Goal: Feedback & Contribution: Contribute content

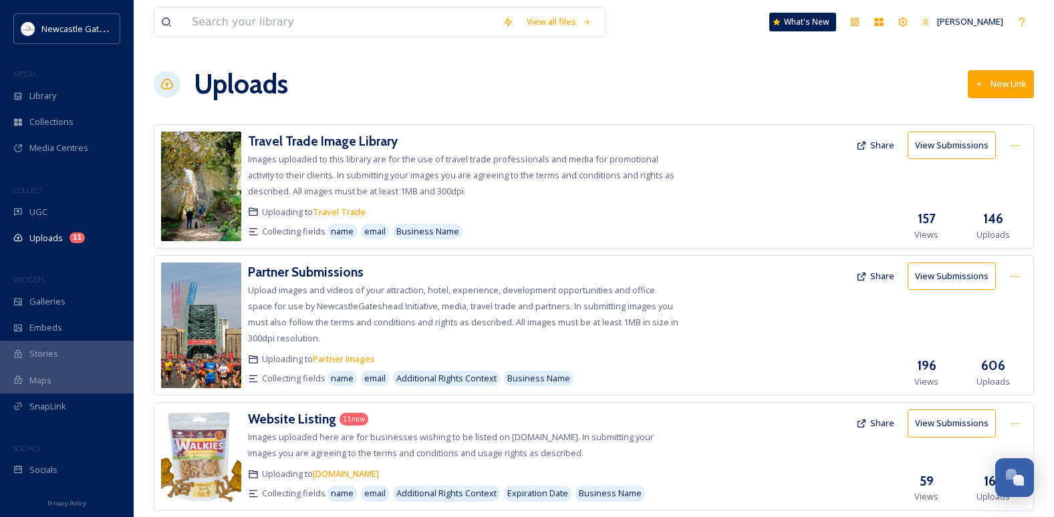
click at [907, 86] on button "New Link" at bounding box center [1000, 83] width 66 height 27
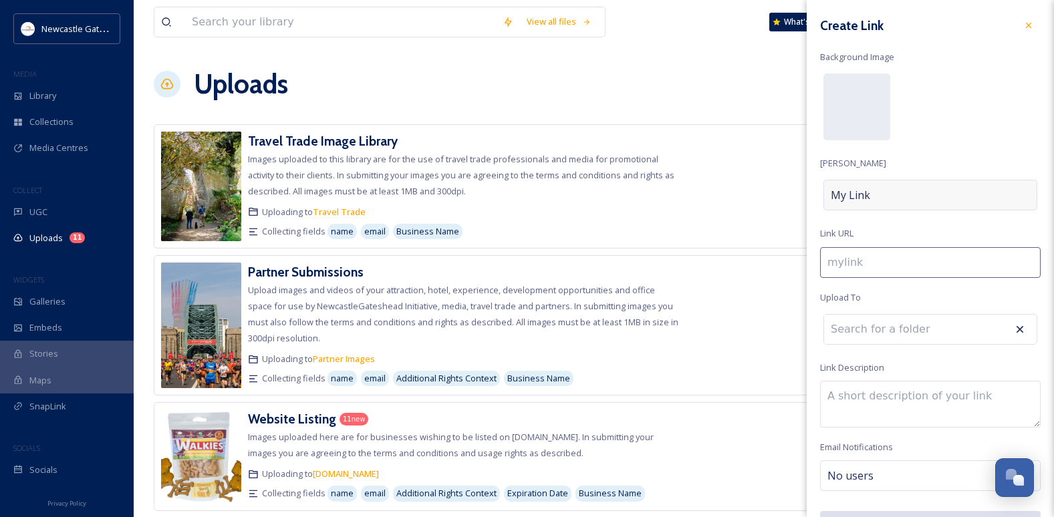
click at [881, 190] on div "My Link" at bounding box center [930, 195] width 214 height 31
click at [871, 263] on input at bounding box center [930, 262] width 220 height 31
click at [869, 195] on span "My Link" at bounding box center [850, 195] width 39 height 16
type input "a"
type input "A"
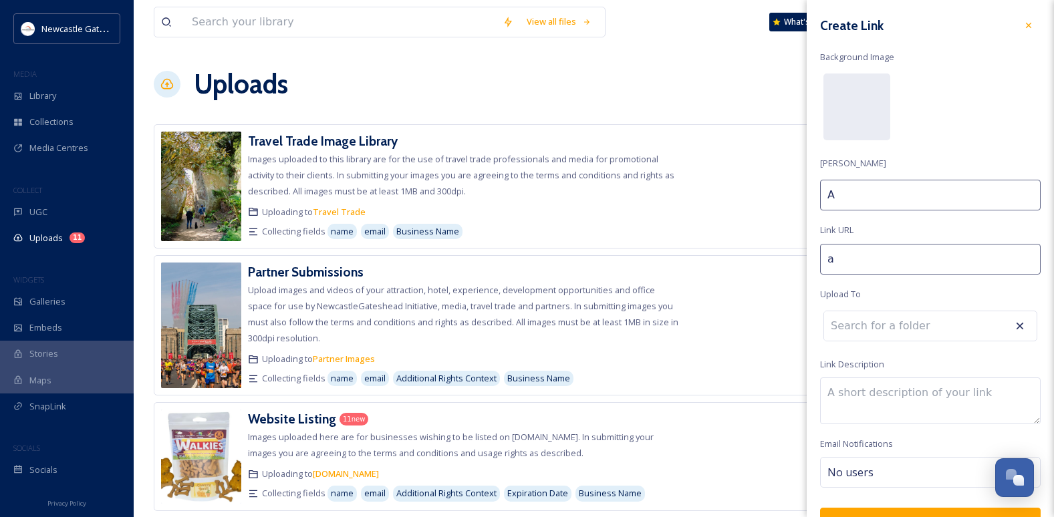
type input "au"
type input "Au"
type input "aut"
type input "Aut"
type input "autu"
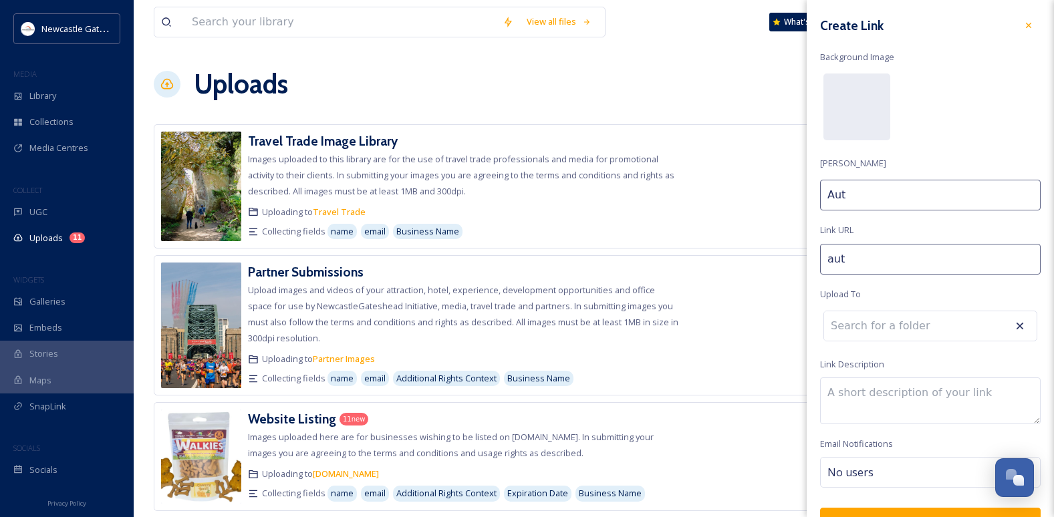
type input "Autu"
type input "autum"
type input "Autum"
type input "autumn"
type input "Autumn/"
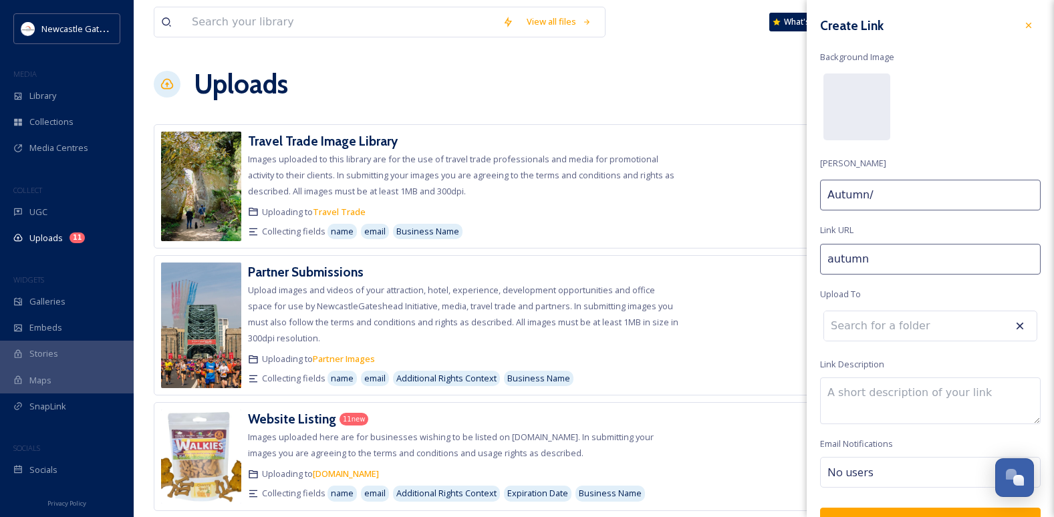
type input "autumnw"
type input "Autumn/W"
type input "autumnwi"
type input "Autumn/Wi"
type input "autumnwin"
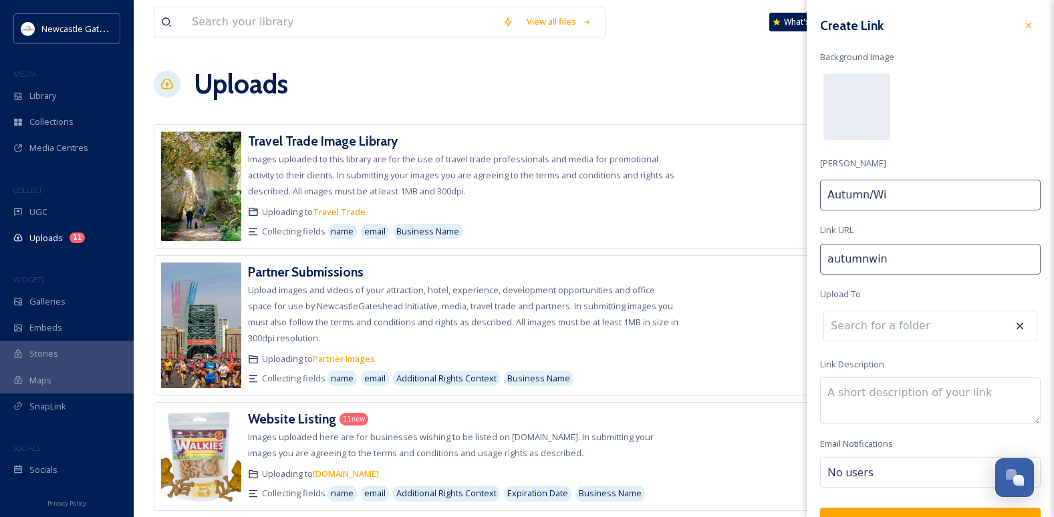
type input "Autumn/Win"
type input "autumnwint"
type input "Autumn/[PERSON_NAME]"
type input "autumnwinte"
type input "Autumn/Winte"
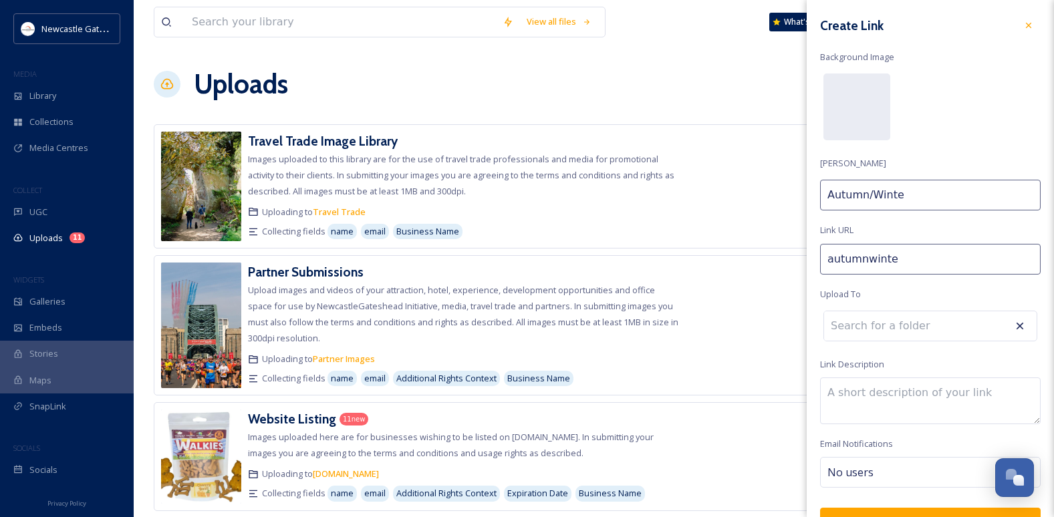
type input "autumnwinter"
type input "Autumn/Winter"
type input "autumnwinter-"
type input "Autumn/Winter"
type input "autumnwinter-p"
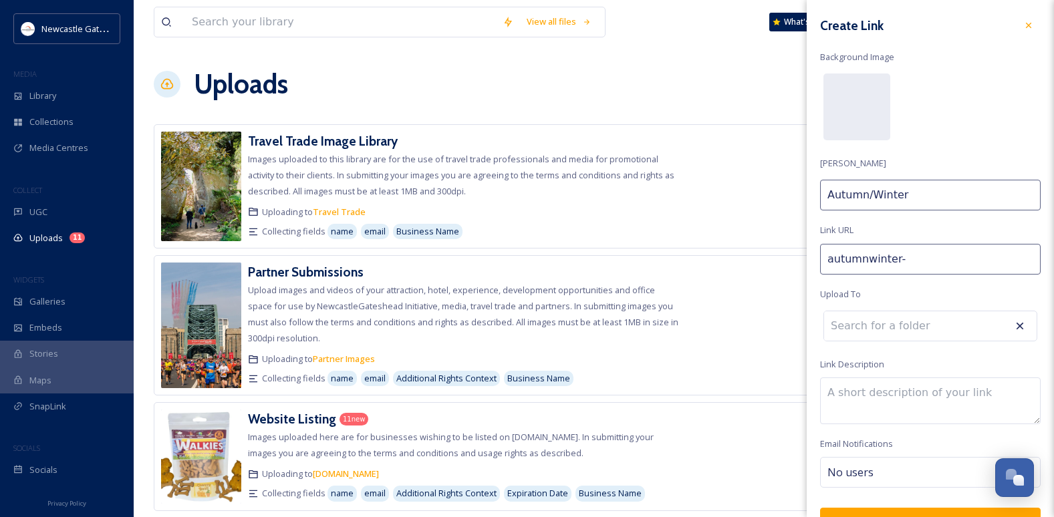
type input "Autumn/Winter P"
type input "autumnwinter-[GEOGRAPHIC_DATA]"
type input "Autumn/Winter Pa"
type input "autumnwinter-par"
type input "Autumn/Winter Par"
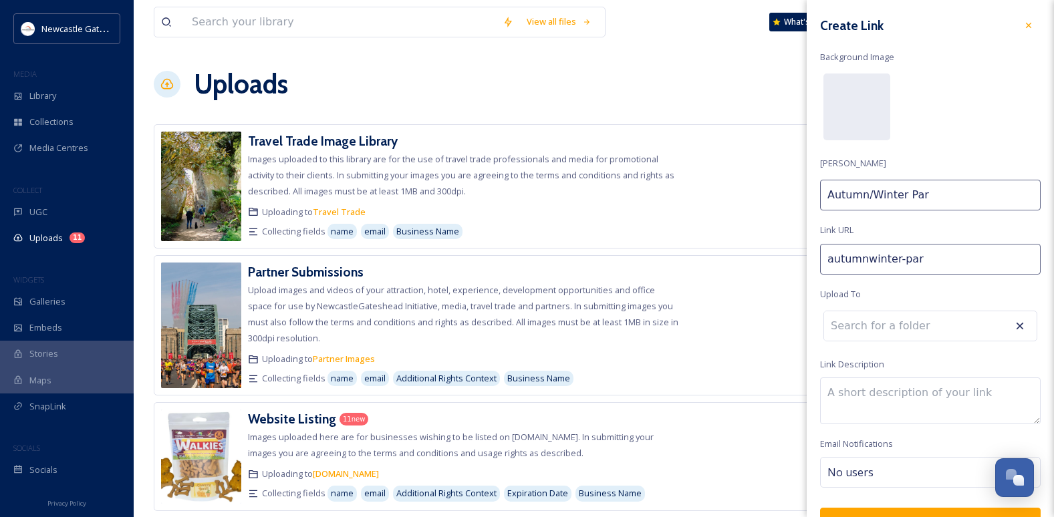
type input "autumnwinter-part"
type input "Autumn/Winter Part"
type input "autumnwinter-partn"
type input "Autumn/Winter Partn"
type input "autumnwinter-partne"
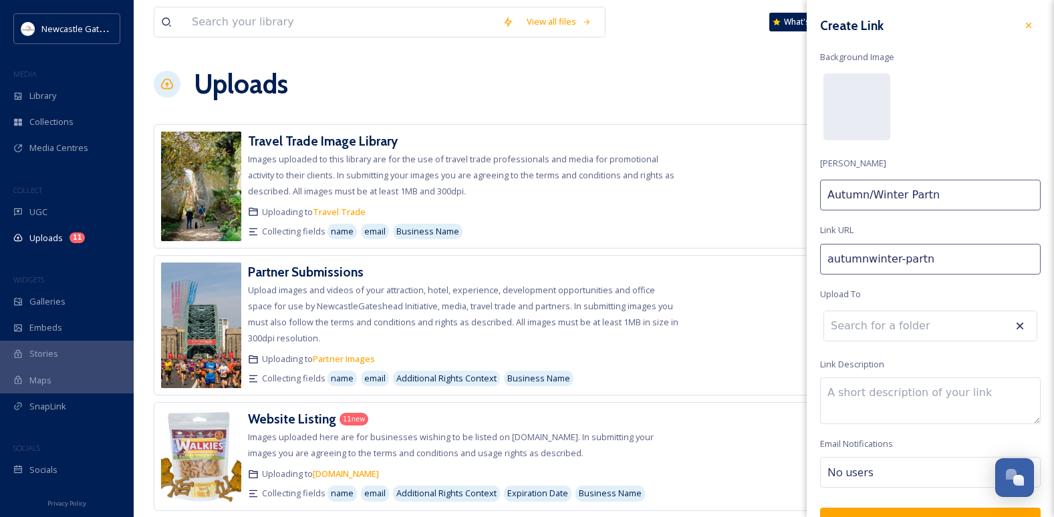
type input "Autumn/Winter Partne"
type input "autumnwinter-partner"
type input "Autumn/Winter Partner"
type input "autumnwinter-partner-"
type input "Autumn/Winter Partner"
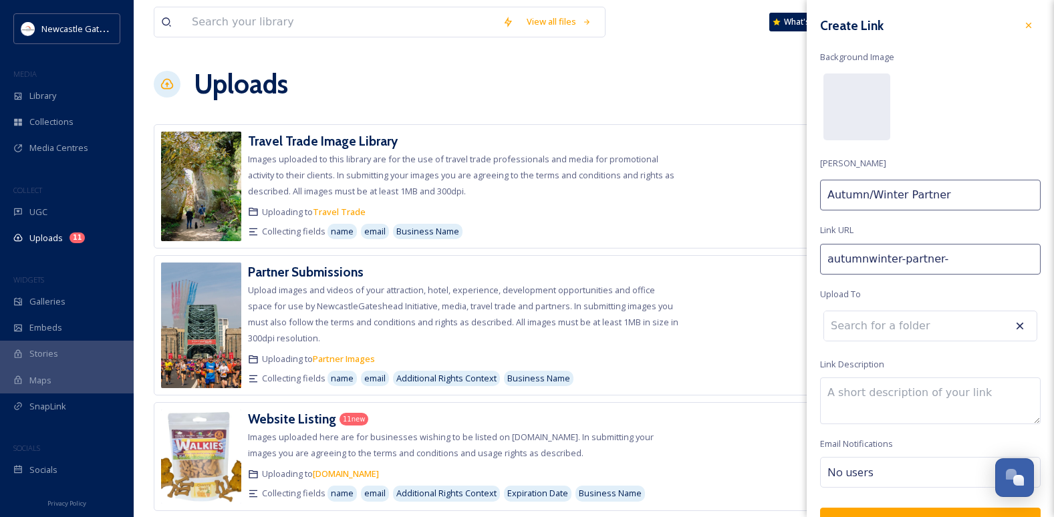
type input "autumnwinter-partner-s"
type input "Autumn/Winter Partner S"
type input "autumnwinter-partner-su"
type input "Autumn/Winter Partner Su"
type input "autumnwinter-partner-sub"
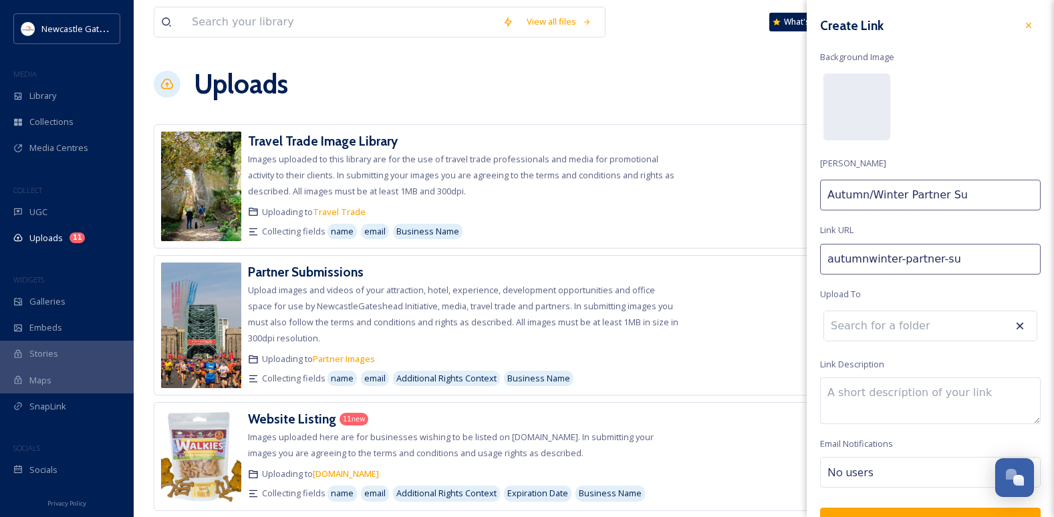
type input "Autumn/Winter Partner Sub"
type input "autumnwinter-partner-subm"
type input "Autumn/Winter Partner Subm"
type input "autumnwinter-partner-[PERSON_NAME]"
type input "Autumn/Winter Partner Submi"
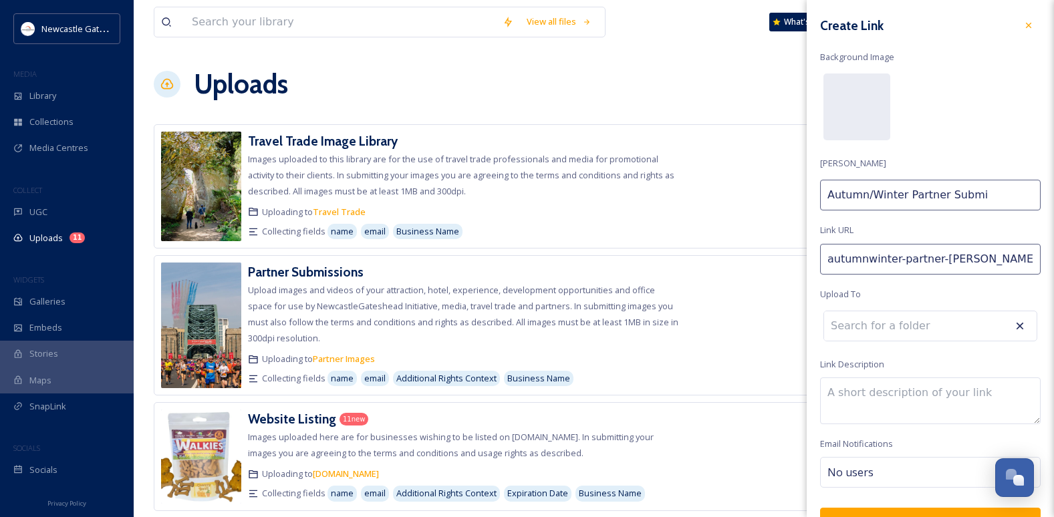
type input "autumnwinter-partner-[PERSON_NAME]"
type input "Autumn/Winter Partner Submis"
type input "autumnwinter-partner-submiss"
type input "Autumn/Winter Partner Submissi"
type input "autumnwinter-partner-submissio"
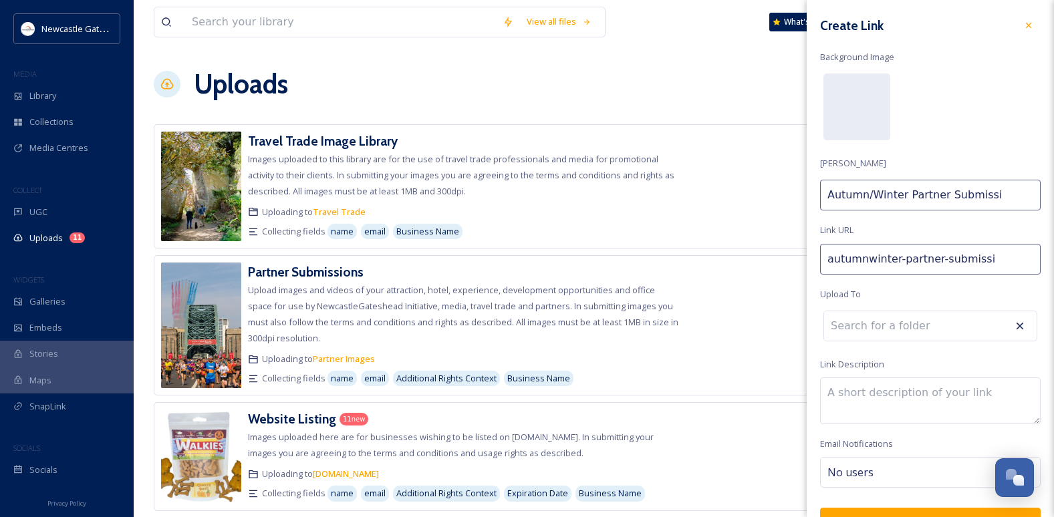
type input "Autumn/Winter Partner Submissio"
type input "autumnwinter-partner-submission"
type input "Autumn/Winter Partner Submission"
type input "autumnwinter-partner-submissions"
type input "Autumn/Winter Partner Submissions"
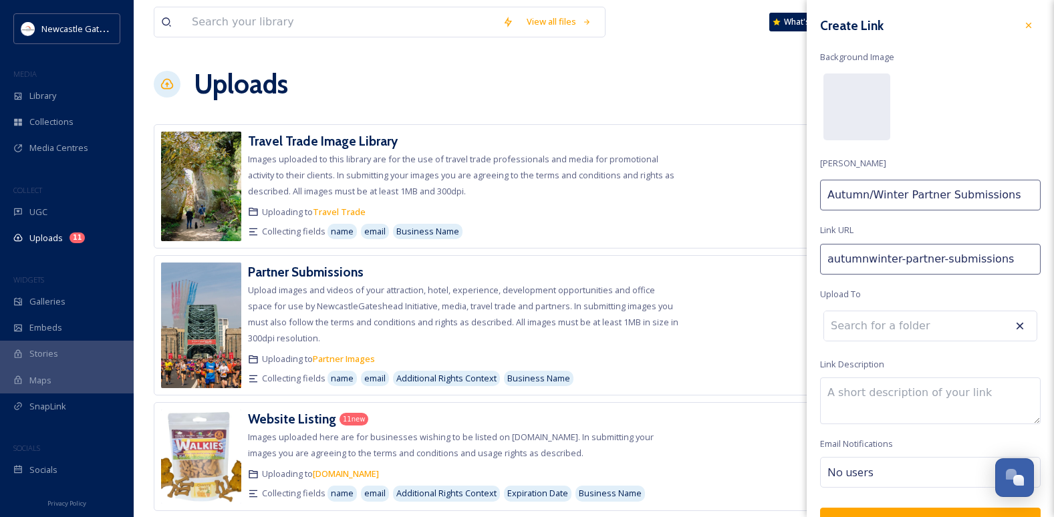
scroll to position [67, 0]
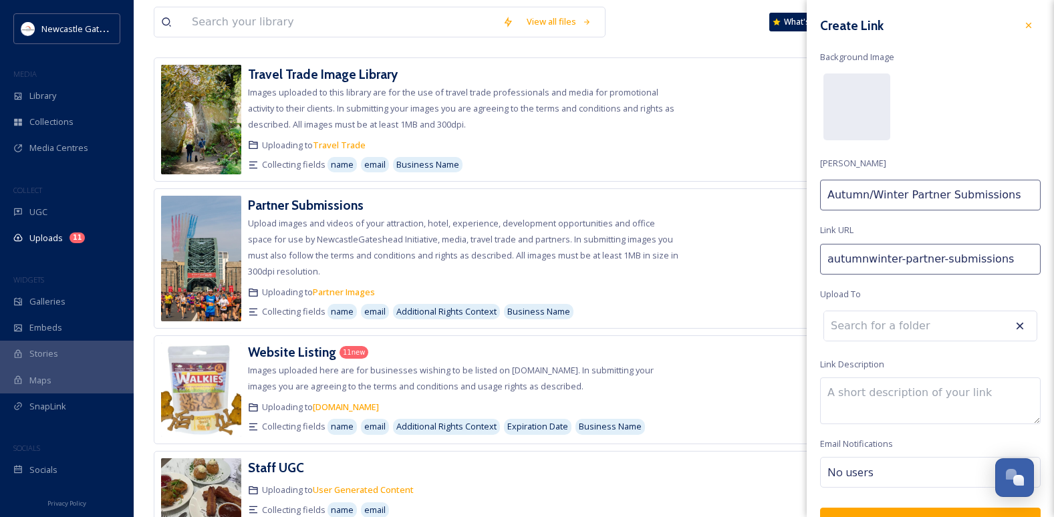
drag, startPoint x: 1000, startPoint y: 194, endPoint x: 941, endPoint y: 192, distance: 58.8
click at [907, 192] on input "Autumn/Winter Partner Submissions" at bounding box center [930, 195] width 220 height 31
click at [904, 218] on div "Create Link Background Image [PERSON_NAME] Autumn/Winter Partner Submissions Li…" at bounding box center [929, 276] width 247 height 552
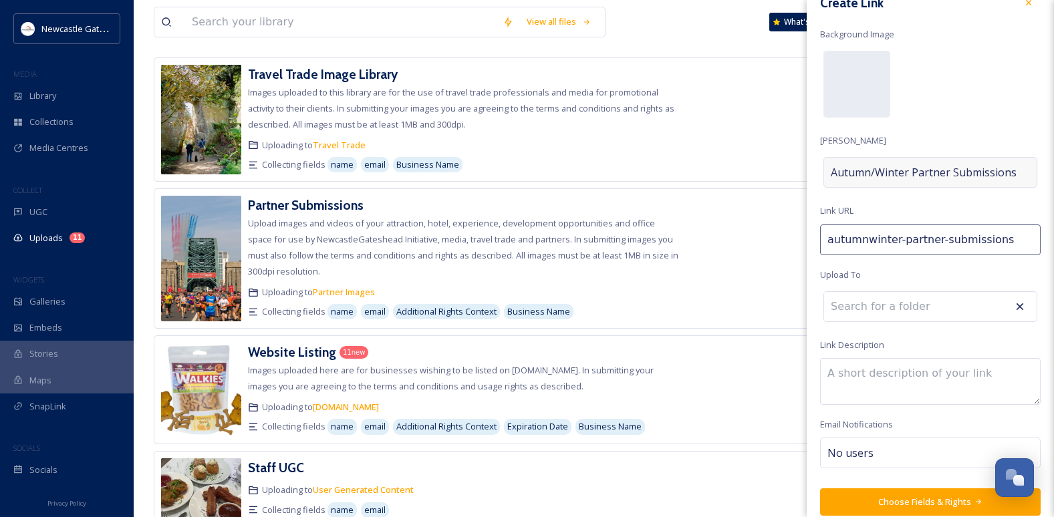
scroll to position [35, 0]
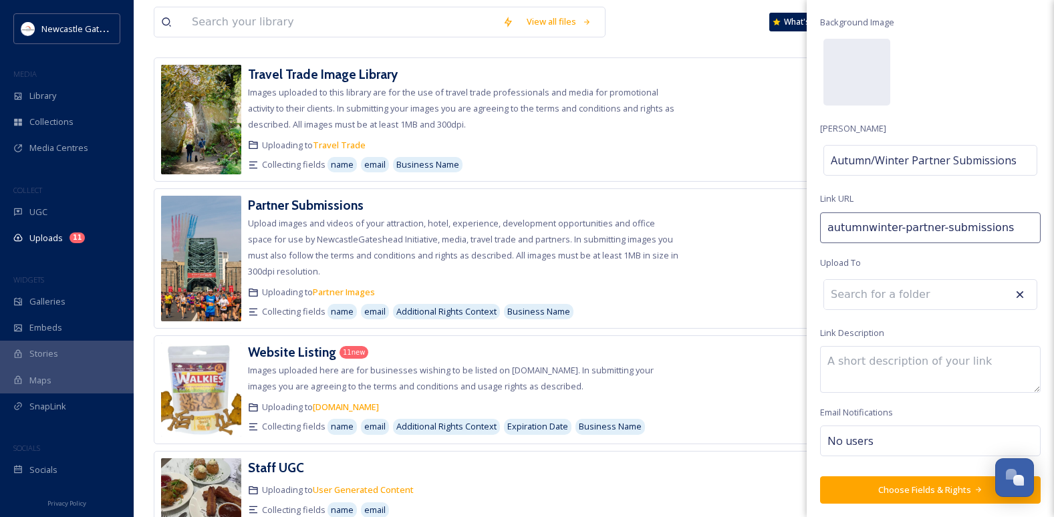
click at [907, 291] on input at bounding box center [897, 294] width 147 height 29
click at [907, 294] on icon at bounding box center [1019, 294] width 13 height 13
click at [903, 296] on input at bounding box center [897, 294] width 147 height 29
click at [875, 365] on textarea at bounding box center [930, 369] width 220 height 47
click at [907, 367] on textarea "Upload images and videos of" at bounding box center [930, 369] width 220 height 47
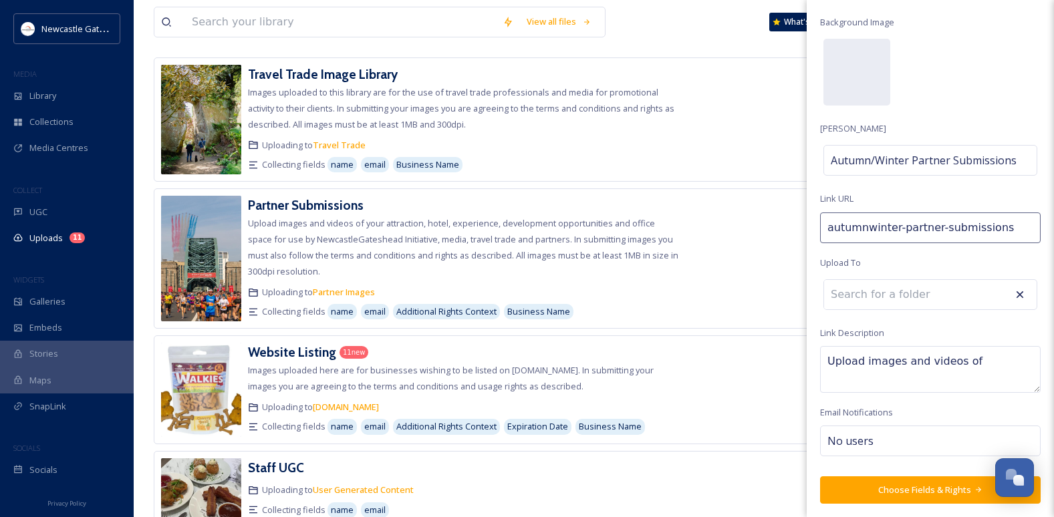
paste textarea "that capture the spirit of Autumn, Winter, and Christmas"
type textarea "Upload images and videos of that capture the spirit of Autumn, Winter, and Chri…"
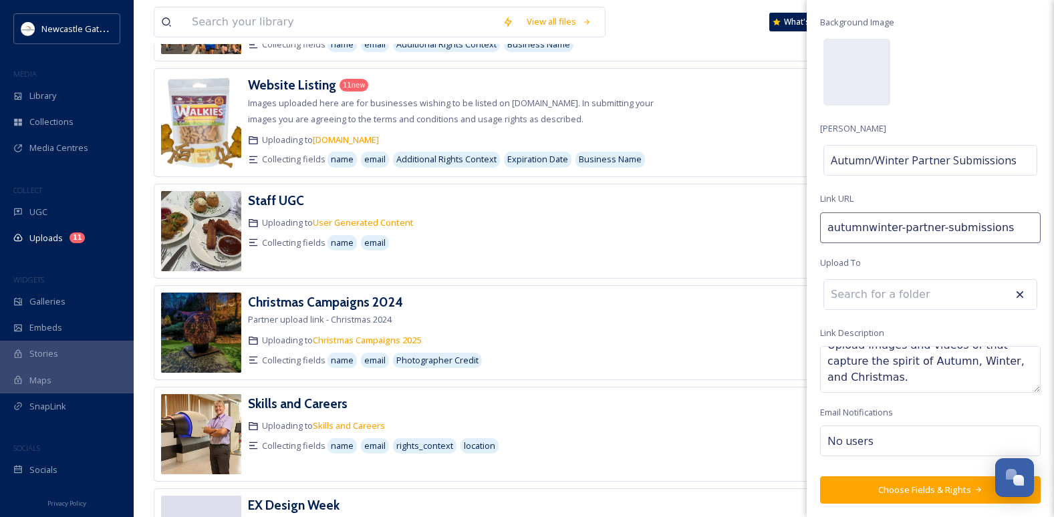
scroll to position [0, 0]
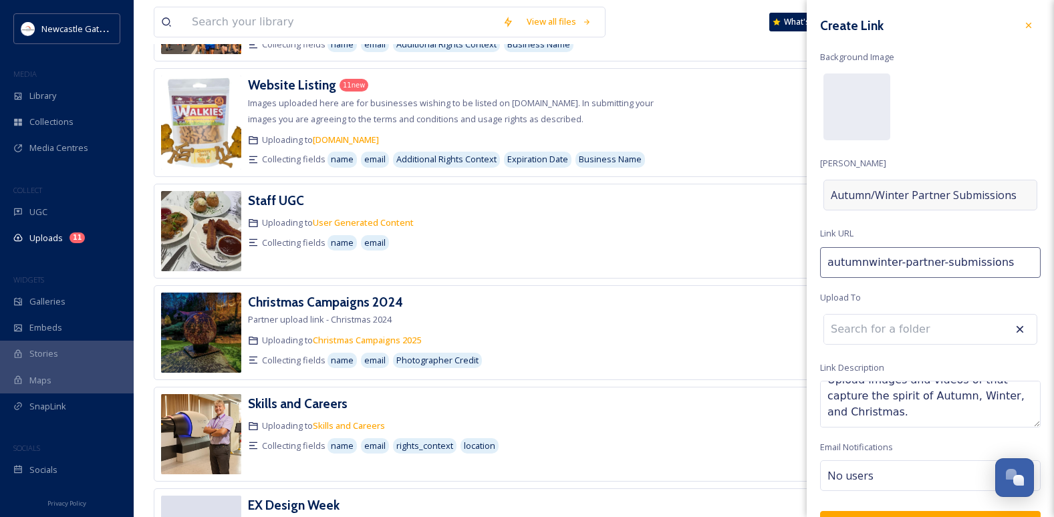
click at [907, 188] on span "Autumn/Winter Partner Submissions" at bounding box center [924, 195] width 186 height 16
drag, startPoint x: 998, startPoint y: 192, endPoint x: 905, endPoint y: 198, distance: 92.4
click at [905, 198] on input "Autumn/Winter Partner Submissions" at bounding box center [930, 195] width 220 height 31
click at [907, 198] on input "Autumn/Winter Partner Submissions" at bounding box center [930, 195] width 220 height 31
type input "autumnwinter-partner-submissions-"
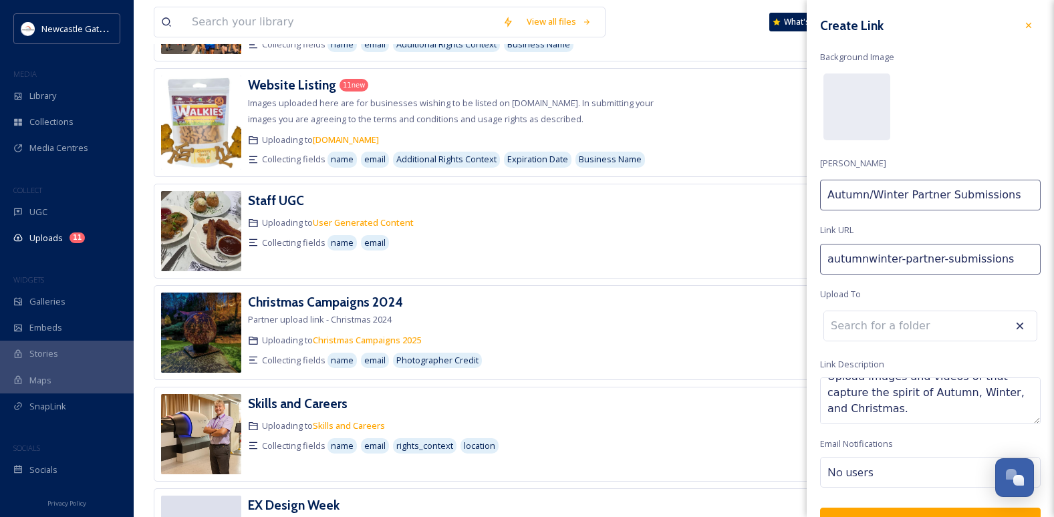
type input "Autumn/Winter Partner Submissions"
type input "autumnwinter-partner-submissions-2"
type input "Autumn/Winter Partner Submissions 2"
type input "autumnwinter-partner-submissions-20"
type input "Autumn/Winter Partner Submissions 20"
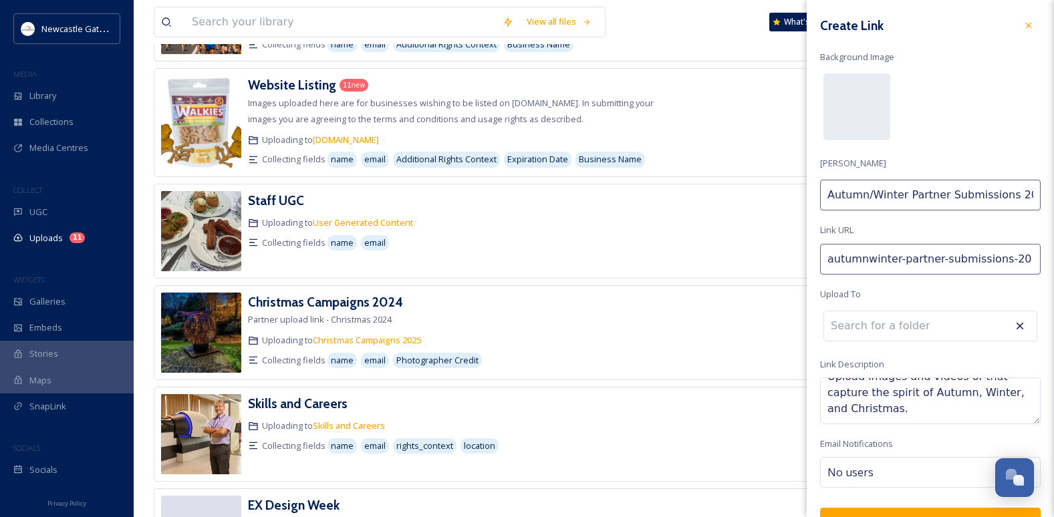
type input "autumnwinter-partner-submissions-202"
type input "Autumn/Winter Partner Submissions 202"
type input "autumnwinter-partner-submissions-2025"
type input "Autumn/Winter Partner Submissions 2025"
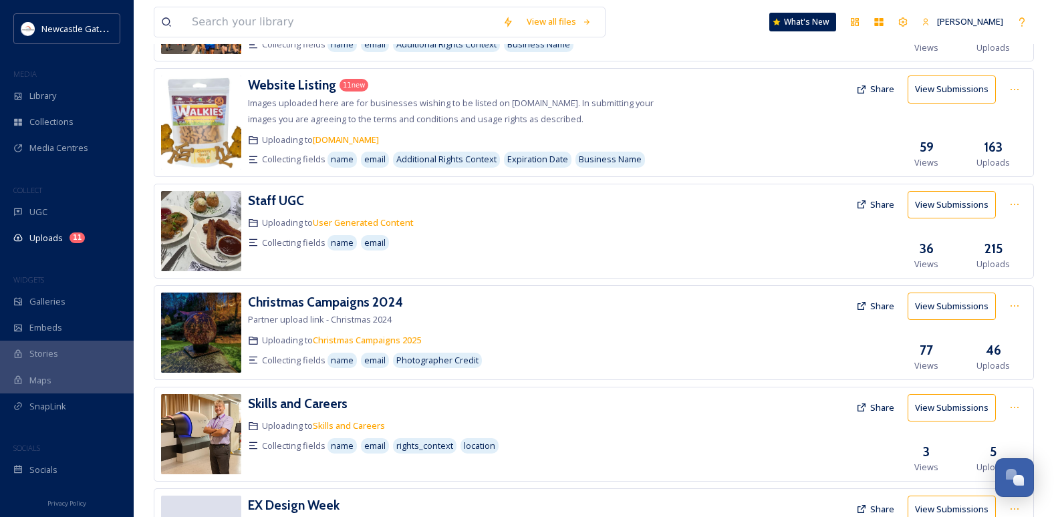
click at [743, 222] on div at bounding box center [765, 231] width 169 height 80
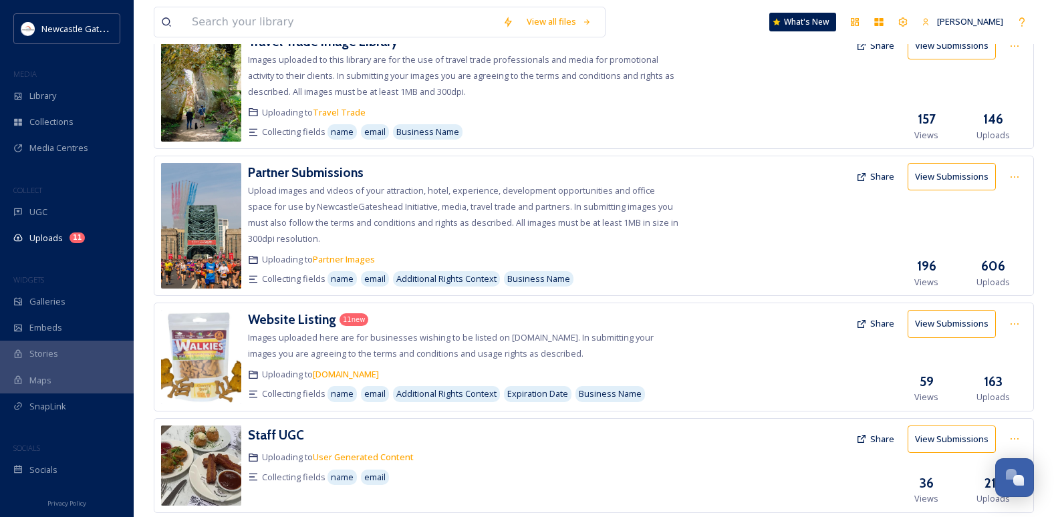
scroll to position [0, 0]
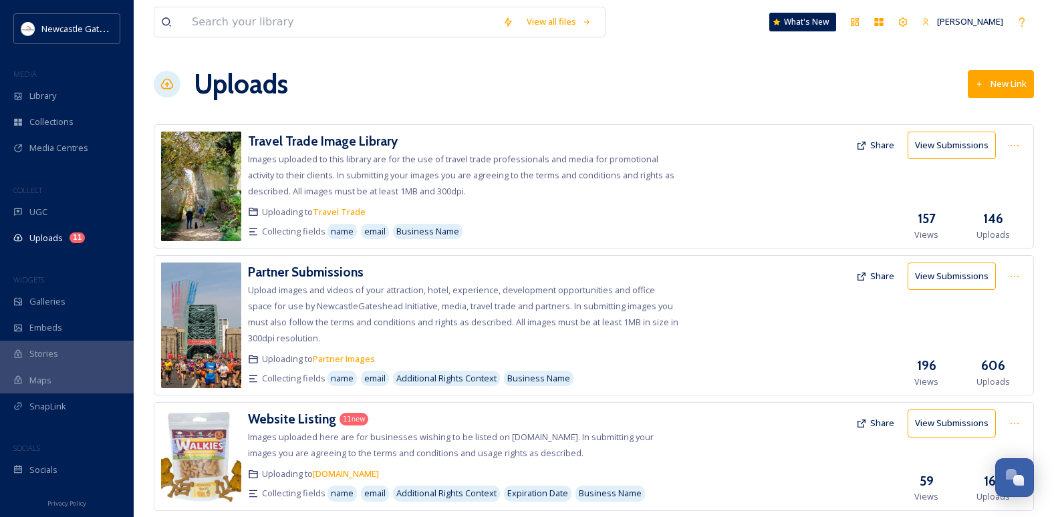
click at [907, 67] on div "Uploads New Link" at bounding box center [594, 84] width 880 height 40
click at [907, 92] on button "New Link" at bounding box center [1000, 83] width 66 height 27
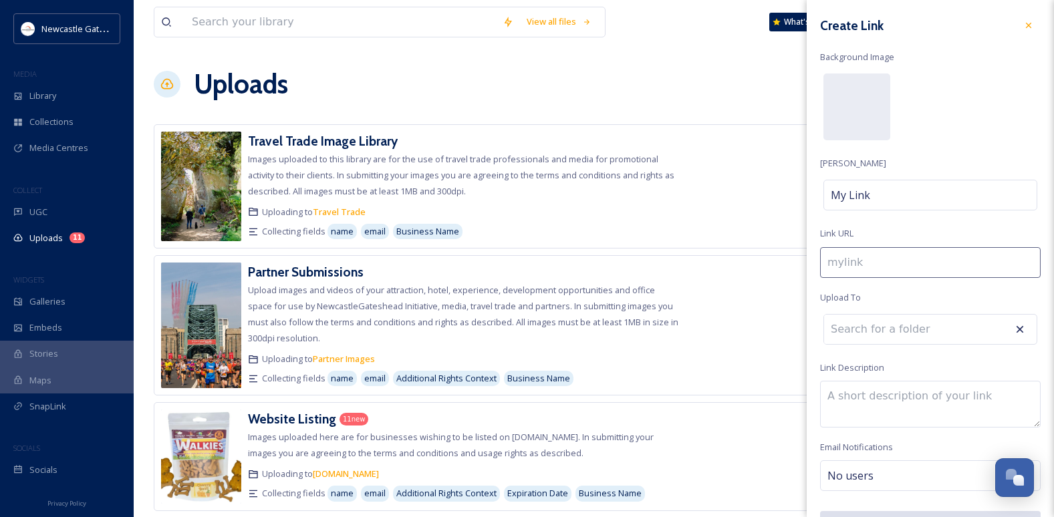
click at [874, 408] on textarea at bounding box center [930, 404] width 220 height 47
paste textarea "that capture the spirit of Autumn, Winter, and Christmas"
click at [827, 400] on textarea "that capture the spirit of Autumn, Winter, and Christmas" at bounding box center [930, 404] width 220 height 47
click at [901, 408] on textarea "Upload images and videos that capture the spirit of Autumn, Winter, and Christm…" at bounding box center [930, 404] width 220 height 47
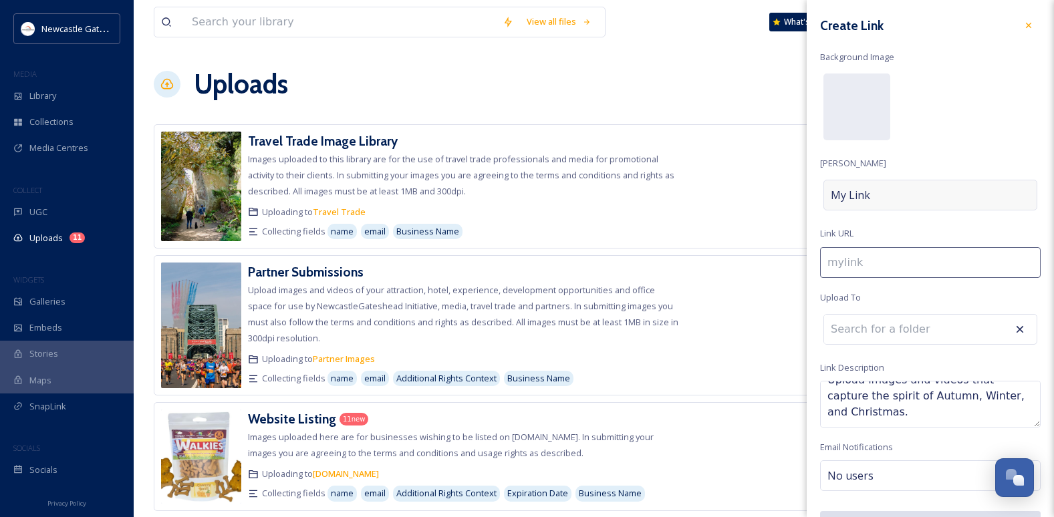
type textarea "Upload images and videos that capture the spirit of Autumn, Winter, and Christm…"
click at [866, 195] on span "My Link" at bounding box center [850, 195] width 39 height 16
type input "c"
type input "C"
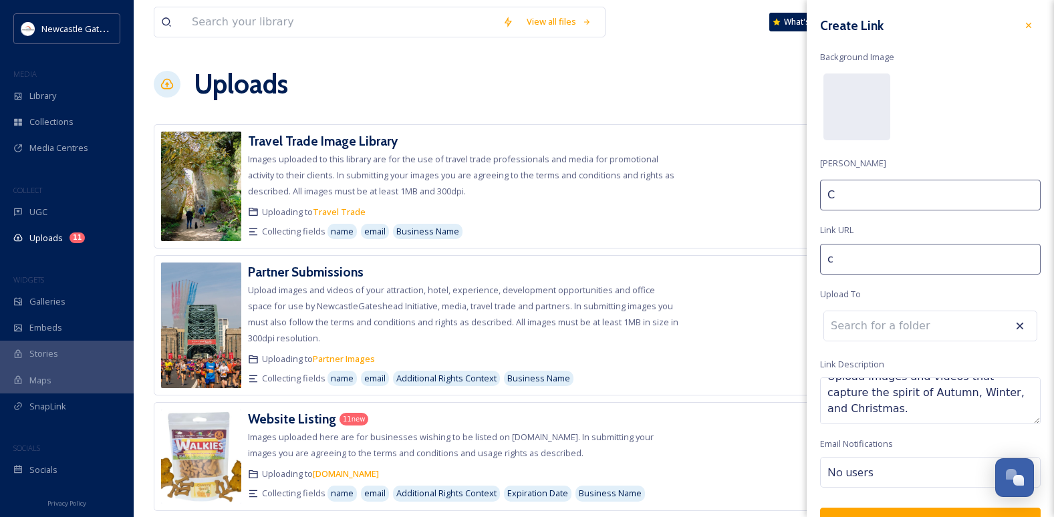
type input "ch"
type input "Ch"
type input "chr"
type input "Chr"
type input "chri"
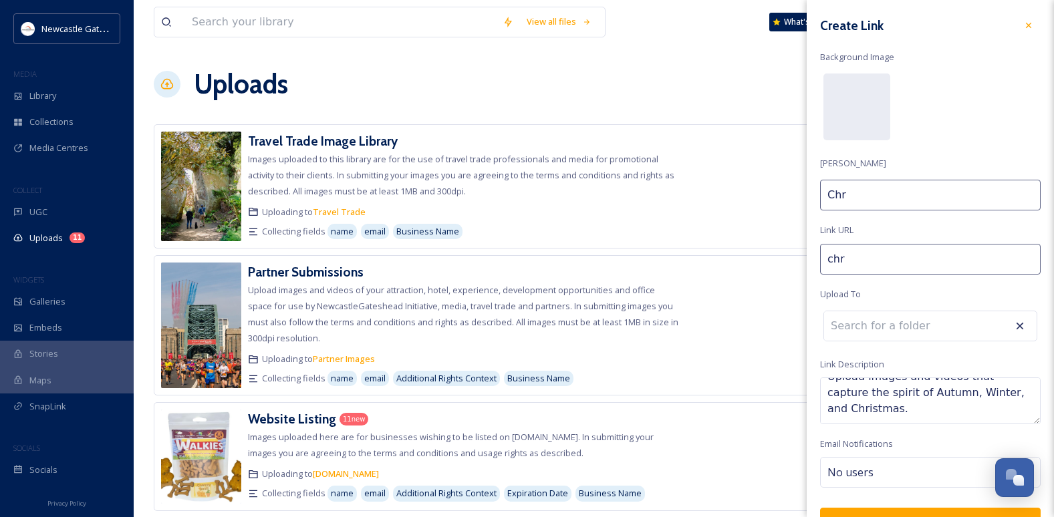
type input "Chri"
type input "chr"
type input "Chr"
type input "ch"
type input "Ch"
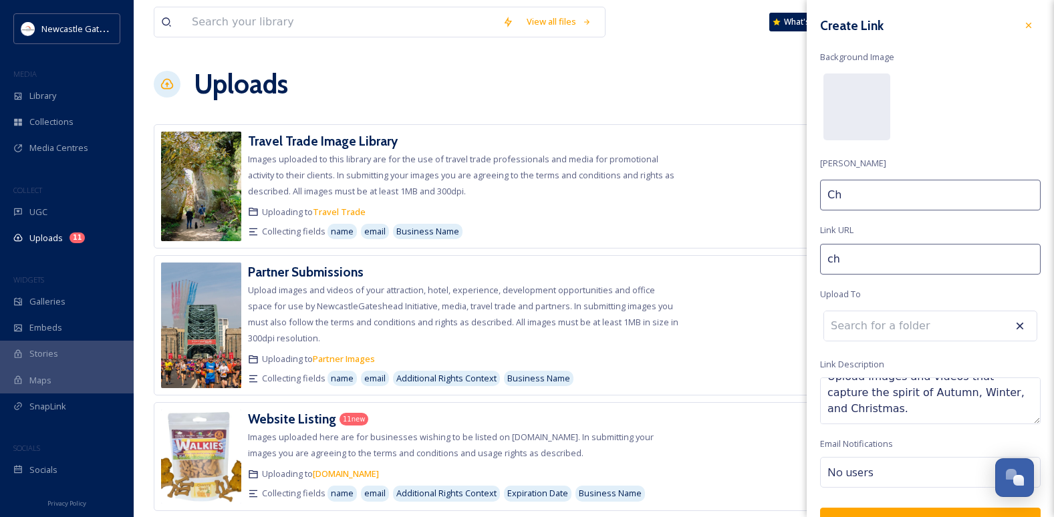
type input "c"
type input "C"
type input "a"
type input "A"
type input "au"
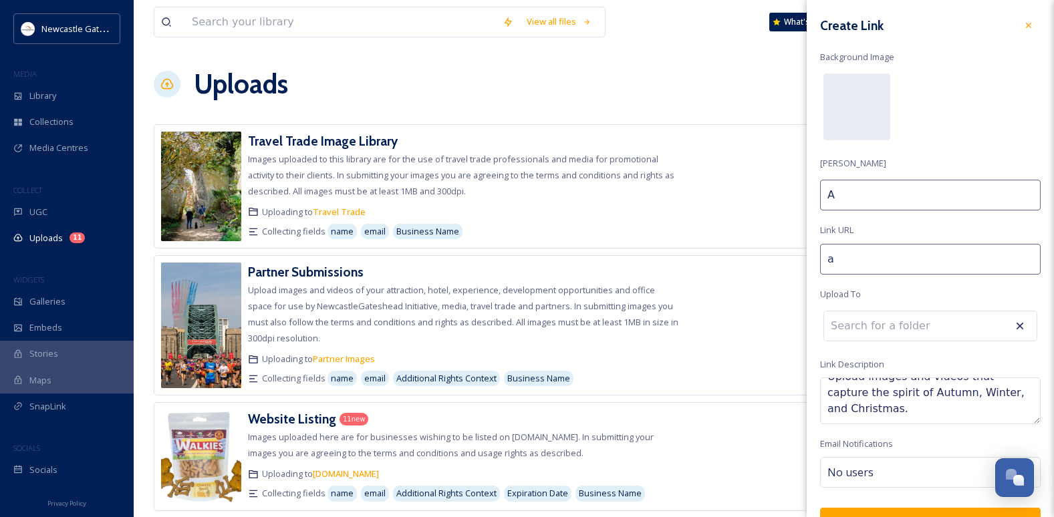
type input "Au"
type input "aut"
type input "Aut"
type input "autu"
type input "Autu"
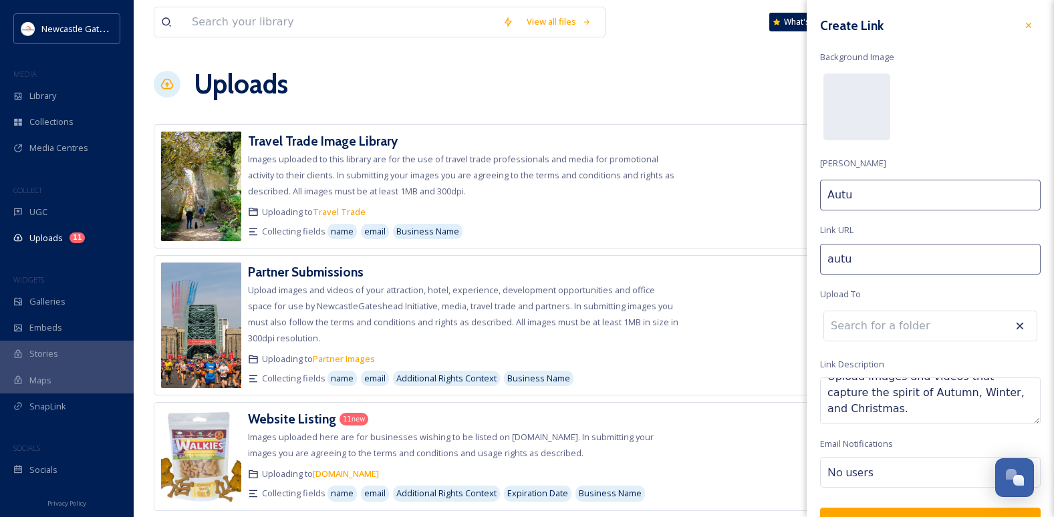
type input "autum"
type input "Autum"
type input "autumn"
type input "Autumn/"
type input "autumnw"
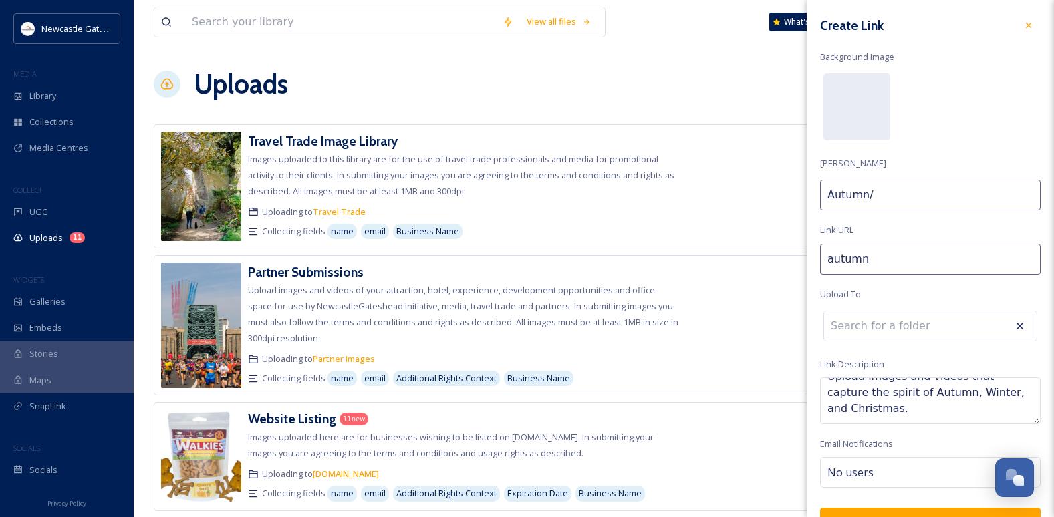
type input "Autumn/W"
type input "autumnwi"
type input "Autumn/Wi"
type input "autumnwin"
type input "Autumn/Win"
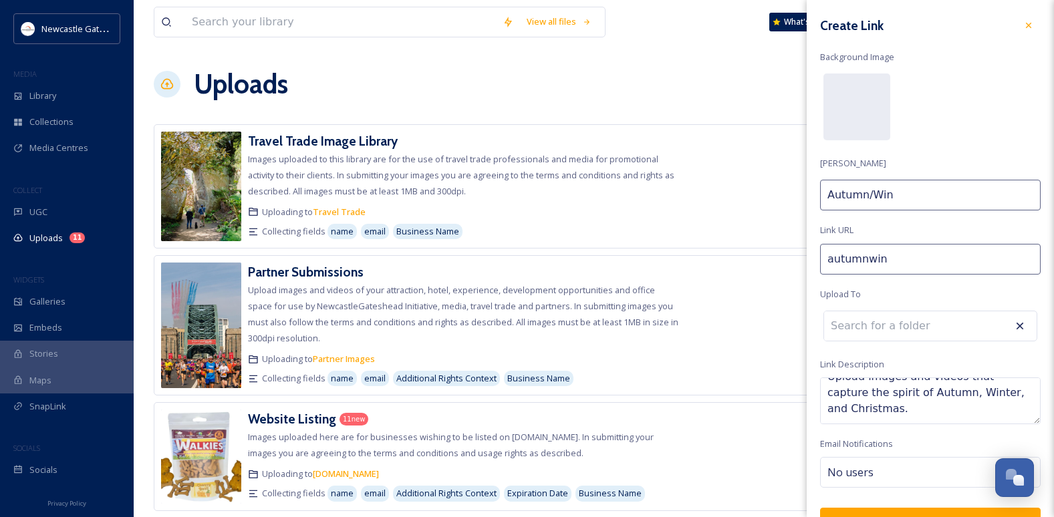
type input "autumnwint"
type input "Autumn/[PERSON_NAME]"
type input "autumnwinte"
type input "Autumn/Winte"
type input "autumnwinter"
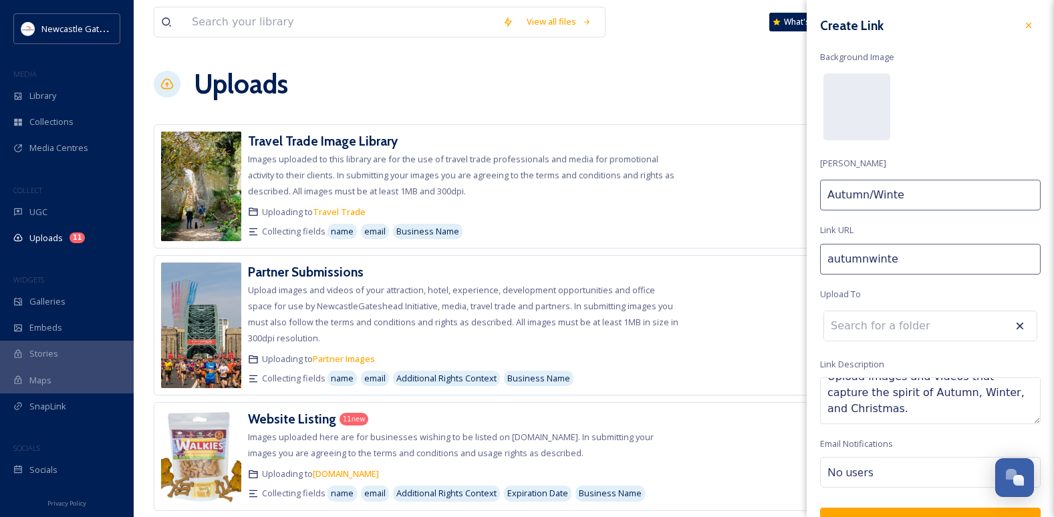
type input "Autumn/Winter"
type input "autumnwinter-"
type input "Autumn/Winter"
type input "autumnwinter-c"
type input "Autumn/Winter C"
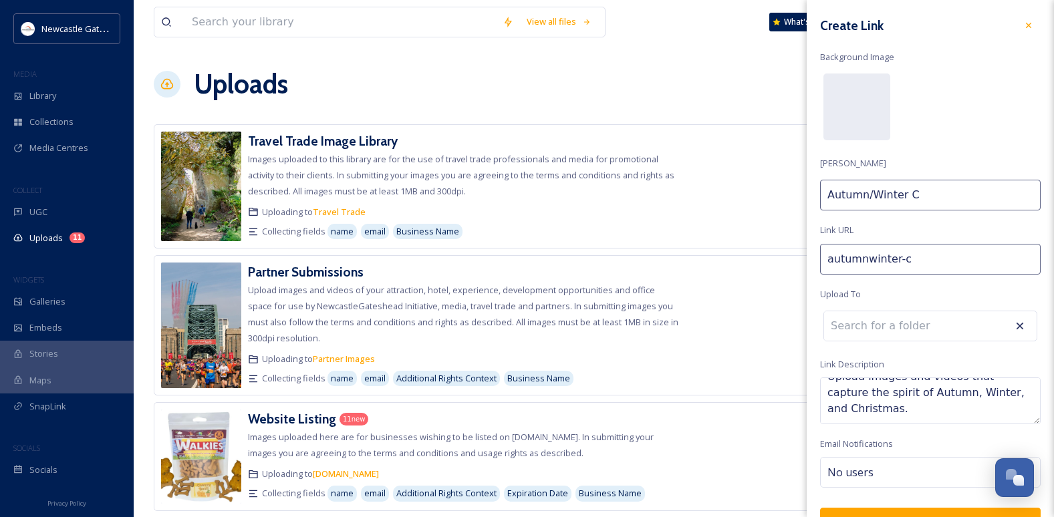
type input "autumnwinter-ch"
type input "Autumn/Winter Ch"
type input "autumnwinter-chr"
type input "Autumn/Winter Chr"
type input "autumnwinter-chri"
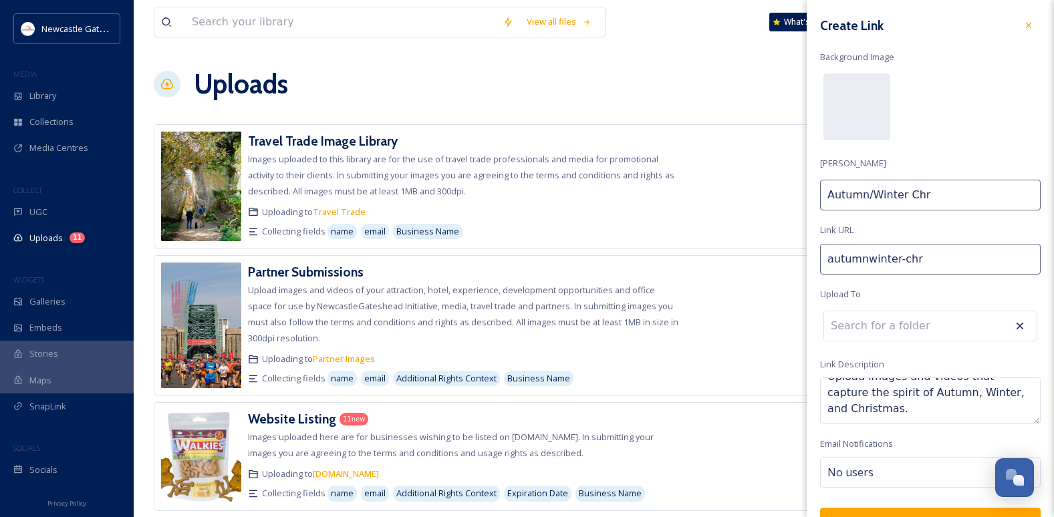
type input "Autumn/Winter Chri"
type input "autumnwinter-[PERSON_NAME]"
type input "Autumn/[PERSON_NAME]"
type input "autumnwinter-[PERSON_NAME]"
type input "Autumn/Winter [DEMOGRAPHIC_DATA]"
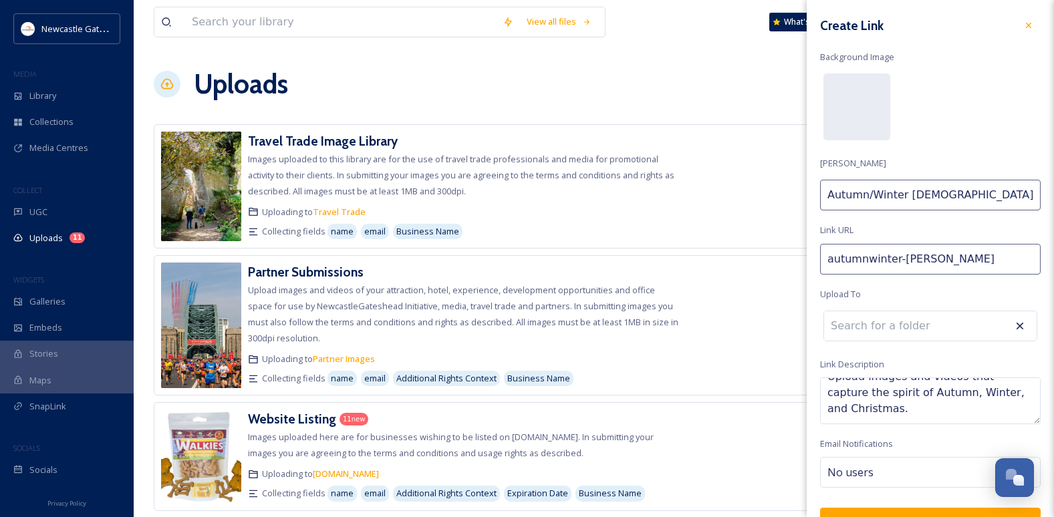
type input "autumnwinter-christm"
type input "Autumn/Winter [DEMOGRAPHIC_DATA]"
type input "autumnwinter-christma"
type input "Autumn/Winter Christma"
type input "autumnwinter-christmas"
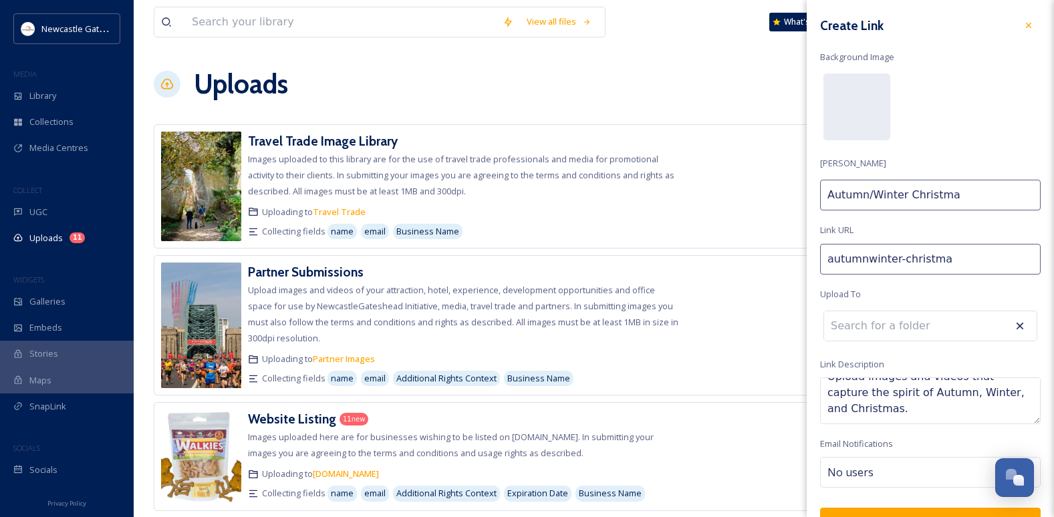
type input "Autumn/Winter Christmas"
type input "autumnwinter-christma"
type input "Autumn/Winter Christma"
type input "autumnwinter-christm"
type input "Autumn/Winter [DEMOGRAPHIC_DATA]"
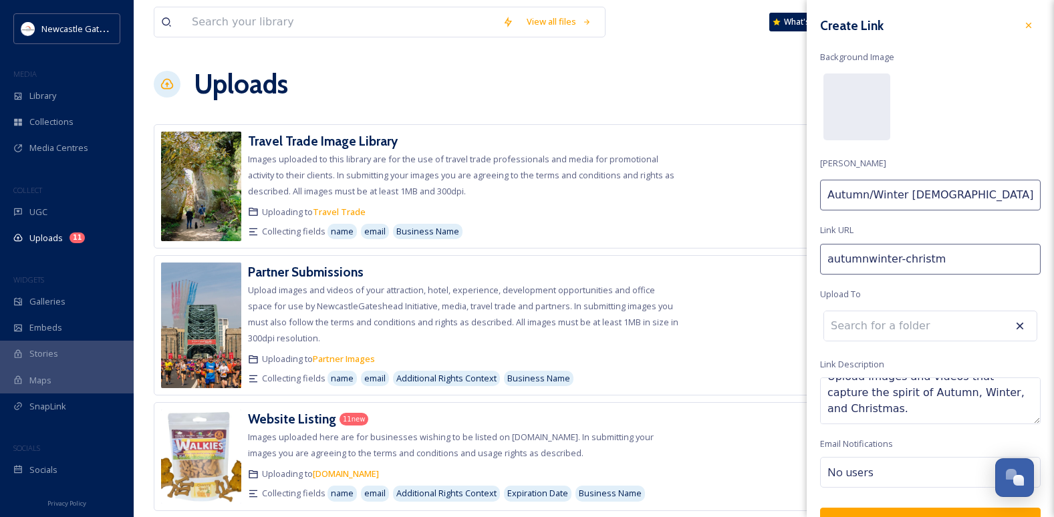
type input "autumnwinter-[PERSON_NAME]"
type input "Autumn/Winter [DEMOGRAPHIC_DATA]"
type input "autumnwinter-[PERSON_NAME]"
type input "Autumn/[PERSON_NAME]"
type input "autumnwinter-chri"
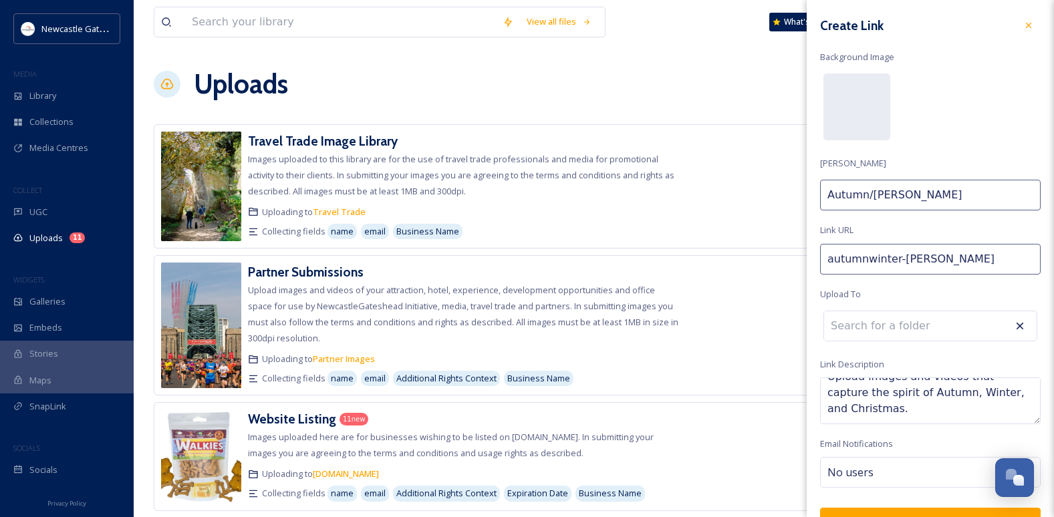
type input "Autumn/Winter Chri"
type input "autumnwinter-chr"
type input "Autumn/Winter Ch"
type input "autumnwinter-c"
type input "Autumn/Winter C"
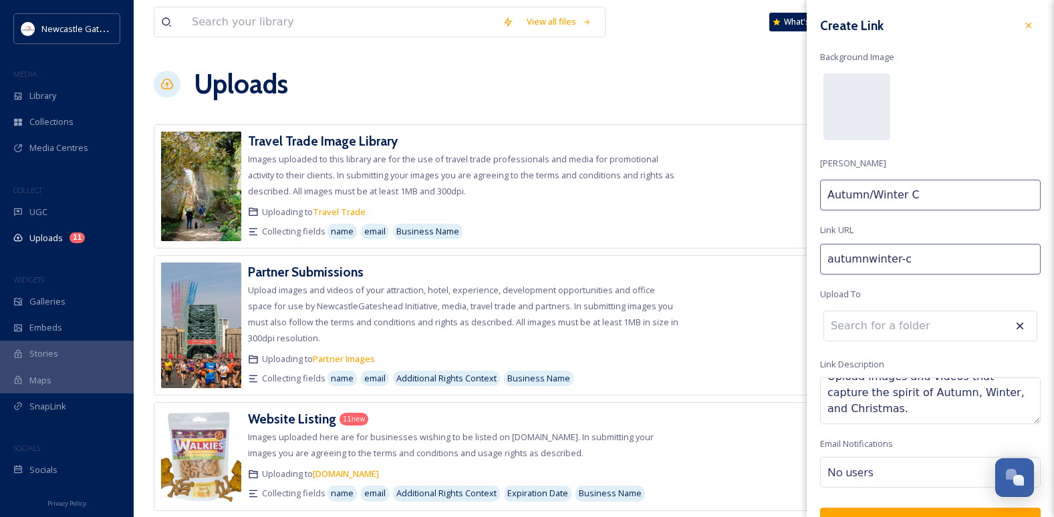
type input "autumnwinter-"
type input "Autumn/Winter"
type input "autumnwinter-p"
type input "Autumn/Winter P"
type input "autumnwinter-[GEOGRAPHIC_DATA]"
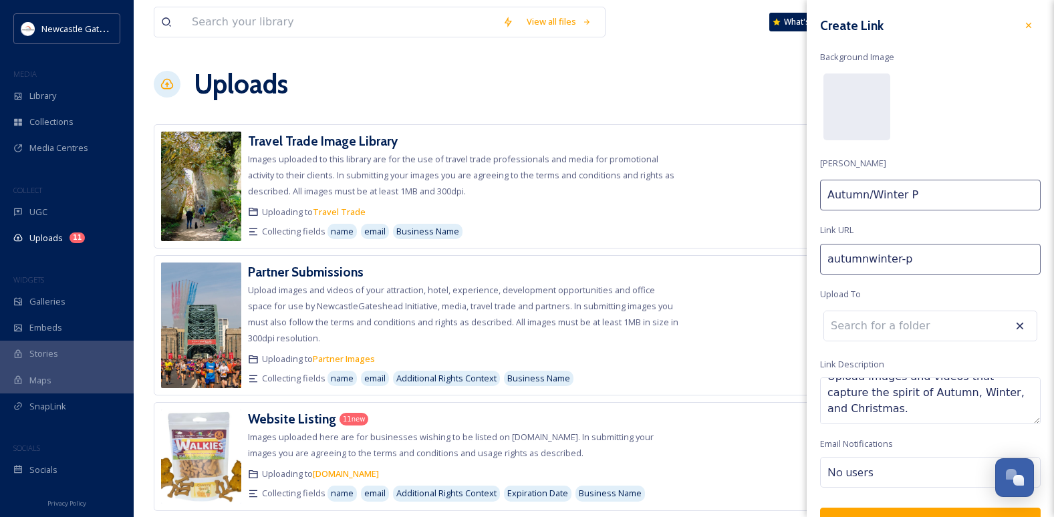
type input "Autumn/Winter Pa"
type input "autumnwinter-par"
type input "Autumn/Winter Par"
type input "autumnwinter-part"
type input "Autumn/Winter Part"
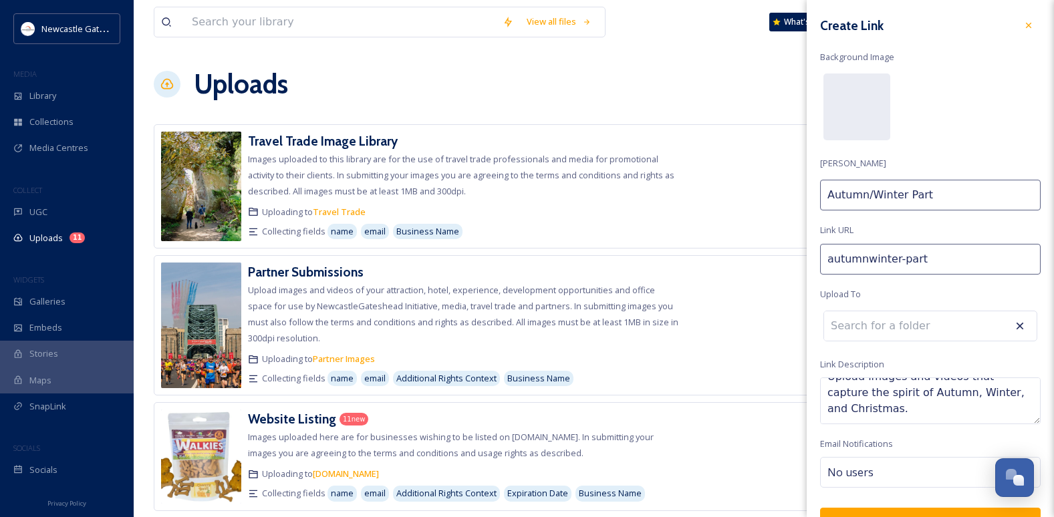
type input "autumnwinter-partn"
type input "Autumn/Winter Partn"
type input "autumnwinter-partne"
type input "Autumn/Winter Partne"
type input "autumnwinter-partner"
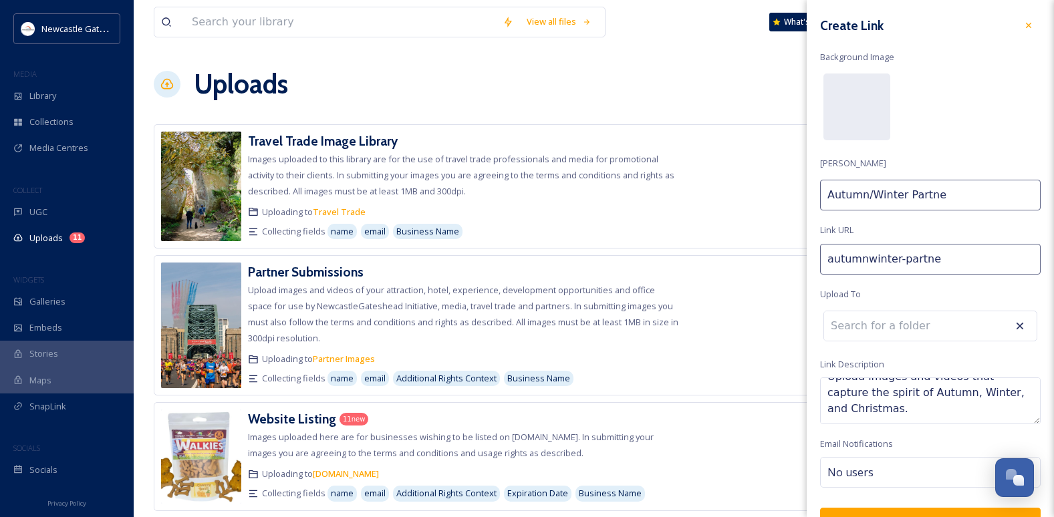
type input "Autumn/Winter Partner"
type input "autumnwinter-partner-"
type input "Autumn/Winter Partner"
type input "autumnwinter-partner-s"
type input "Autumn/Winter Partner S"
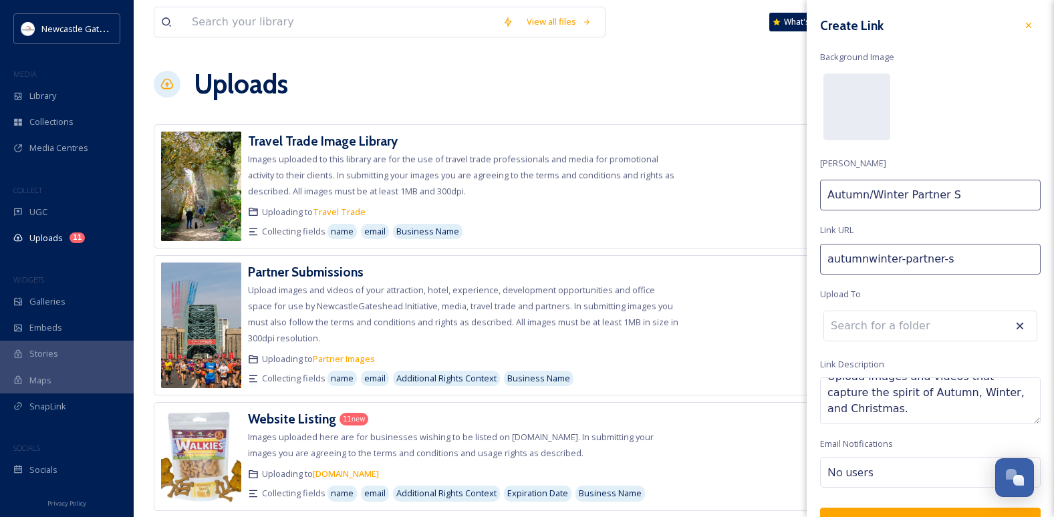
type input "autumnwinter-partner-su"
type input "Autumn/Winter Partner Su"
type input "autumnwinter-partner-sub"
type input "Autumn/Winter Partner Sub"
type input "autumnwinter-partner-subm"
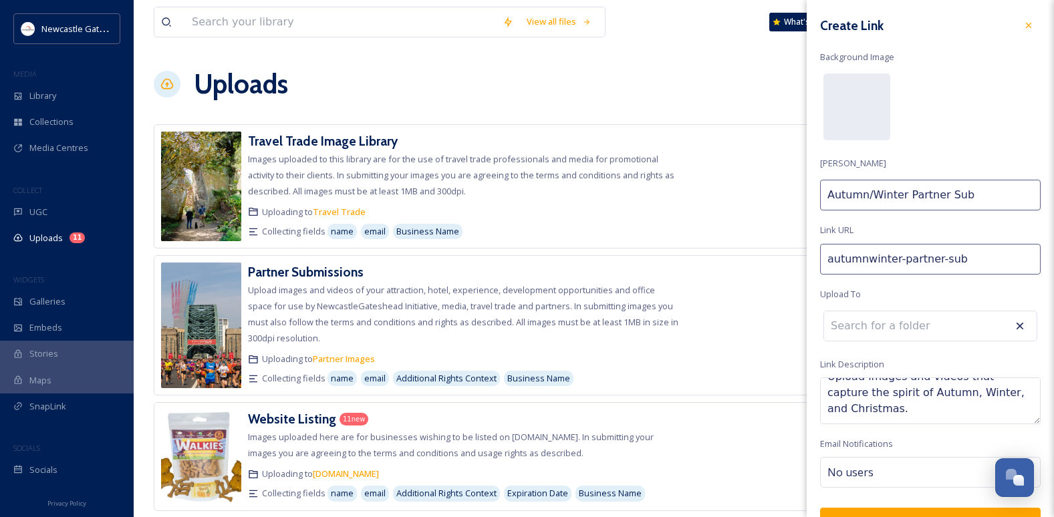
type input "Autumn/Winter Partner Subm"
type input "autumnwinter-partner-[PERSON_NAME]"
type input "Autumn/Winter Partner Submi"
type input "autumnwinter-partner-[PERSON_NAME]"
type input "Autumn/Winter Partner Submis"
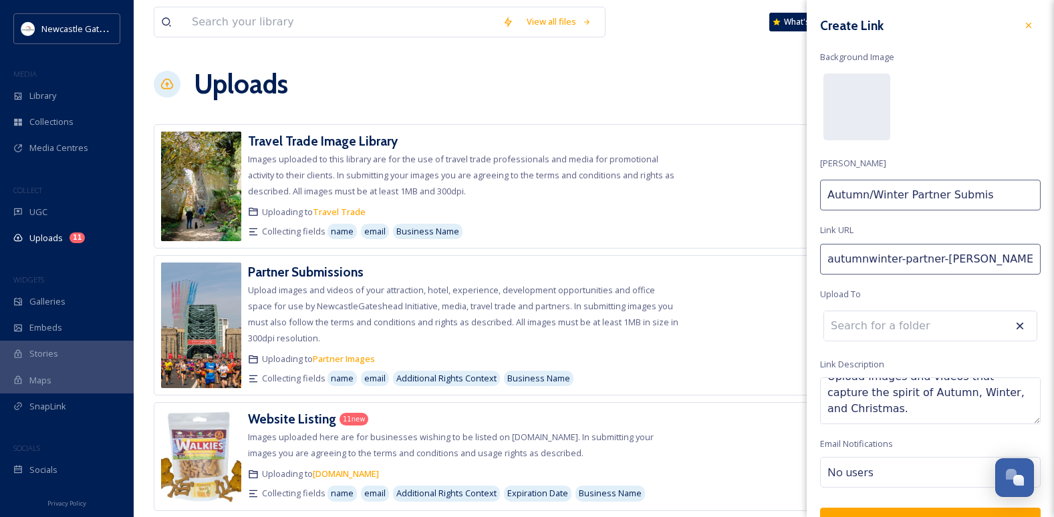
type input "autumnwinter-partner-submiss"
type input "Autumn/Winter Partner Submiss"
type input "autumnwinter-partner-submissi"
type input "Autumn/Winter Partner Submissi"
type input "autumnwinter-partner-submissio"
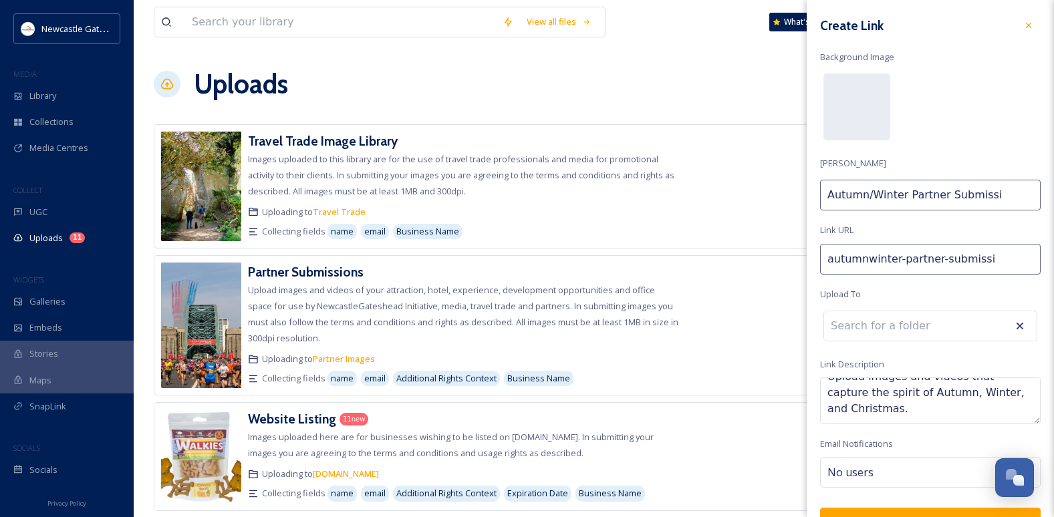
type input "Autumn/Winter Partner Submissio"
type input "autumnwinter-partner-submission"
type input "Autumn/Winter Partner Submission"
type input "autumnwinter-partner-submissions"
type input "Autumn/Winter Partner Submissions"
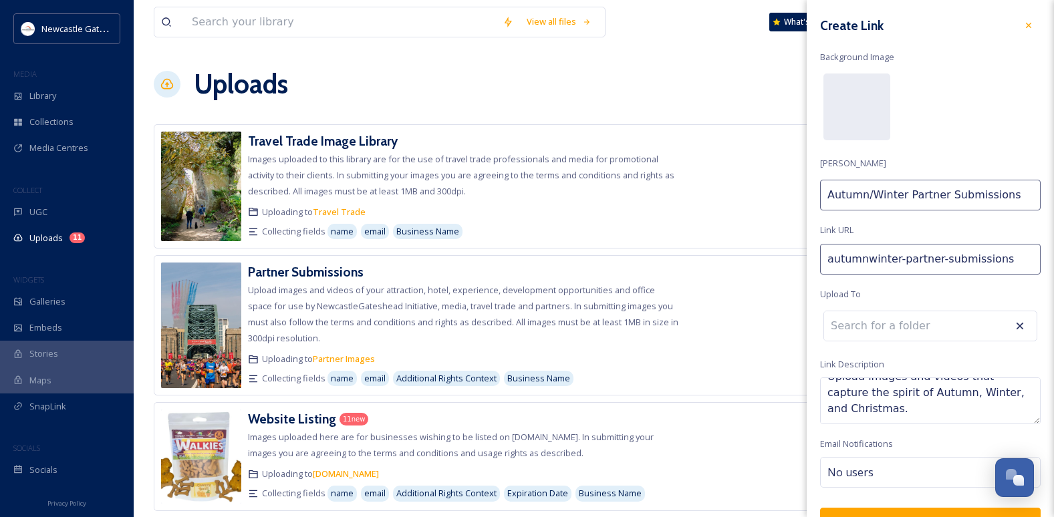
type input "autumnwinter-partner-submissions-"
type input "Autumn/Winter Partner Submissions"
type input "autumnwinter-partner-submissions-2"
type input "Autumn/Winter Partner Submissions 2"
type input "autumnwinter-partner-submissions-20"
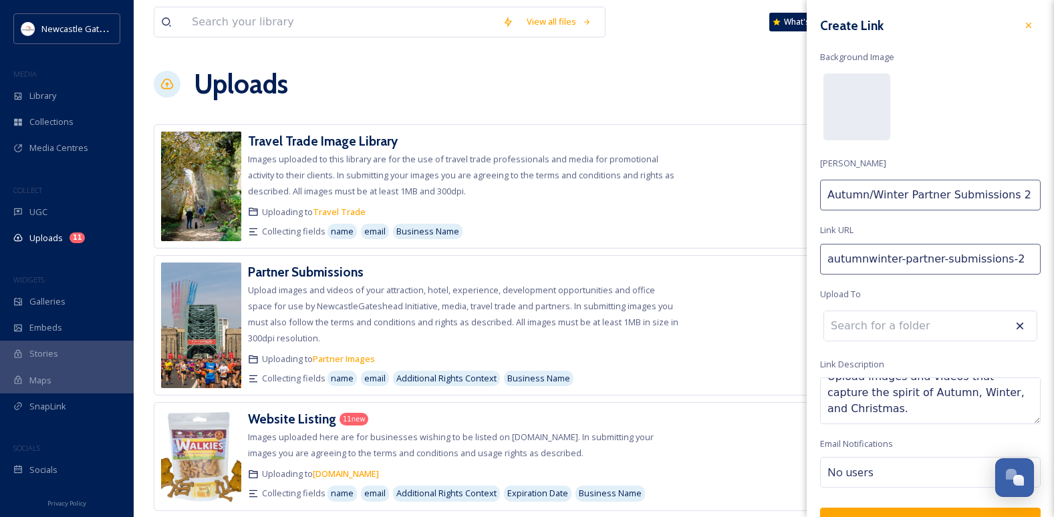
type input "Autumn/Winter Partner Submissions 20"
type input "autumnwinter-partner-submissions-202"
type input "Autumn/Winter Partner Submissions 202"
type input "autumnwinter-partner-submissions-2025"
type input "Autumn/Winter Partner Submissions 2025"
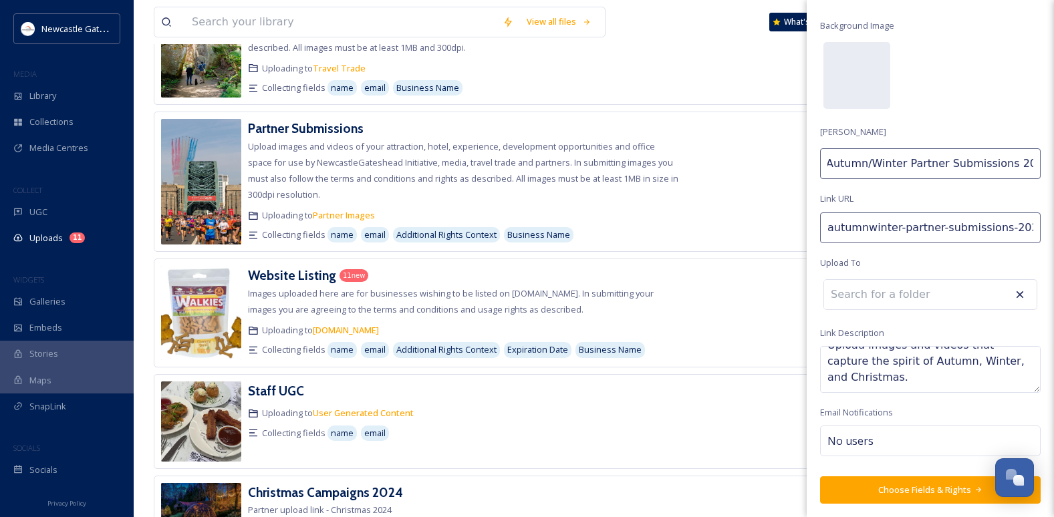
scroll to position [134, 0]
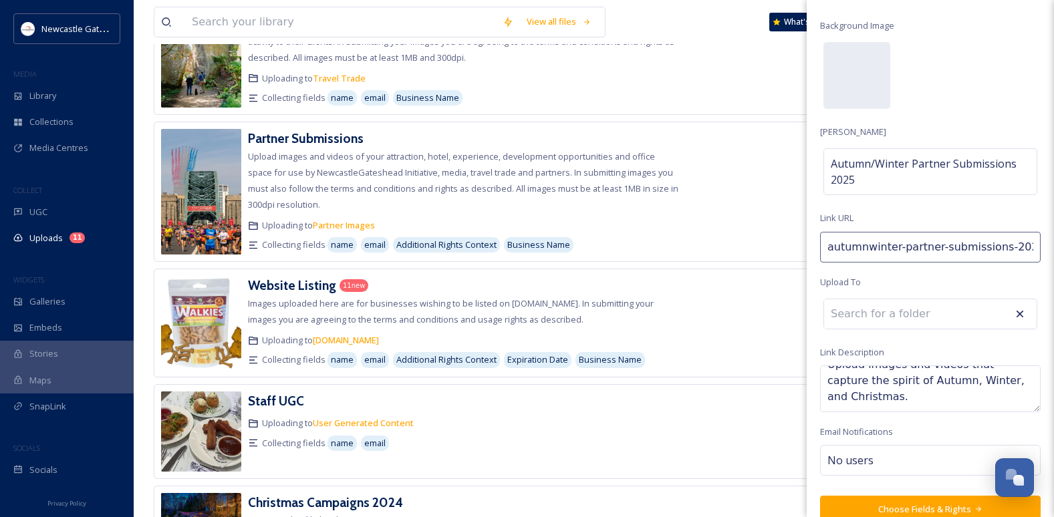
click at [863, 408] on div "Create Link Background Image [PERSON_NAME] Autumn/Winter Partner Submissions 20…" at bounding box center [929, 253] width 247 height 568
click at [882, 408] on div "No users" at bounding box center [930, 460] width 220 height 31
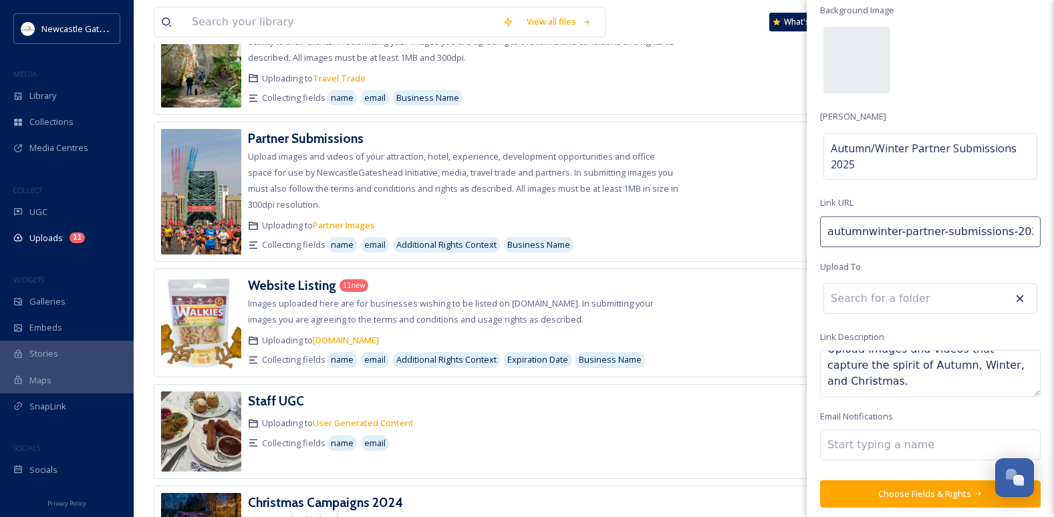
scroll to position [51, 0]
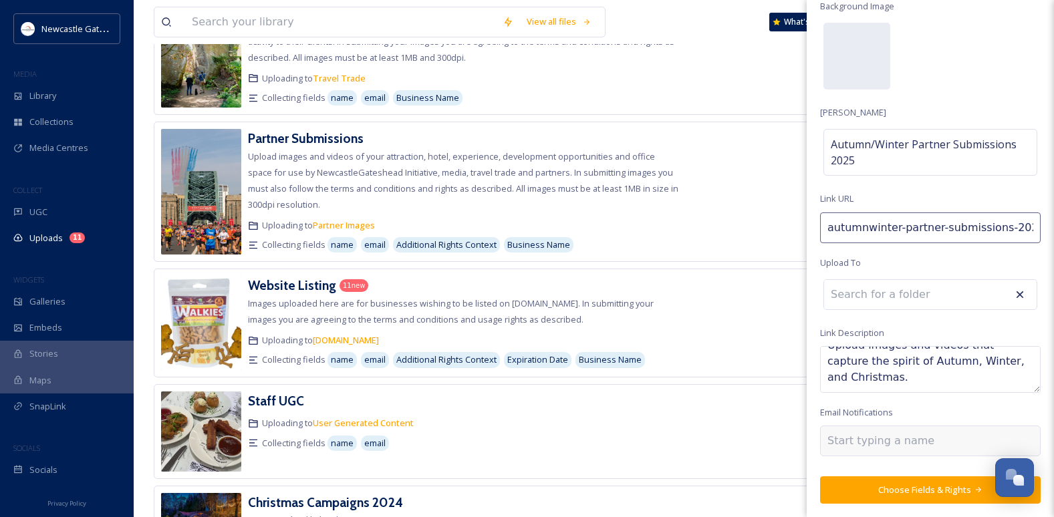
click at [880, 408] on input at bounding box center [894, 441] width 134 height 16
click at [896, 285] on input at bounding box center [897, 294] width 147 height 29
click at [889, 295] on input at bounding box center [897, 294] width 147 height 29
click at [907, 408] on button "Choose Fields & Rights" at bounding box center [930, 489] width 220 height 27
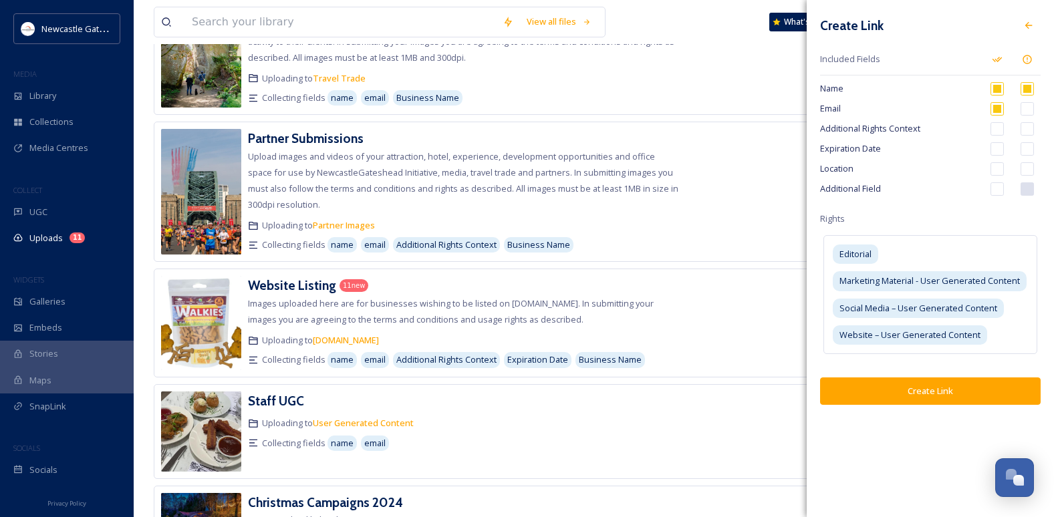
click at [907, 131] on input "checkbox" at bounding box center [996, 128] width 13 height 13
checkbox input "true"
click at [907, 129] on input "checkbox" at bounding box center [1026, 128] width 13 height 13
checkbox input "true"
click at [907, 128] on input "checkbox" at bounding box center [996, 128] width 13 height 13
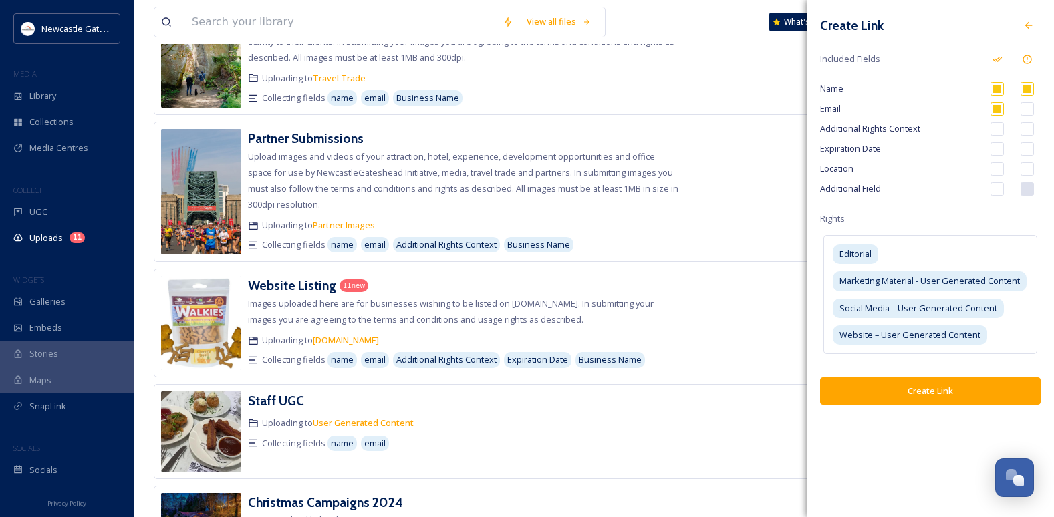
click at [907, 128] on input "checkbox" at bounding box center [1026, 128] width 13 height 13
click at [907, 136] on div "Additional Rights Context" at bounding box center [930, 129] width 220 height 20
click at [907, 134] on input "checkbox" at bounding box center [996, 128] width 13 height 13
click at [907, 124] on input "checkbox" at bounding box center [1026, 128] width 13 height 13
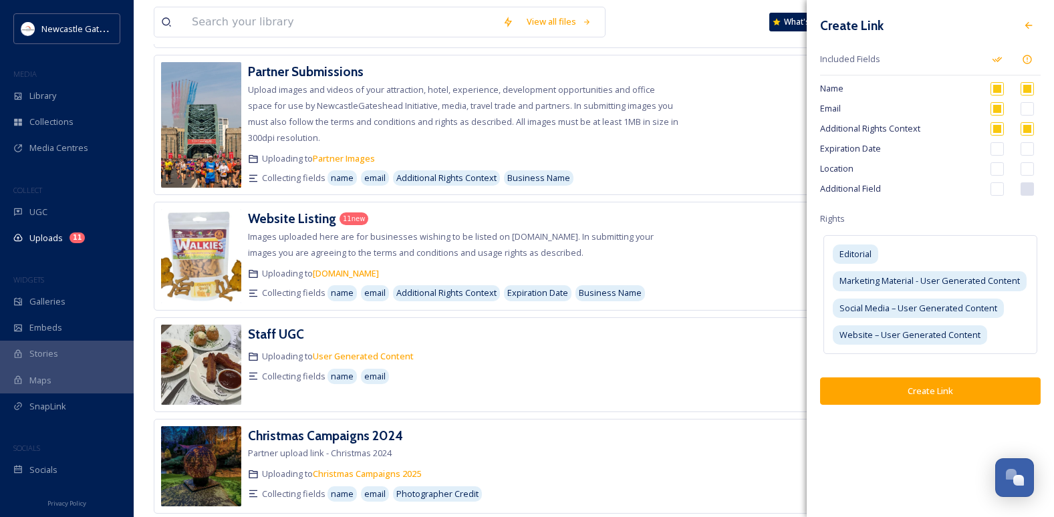
scroll to position [134, 0]
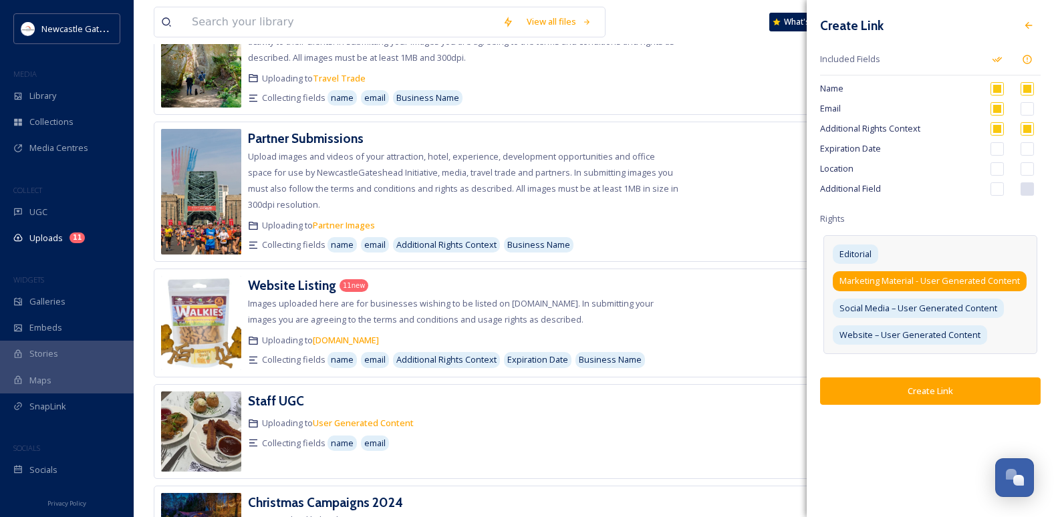
click at [907, 287] on span "Marketing Material - User Generated Content" at bounding box center [929, 281] width 180 height 13
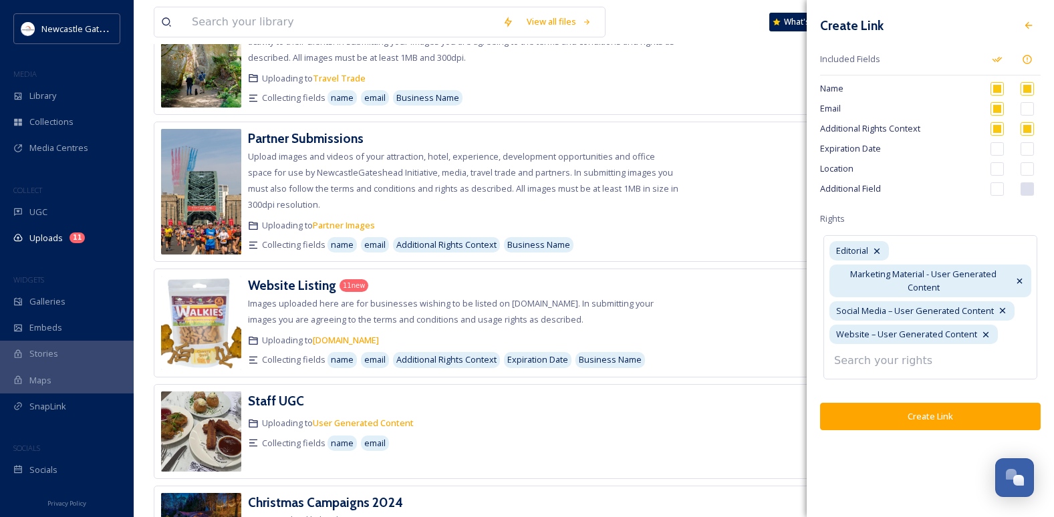
click at [893, 363] on input at bounding box center [900, 360] width 147 height 29
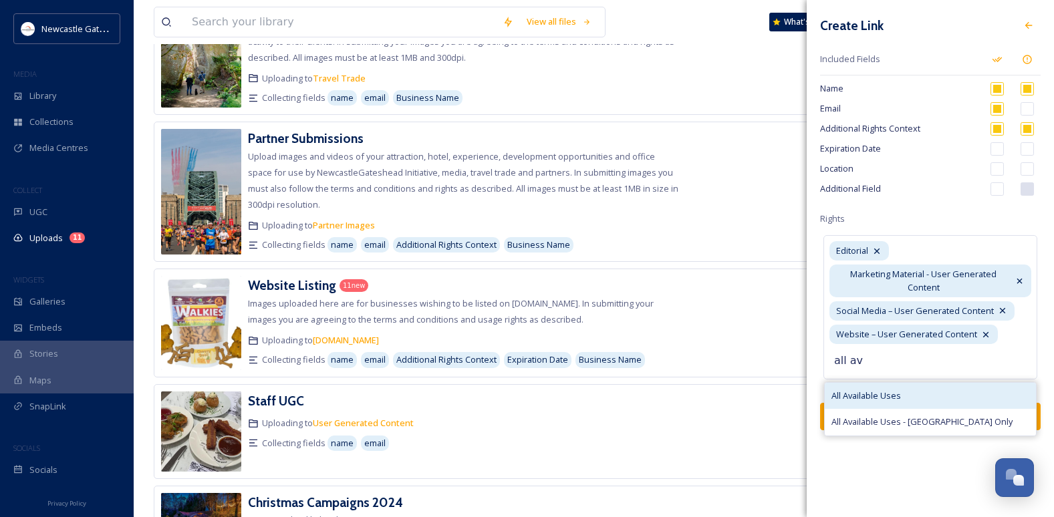
click at [899, 392] on span "All Available Uses" at bounding box center [865, 396] width 69 height 13
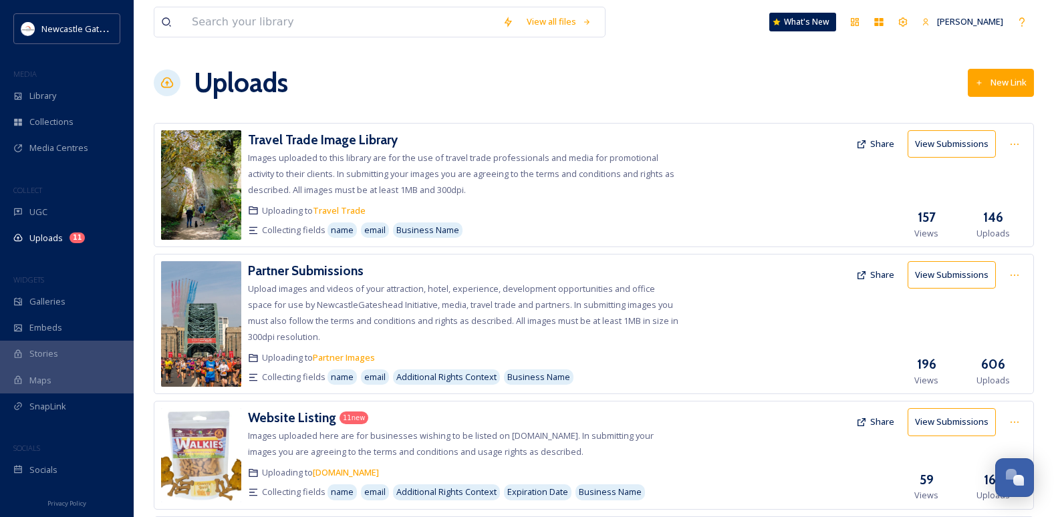
scroll to position [0, 0]
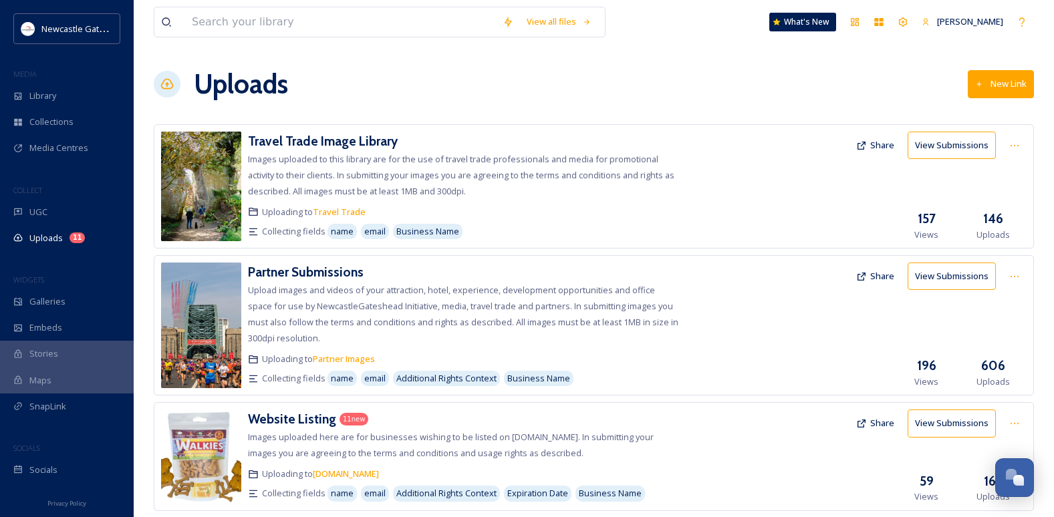
click at [587, 78] on div "Uploads New Link" at bounding box center [594, 84] width 880 height 40
click at [907, 86] on button "New Link" at bounding box center [1000, 83] width 66 height 27
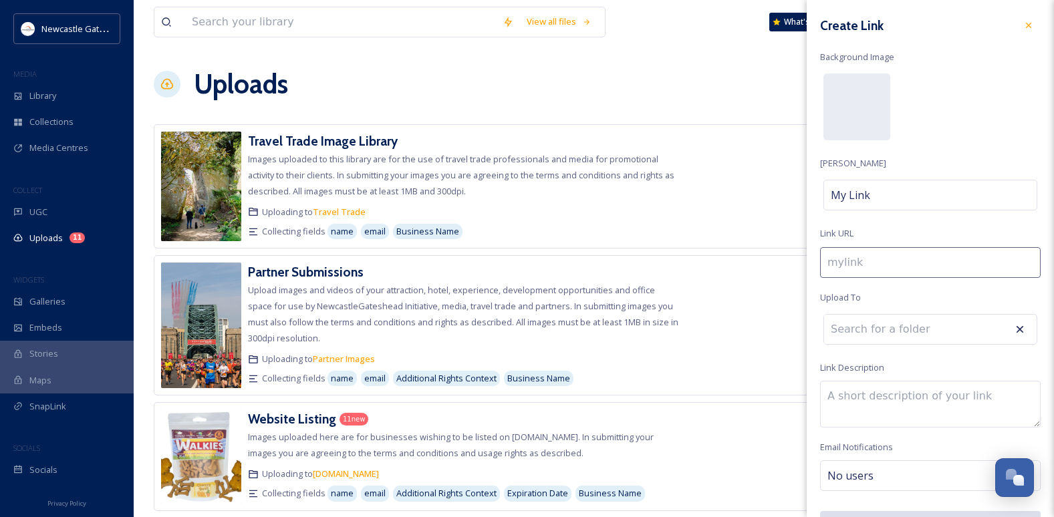
click at [880, 391] on textarea at bounding box center [930, 404] width 220 height 47
paste textarea "that capture the spirit of Autumn, Winter, and Christmas"
click at [826, 395] on textarea "that capture the spirit of Autumn, Winter, and Christmas" at bounding box center [930, 404] width 220 height 47
click at [892, 408] on textarea "Upload images and videos that capture the spirit of Autumn, Winter, and Christm…" at bounding box center [930, 404] width 220 height 47
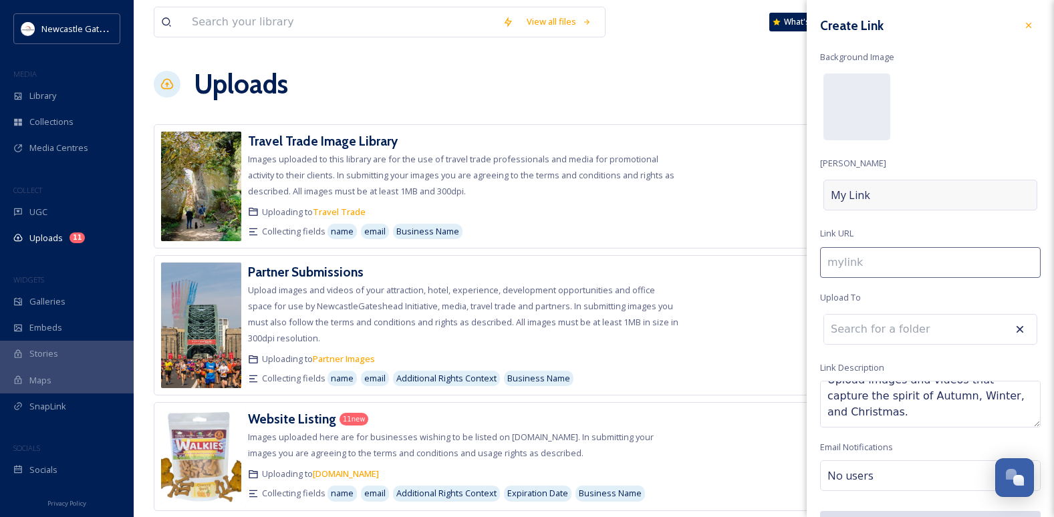
click at [889, 197] on div "My Link" at bounding box center [930, 195] width 214 height 31
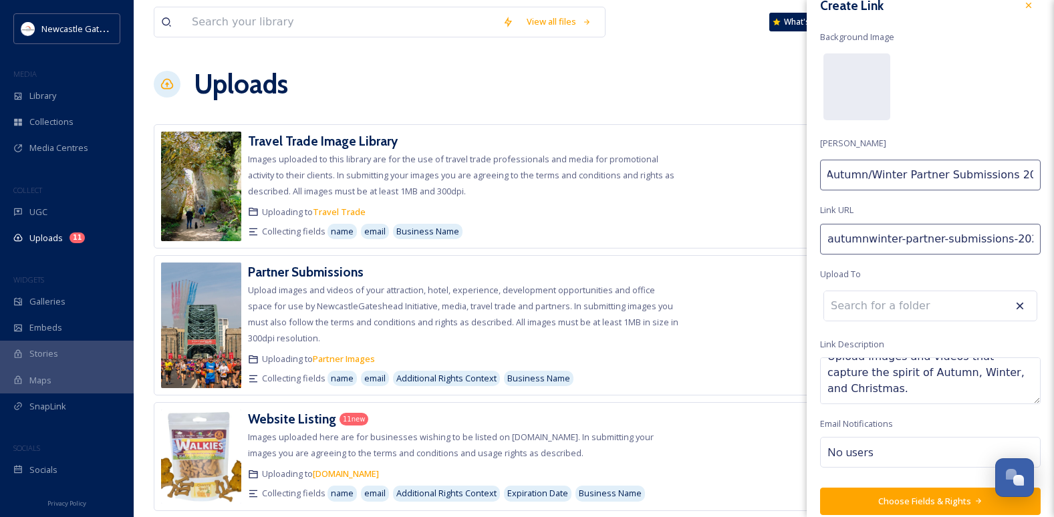
scroll to position [31, 0]
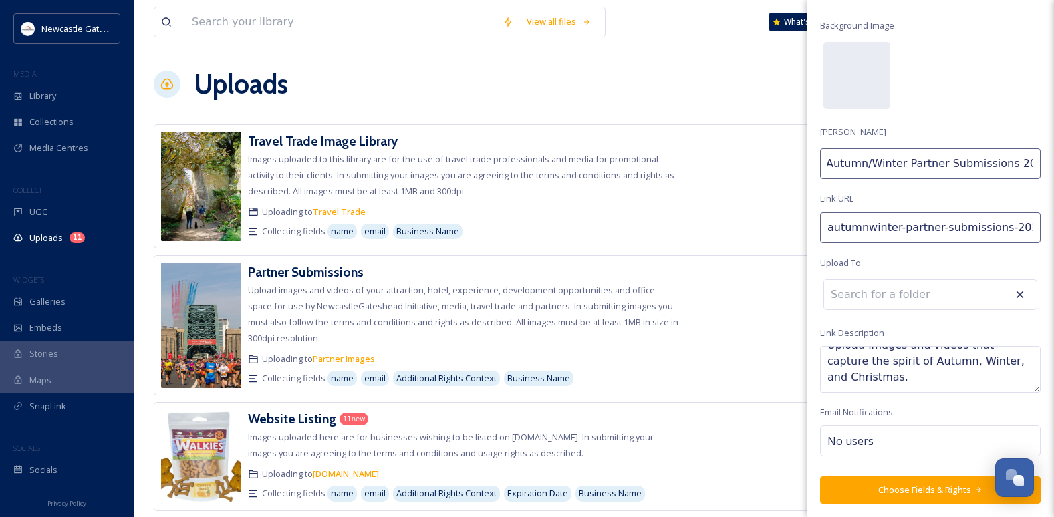
click at [899, 298] on div at bounding box center [930, 294] width 214 height 31
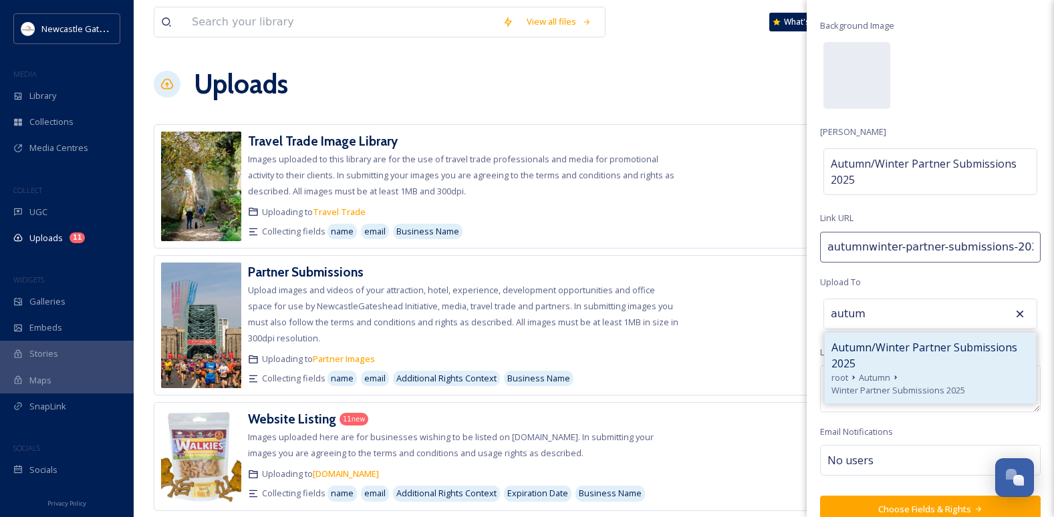
click at [895, 337] on div "Autumn/Winter Partner Submissions 2025 root Autumn Winter Partner Submissions 2…" at bounding box center [930, 368] width 211 height 71
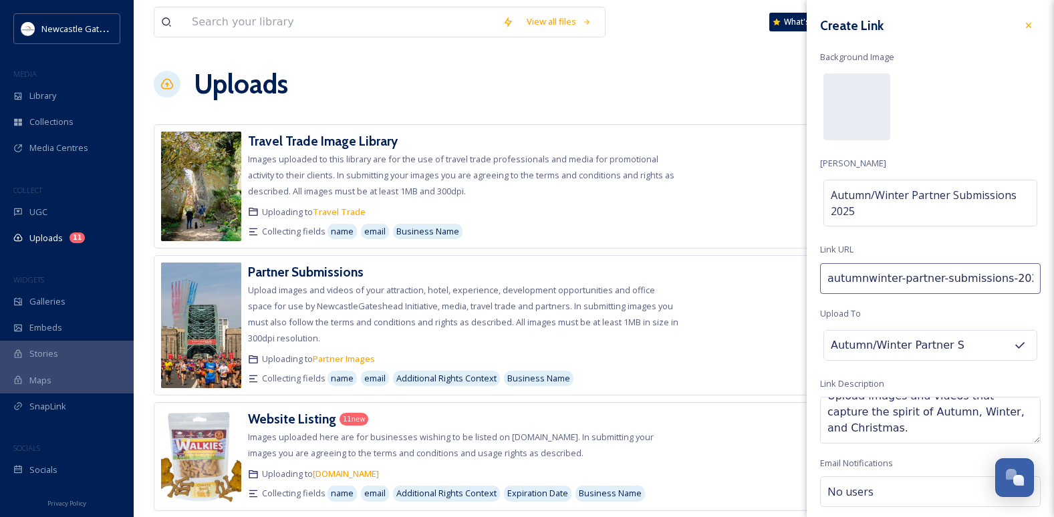
scroll to position [51, 0]
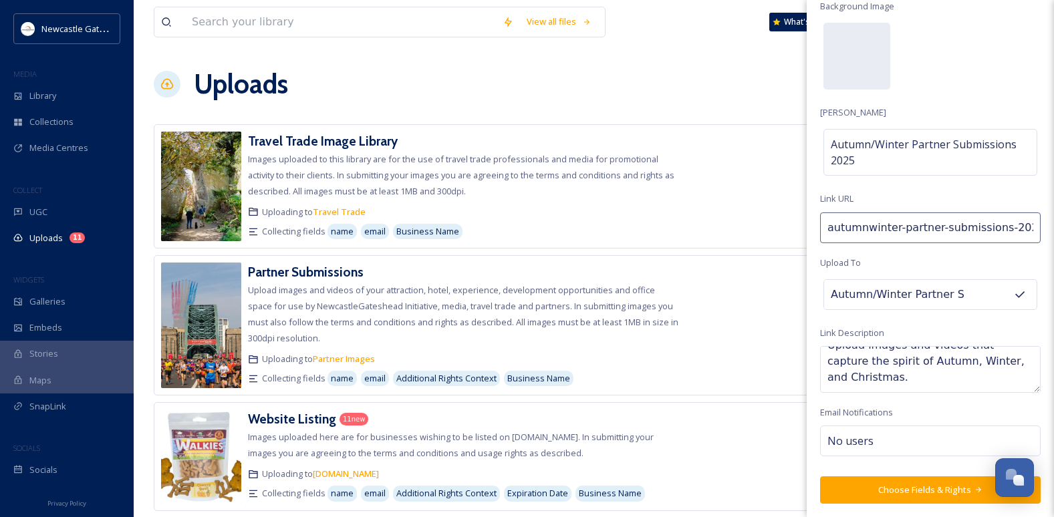
click at [907, 408] on button "Choose Fields & Rights" at bounding box center [930, 489] width 220 height 27
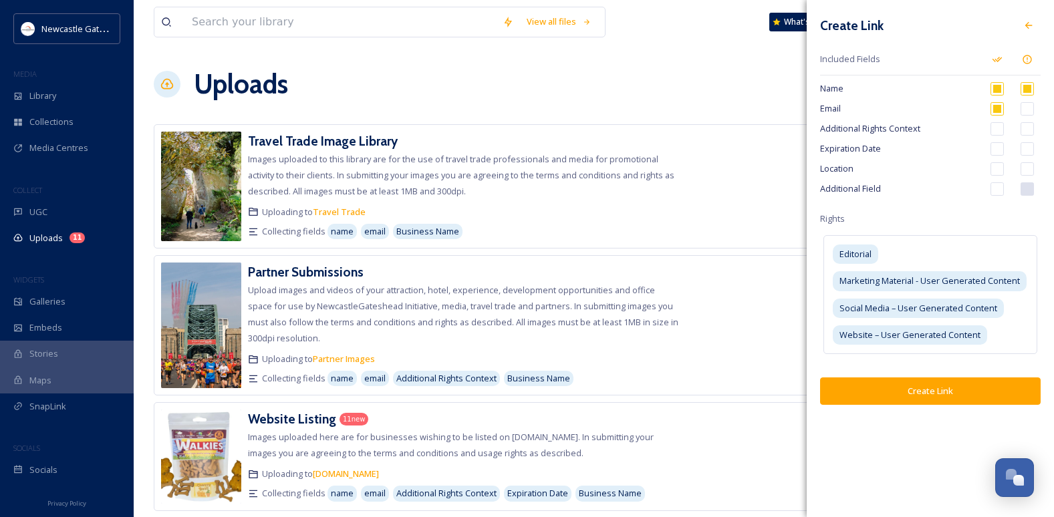
click at [907, 128] on input "checkbox" at bounding box center [1026, 128] width 13 height 13
click at [899, 355] on div "Create Link Included Fields Name Email Additional Rights Context Expiration Dat…" at bounding box center [929, 209] width 247 height 418
click at [877, 253] on div "Editorial" at bounding box center [855, 254] width 45 height 19
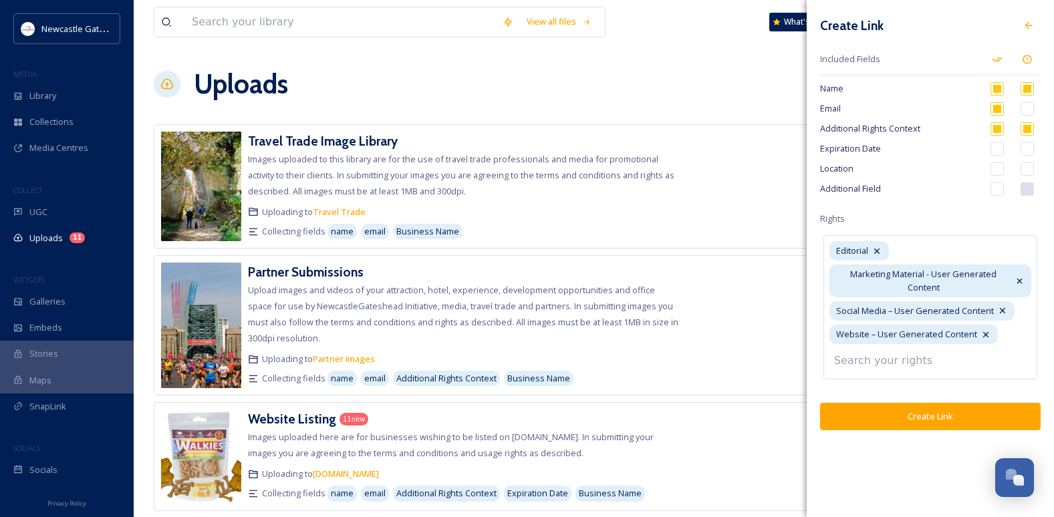
click at [889, 359] on input at bounding box center [900, 360] width 147 height 29
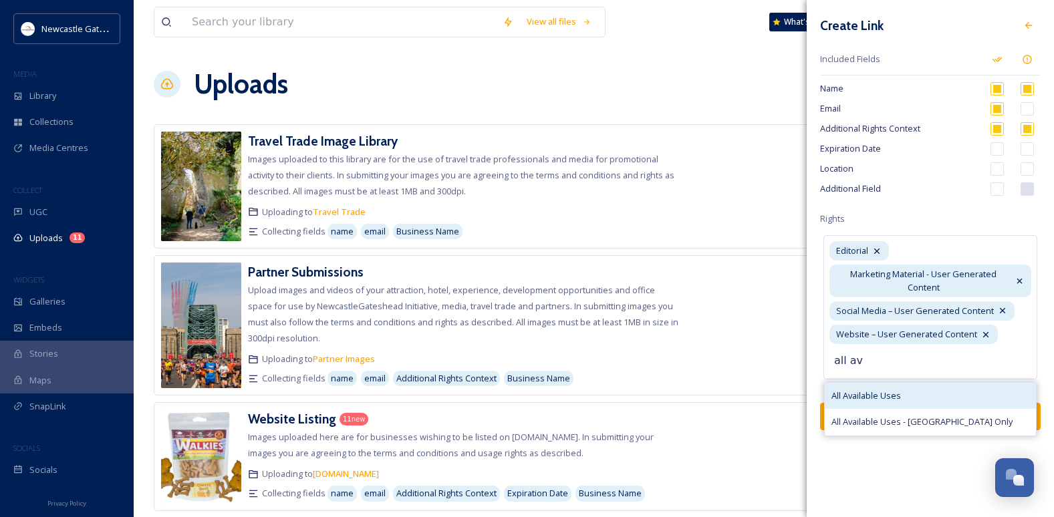
click at [881, 401] on span "All Available Uses" at bounding box center [865, 396] width 69 height 13
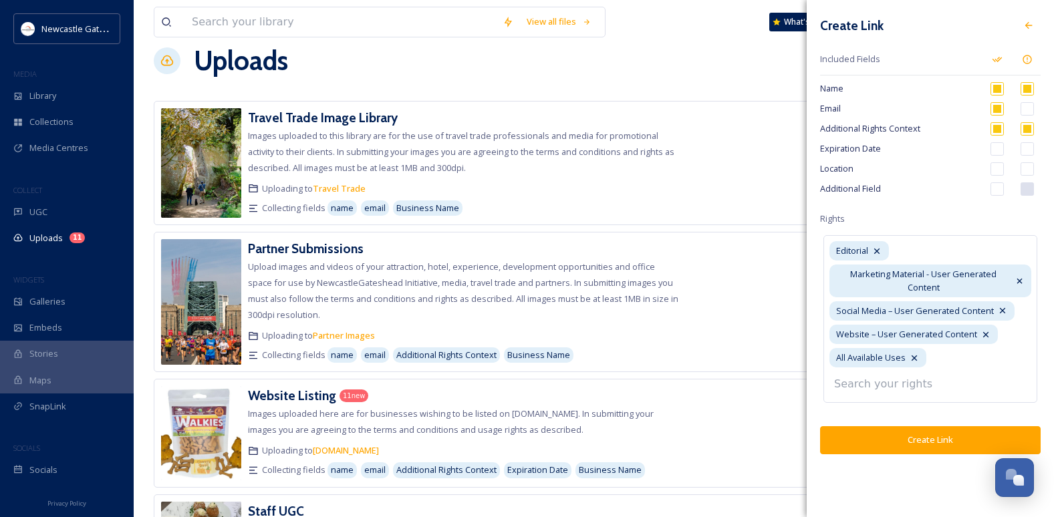
scroll to position [0, 0]
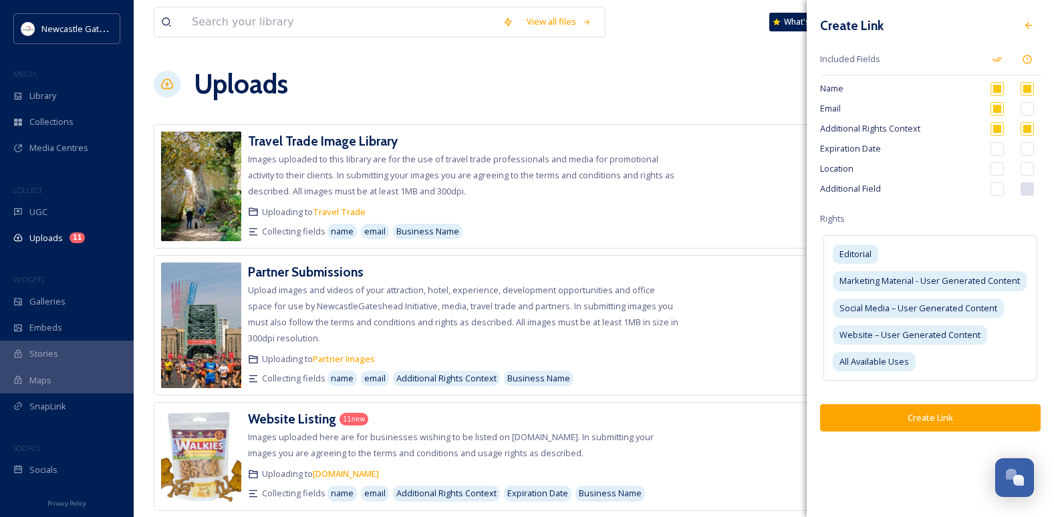
click at [907, 408] on div "Create Link Included Fields Name Email Additional Rights Context Expiration Dat…" at bounding box center [929, 222] width 247 height 445
click at [907, 408] on button "Create Link" at bounding box center [930, 417] width 220 height 27
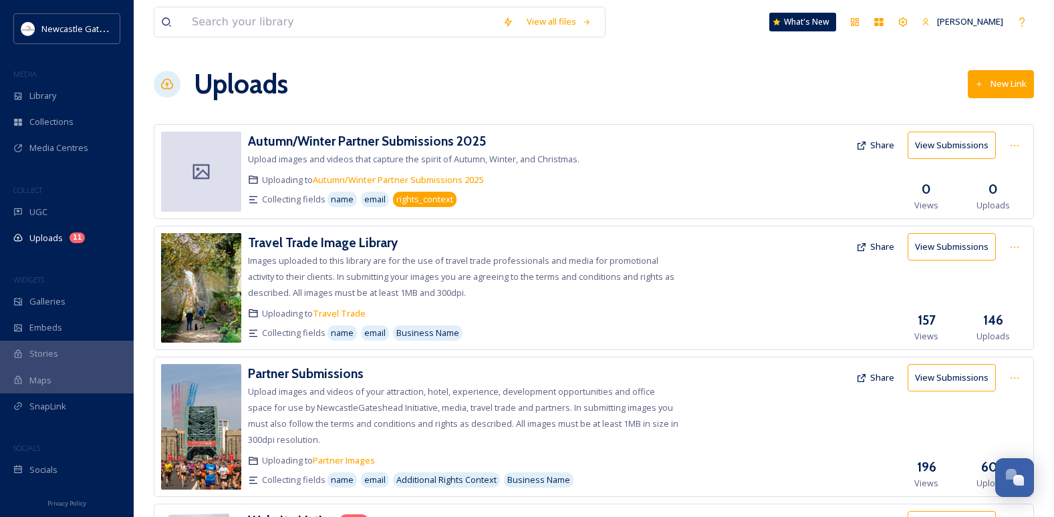
click at [424, 201] on span "rights_context" at bounding box center [424, 199] width 57 height 13
click at [346, 206] on span "name" at bounding box center [342, 199] width 23 height 13
click at [375, 202] on span "email" at bounding box center [374, 199] width 21 height 13
click at [416, 202] on span "rights_context" at bounding box center [424, 199] width 57 height 13
click at [907, 150] on button "View Submissions" at bounding box center [951, 145] width 88 height 27
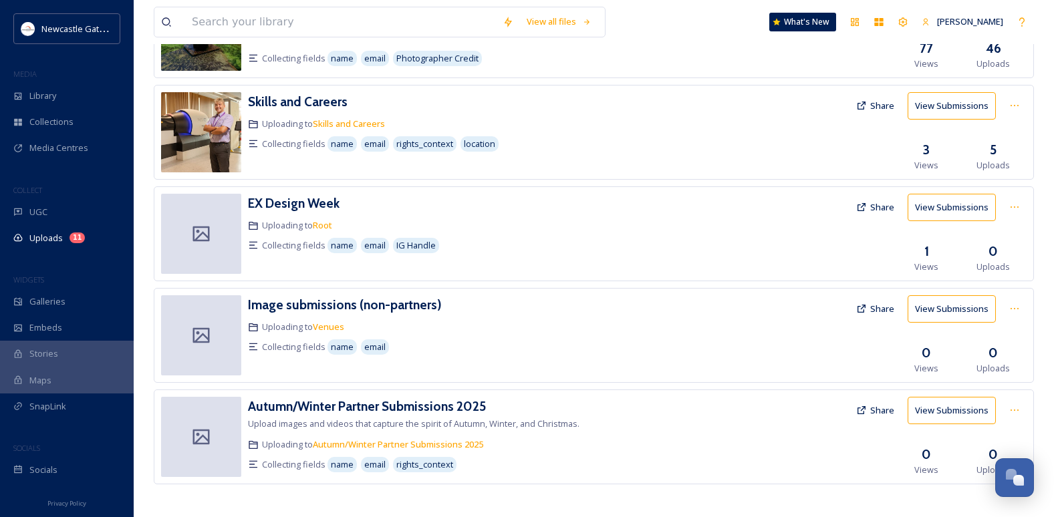
scroll to position [643, 0]
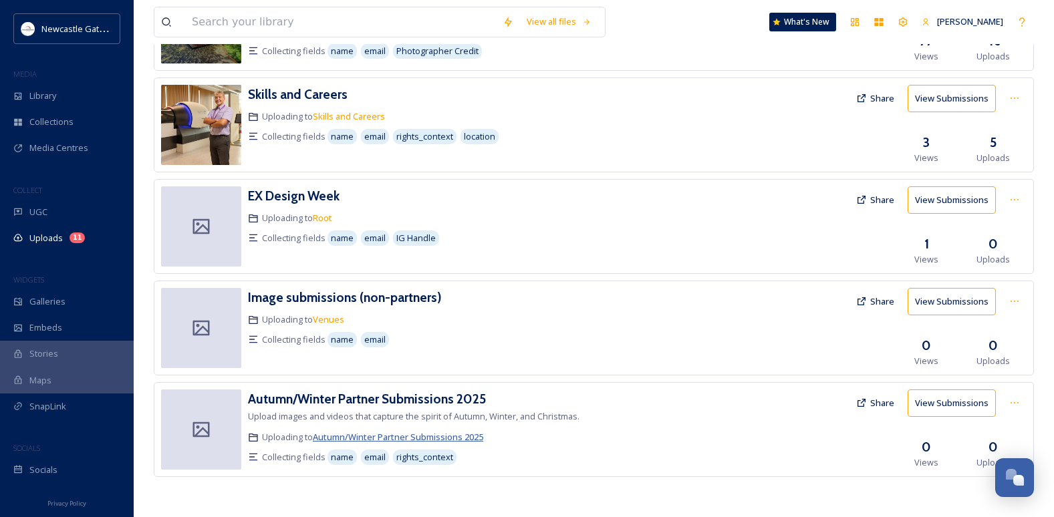
click at [381, 408] on span "Autumn/Winter Partner Submissions 2025" at bounding box center [398, 437] width 170 height 12
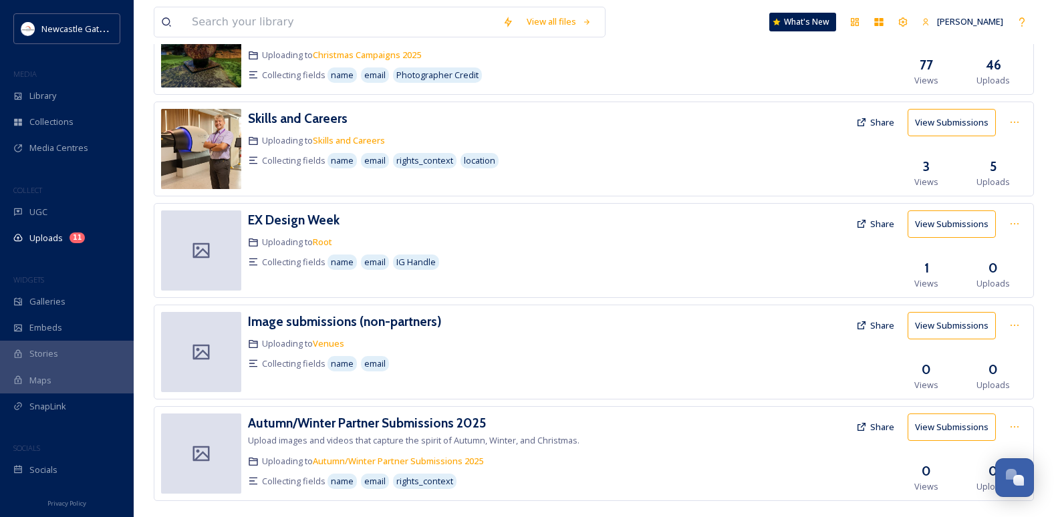
scroll to position [643, 0]
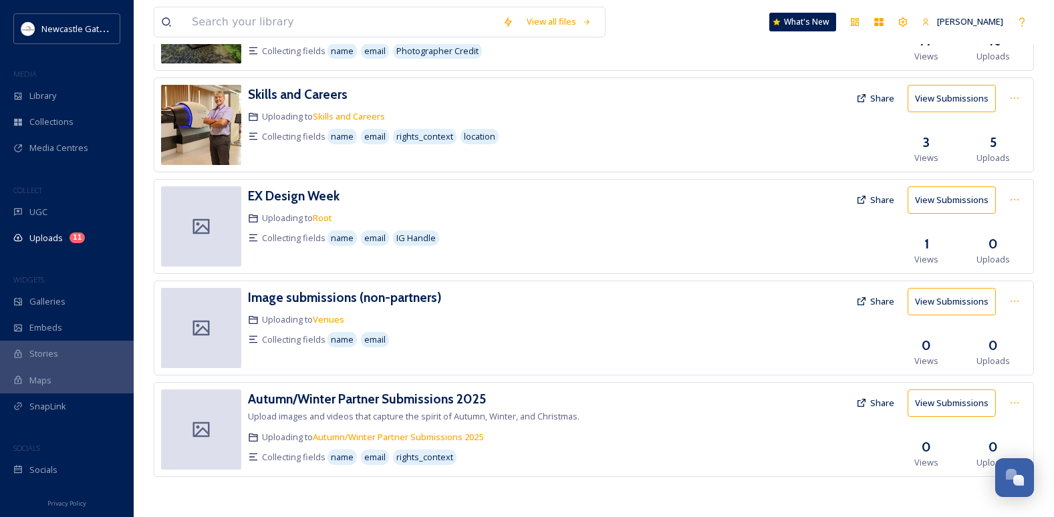
click at [907, 407] on button "View Submissions" at bounding box center [951, 403] width 88 height 27
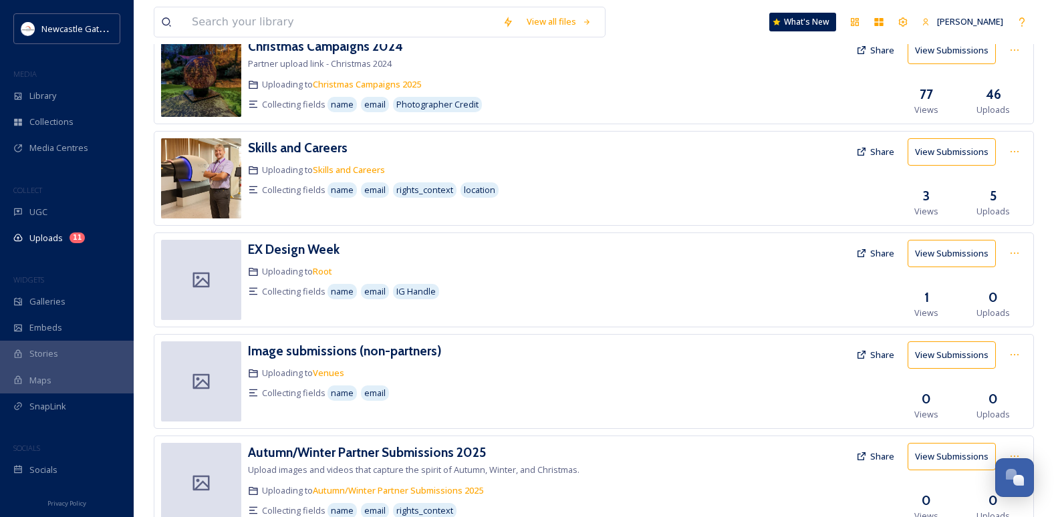
scroll to position [643, 0]
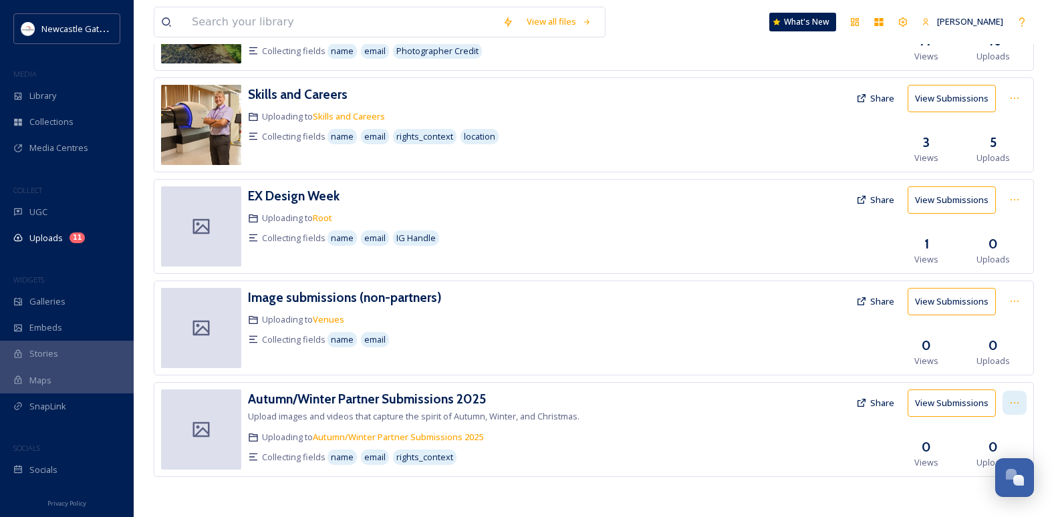
click at [907, 407] on div at bounding box center [1014, 403] width 24 height 24
click at [907, 408] on span "Edit" at bounding box center [989, 458] width 15 height 13
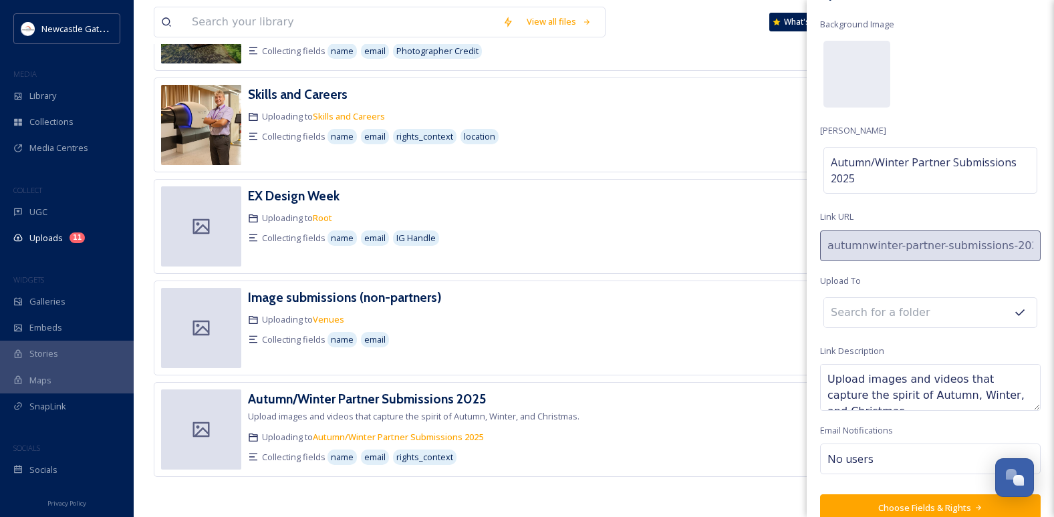
scroll to position [51, 0]
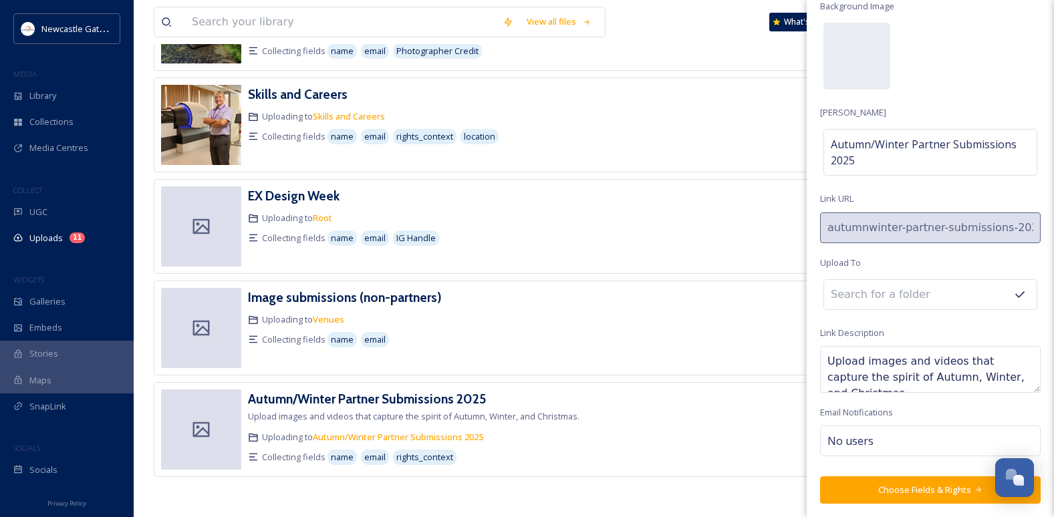
click at [907, 371] on textarea "Upload images and videos that capture the spirit of Autumn, Winter, and Christm…" at bounding box center [930, 369] width 220 height 47
click at [863, 361] on textarea "Upload images and videos that capture the spirit of Autumn, Winter, and Christm…" at bounding box center [930, 369] width 220 height 47
click at [907, 408] on button "Choose Fields & Rights" at bounding box center [930, 489] width 220 height 27
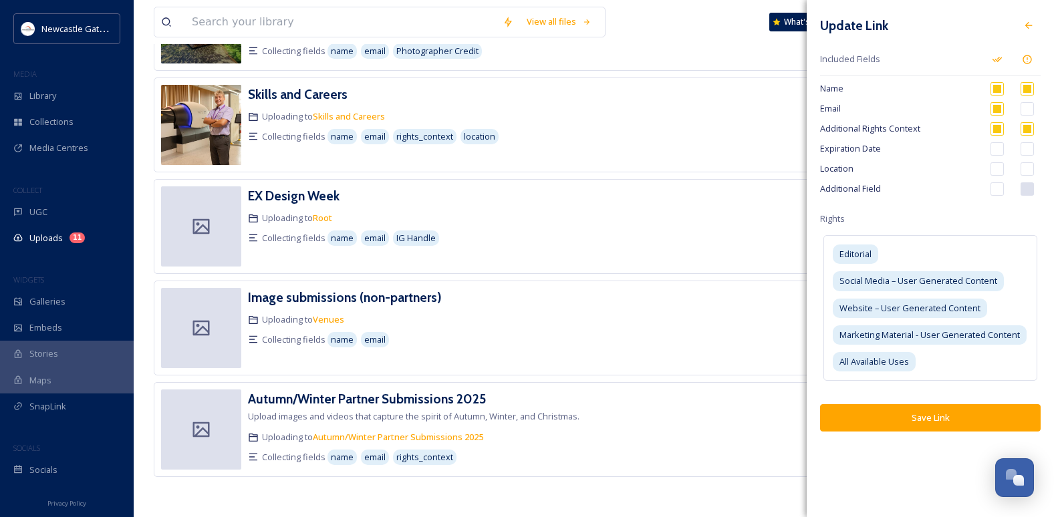
click at [907, 170] on input "checkbox" at bounding box center [996, 168] width 13 height 13
click at [907, 187] on input "checkbox" at bounding box center [996, 188] width 13 height 13
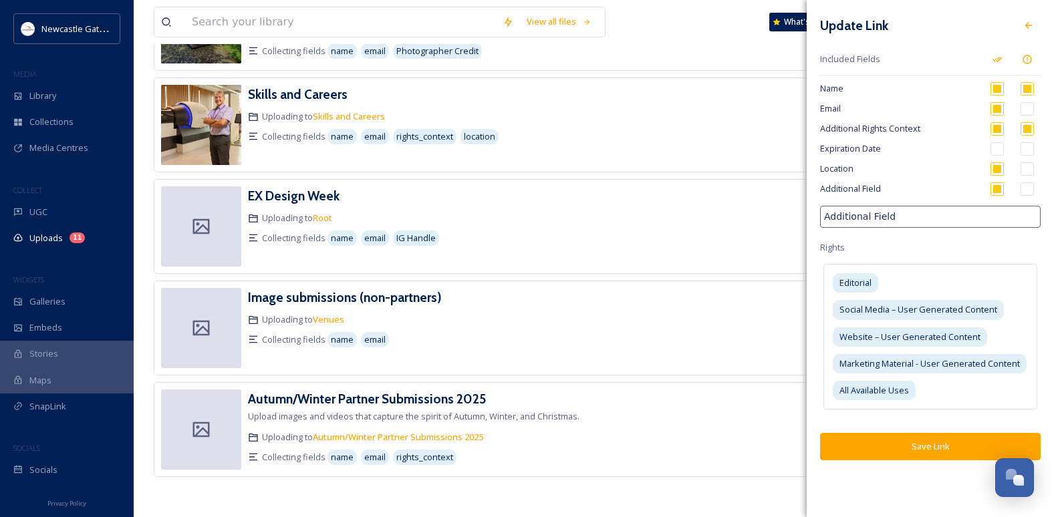
click at [907, 187] on input "checkbox" at bounding box center [996, 188] width 13 height 13
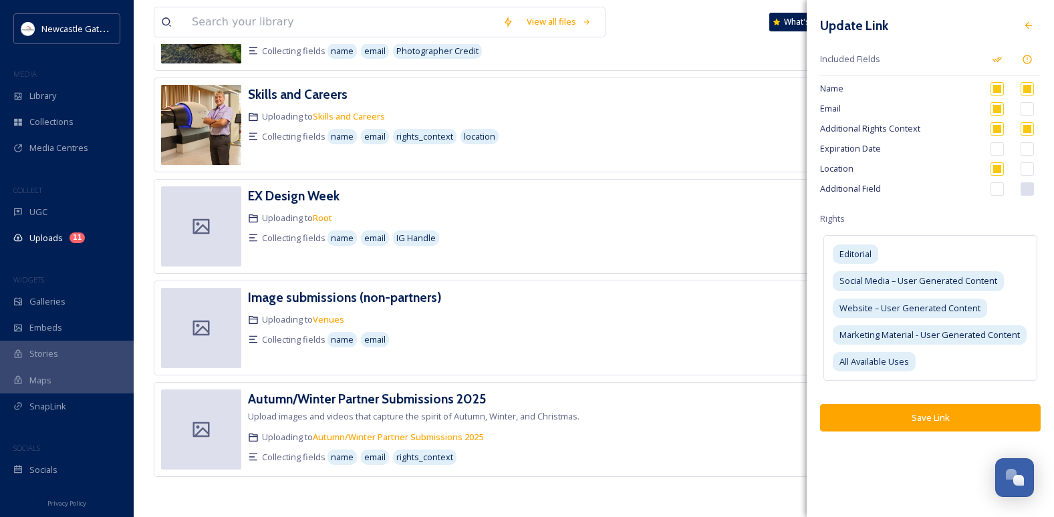
click at [907, 408] on button "Save Link" at bounding box center [930, 417] width 220 height 27
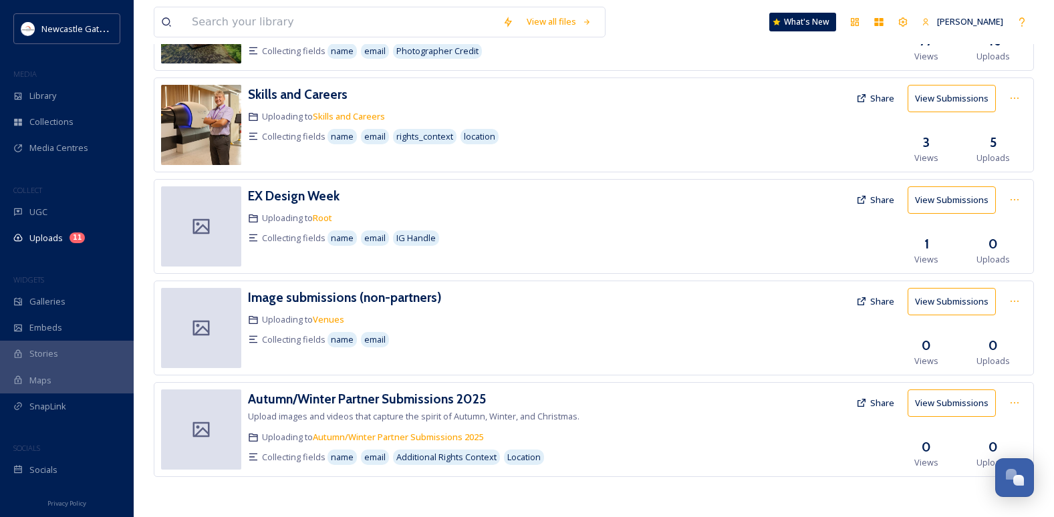
click at [865, 404] on icon at bounding box center [861, 403] width 11 height 11
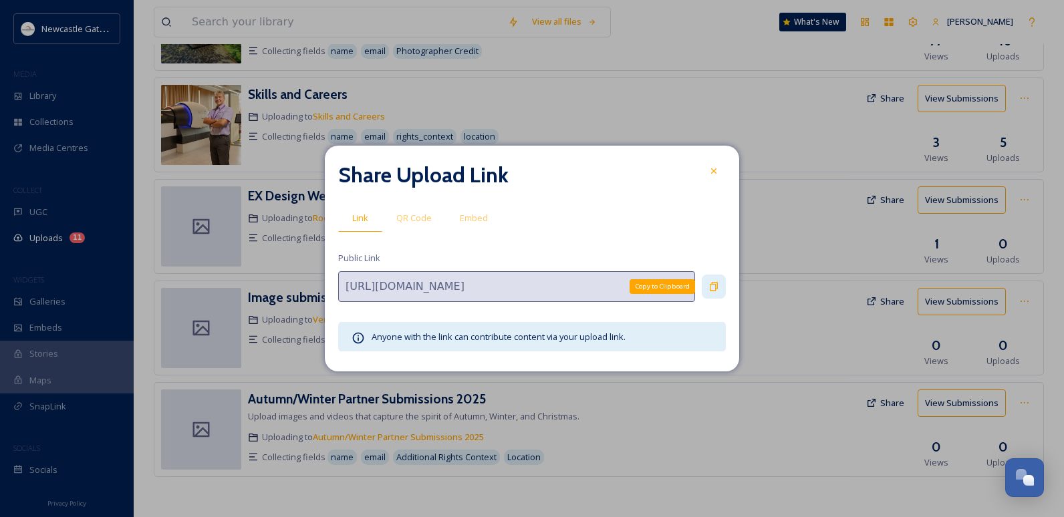
click at [714, 291] on icon at bounding box center [713, 286] width 11 height 11
click at [714, 287] on icon at bounding box center [713, 286] width 7 height 5
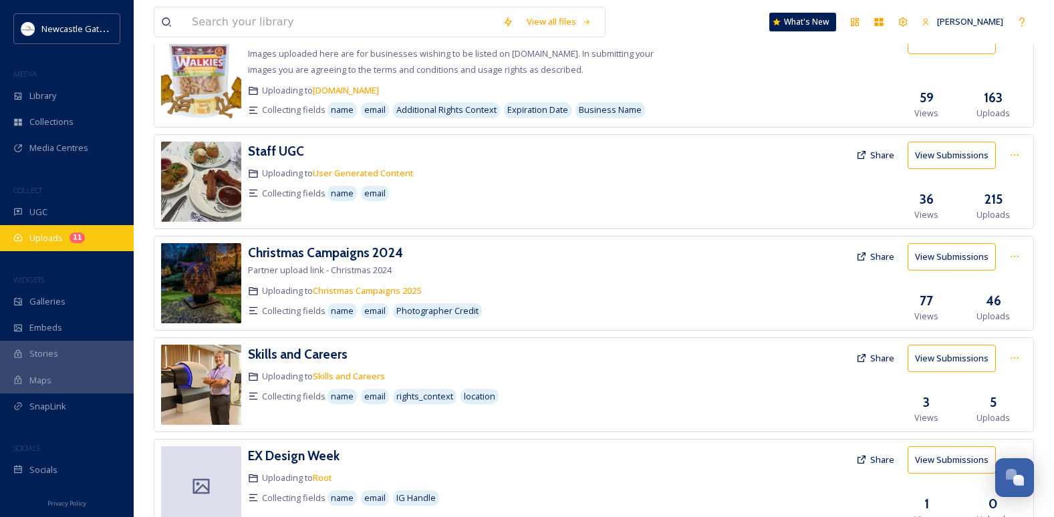
scroll to position [376, 0]
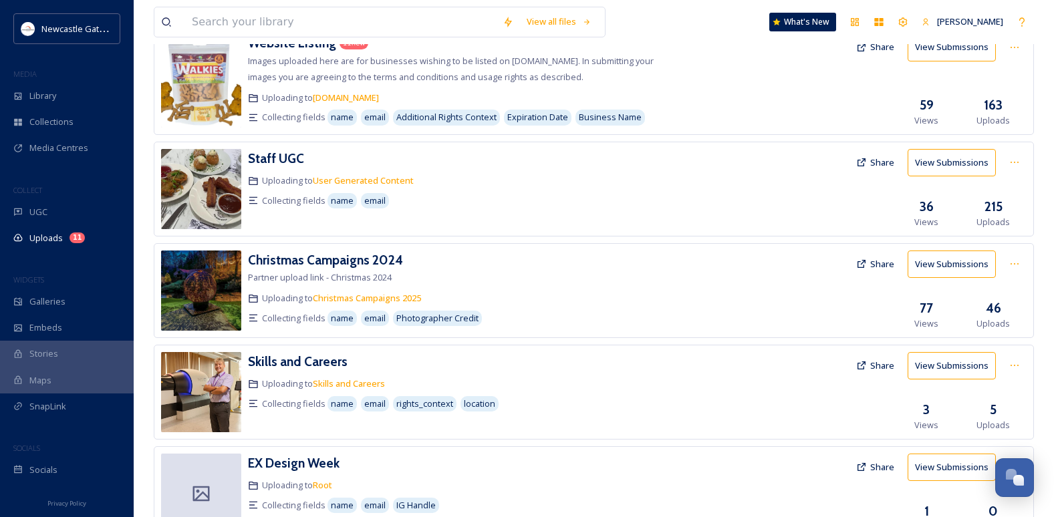
click at [33, 196] on div "COLLECT" at bounding box center [67, 190] width 134 height 17
click at [38, 108] on div "Library" at bounding box center [67, 96] width 134 height 26
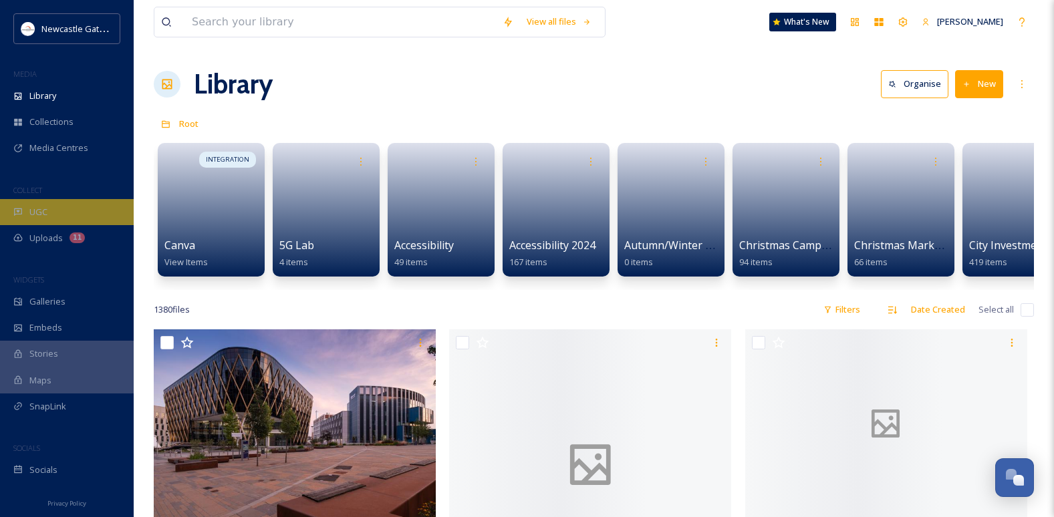
click at [53, 205] on div "UGC" at bounding box center [67, 212] width 134 height 26
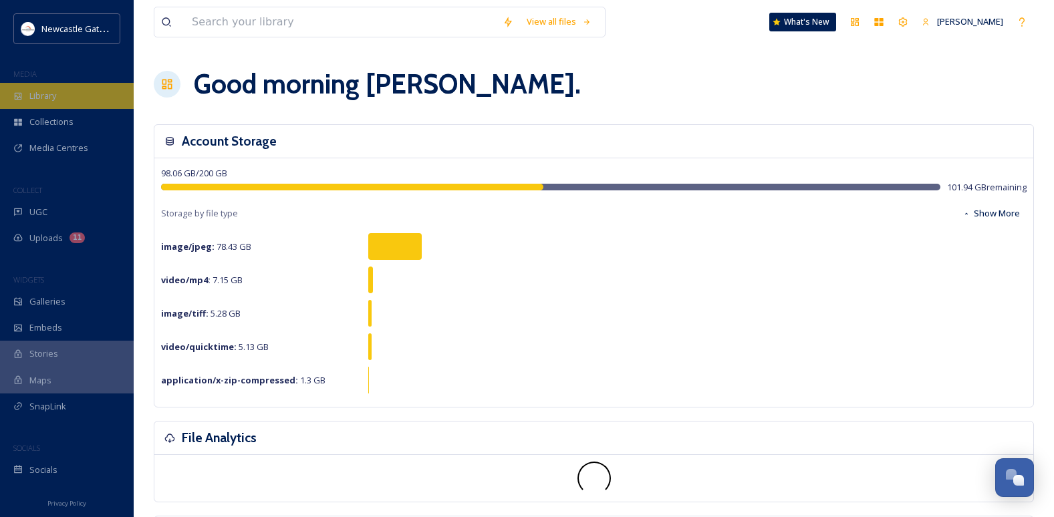
click at [53, 93] on span "Library" at bounding box center [42, 96] width 27 height 13
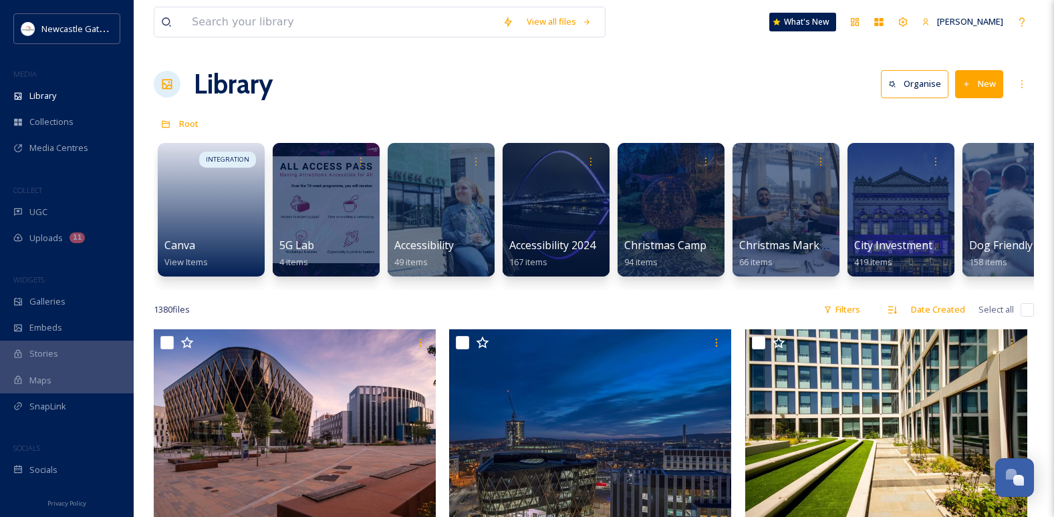
click at [981, 89] on button "New" at bounding box center [979, 83] width 48 height 27
click at [978, 166] on div "Folder" at bounding box center [965, 167] width 76 height 26
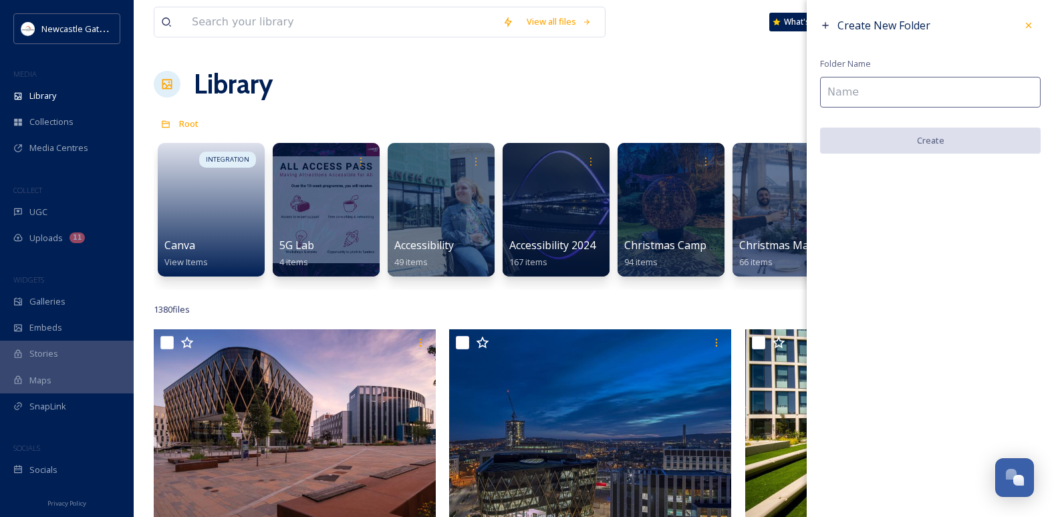
click at [883, 90] on input at bounding box center [930, 92] width 220 height 31
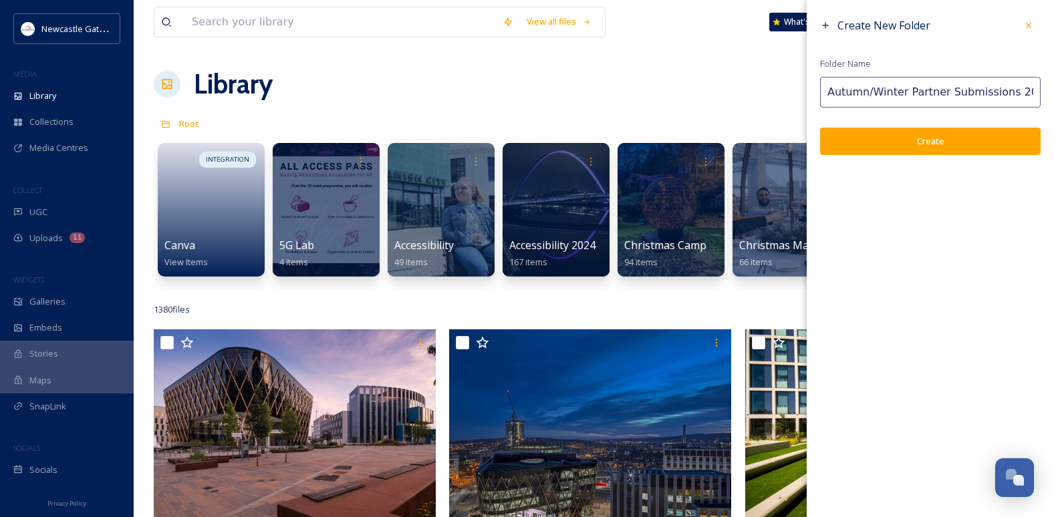
type input "Autumn/Winter Partner Submissions 2025"
click at [935, 142] on button "Create" at bounding box center [930, 141] width 220 height 27
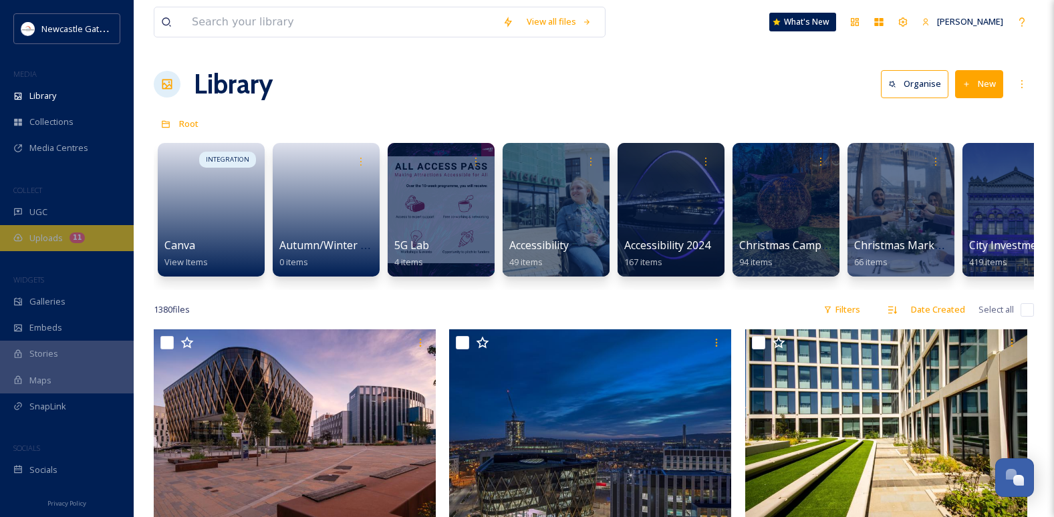
click at [66, 250] on div "Uploads 11" at bounding box center [67, 238] width 134 height 26
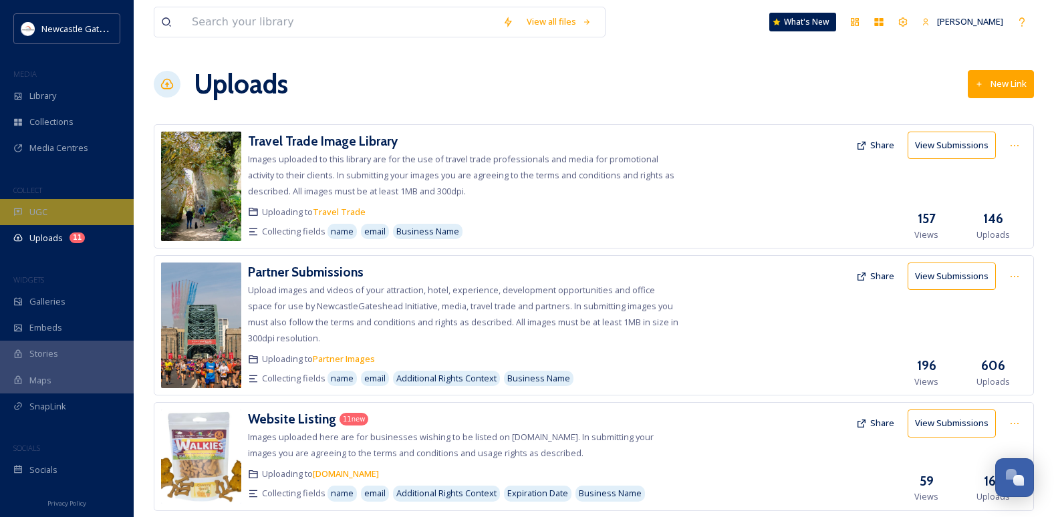
click at [68, 222] on div "UGC" at bounding box center [67, 212] width 134 height 26
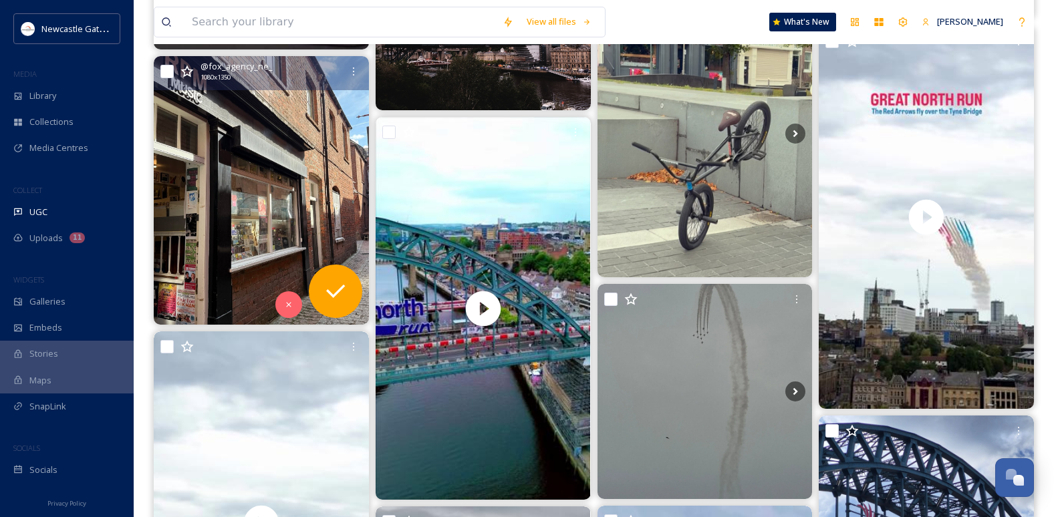
scroll to position [1670, 0]
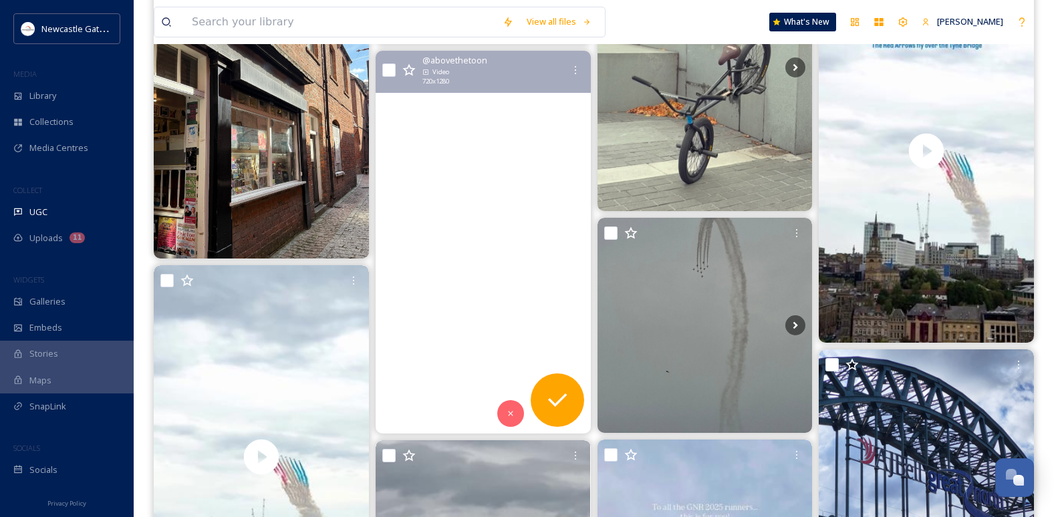
click at [525, 280] on video "📍 Great north run 2025 #greatnorthrun #gnr #halfmarathon #newcastleupontyne #gn…" at bounding box center [483, 242] width 215 height 382
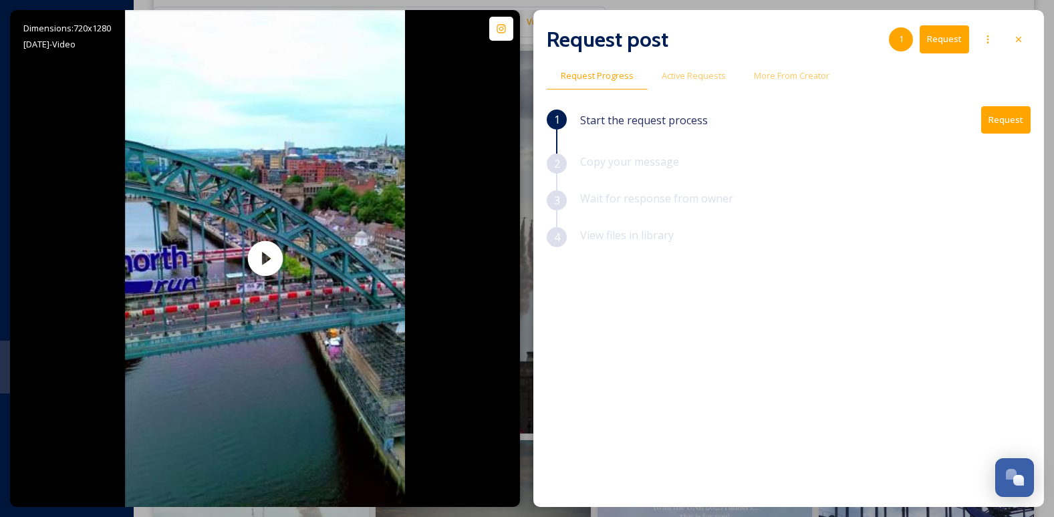
click at [997, 123] on button "Request" at bounding box center [1005, 119] width 49 height 27
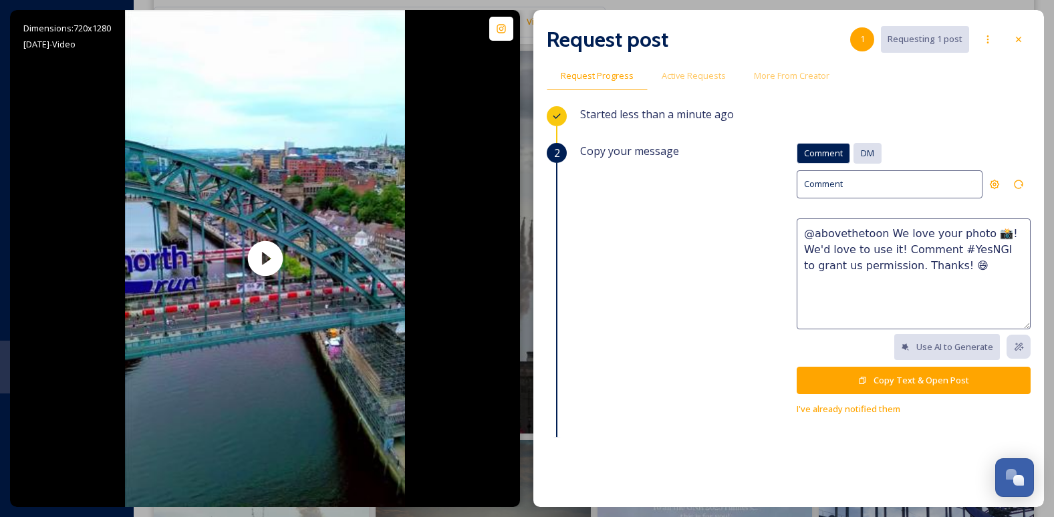
click at [853, 157] on div "DM" at bounding box center [867, 153] width 28 height 21
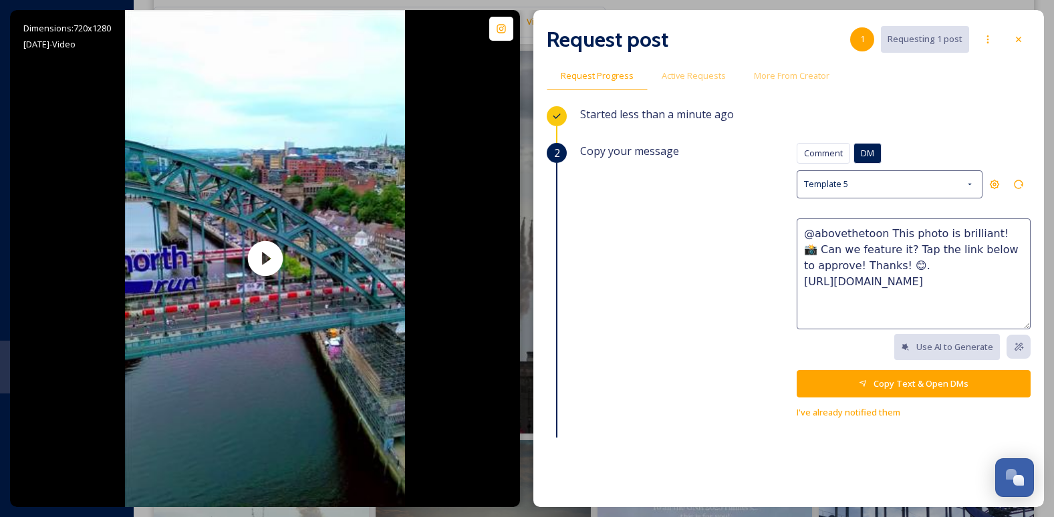
drag, startPoint x: 996, startPoint y: 285, endPoint x: 792, endPoint y: 232, distance: 209.9
click at [796, 232] on textarea "@abovethetoon This photo is brilliant! 📸 Can we feature it? Tap the link below …" at bounding box center [913, 273] width 234 height 111
click at [796, 266] on textarea "@abovethetoon This photo is brilliant! 📸 Can we feature it? Tap the link below …" at bounding box center [913, 273] width 234 height 111
click at [712, 245] on div "Copy your message Comment DM Comment DM Template 5 @abovethetoon This photo is …" at bounding box center [805, 281] width 450 height 277
click at [884, 412] on span "I've already notified them" at bounding box center [848, 412] width 104 height 12
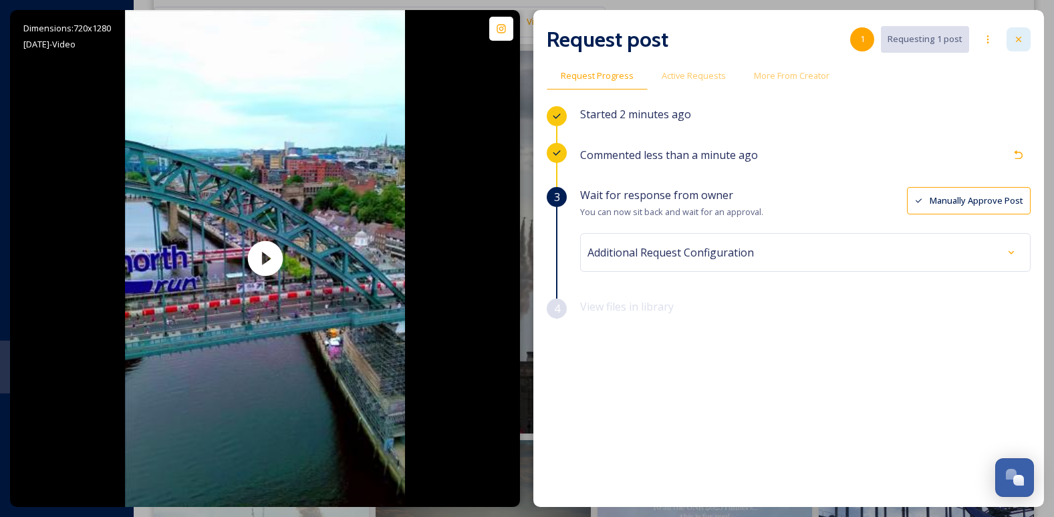
click at [1014, 44] on icon at bounding box center [1018, 39] width 11 height 11
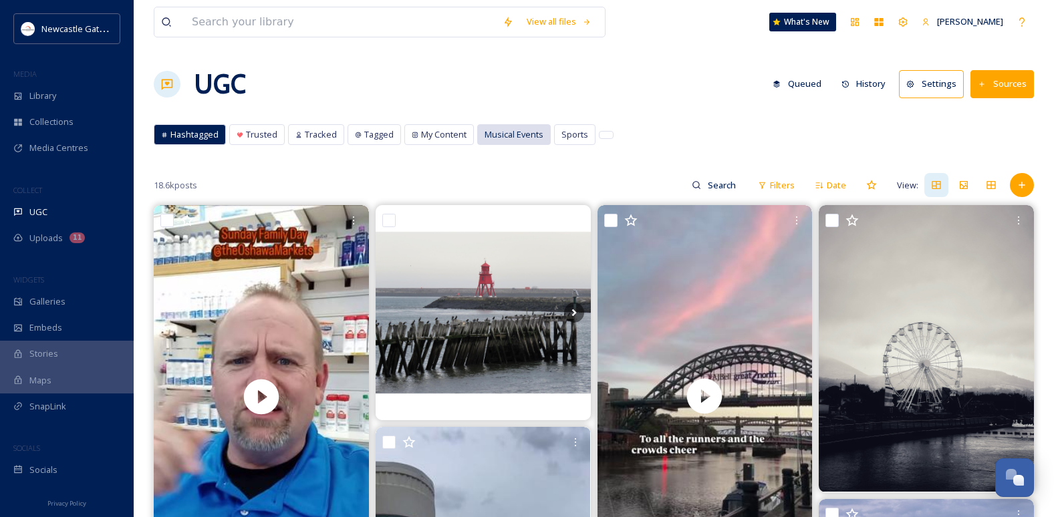
click at [535, 139] on span "Musical Events" at bounding box center [513, 134] width 59 height 13
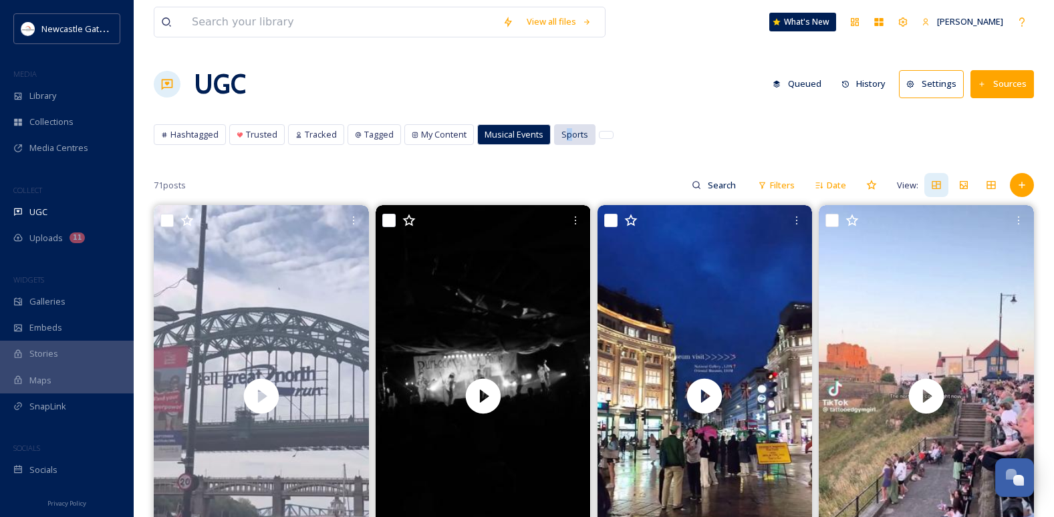
click at [567, 142] on div "Sports" at bounding box center [575, 134] width 40 height 19
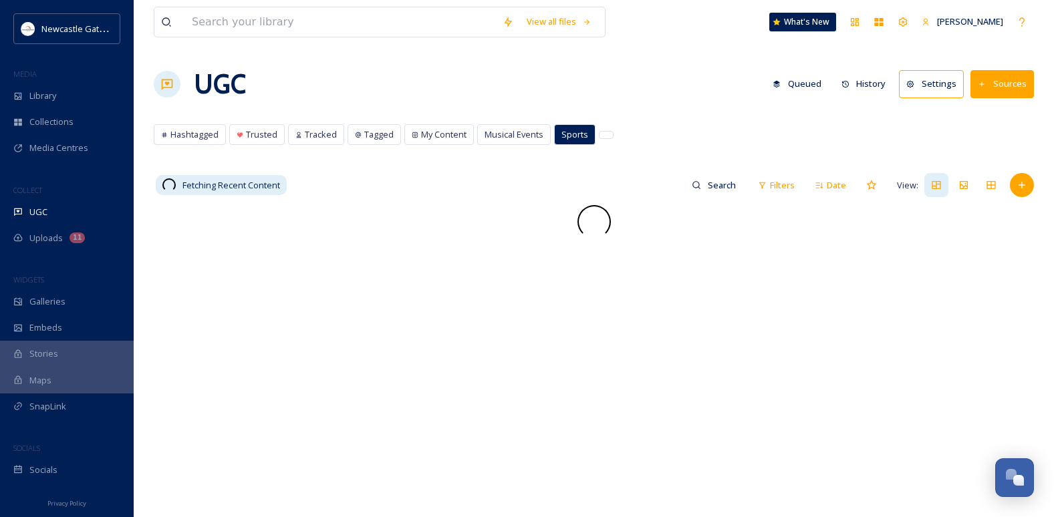
click at [422, 171] on div "View all files What's New Ellie Nixon UGC Queued History Settings Sources Hasht…" at bounding box center [594, 361] width 920 height 722
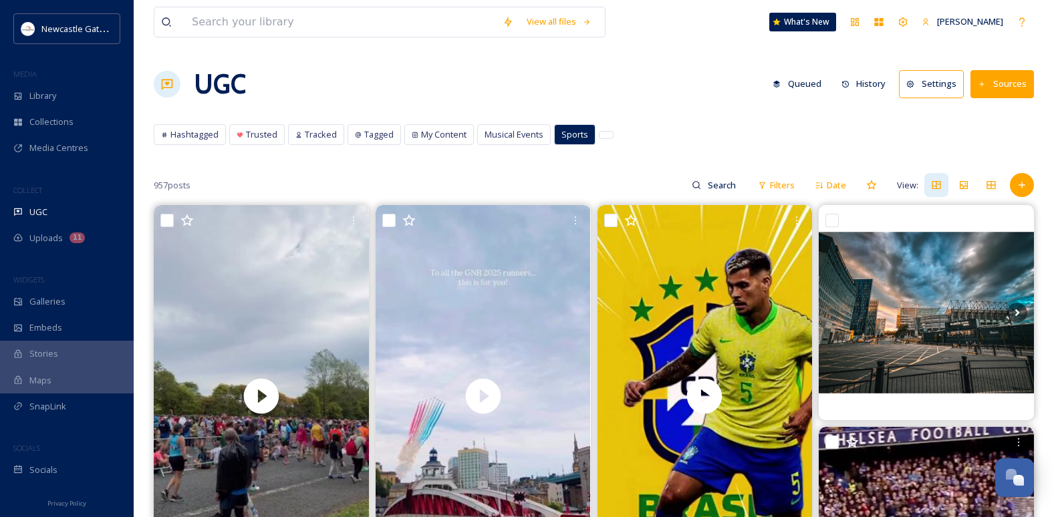
click at [214, 146] on div "Hashtagged Trusted Tracked Tagged My Content Musical Events Sports Hashtagged T…" at bounding box center [594, 137] width 880 height 27
click at [197, 145] on div "Hashtagged" at bounding box center [190, 134] width 72 height 21
click at [215, 135] on span "Hashtagged" at bounding box center [194, 134] width 48 height 13
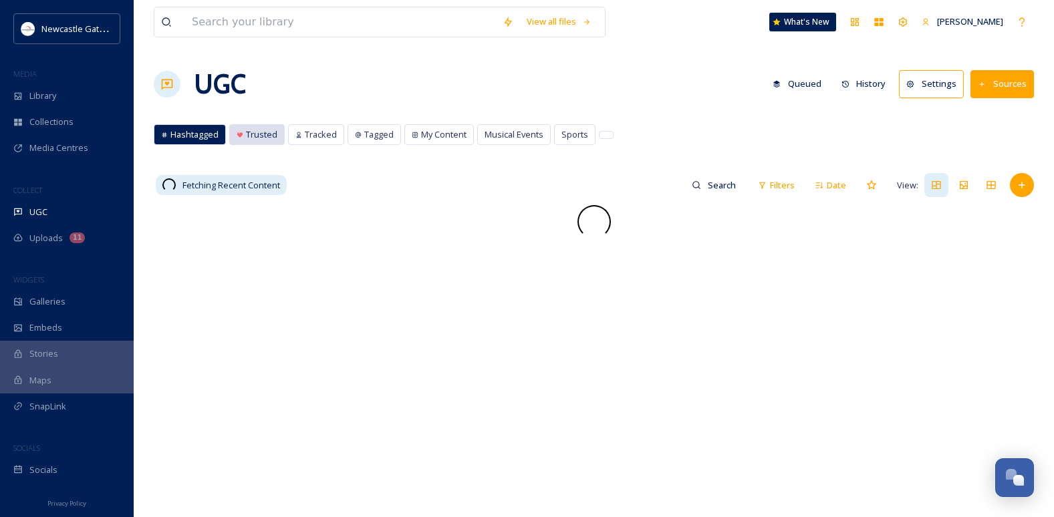
click at [259, 140] on span "Trusted" at bounding box center [261, 134] width 31 height 13
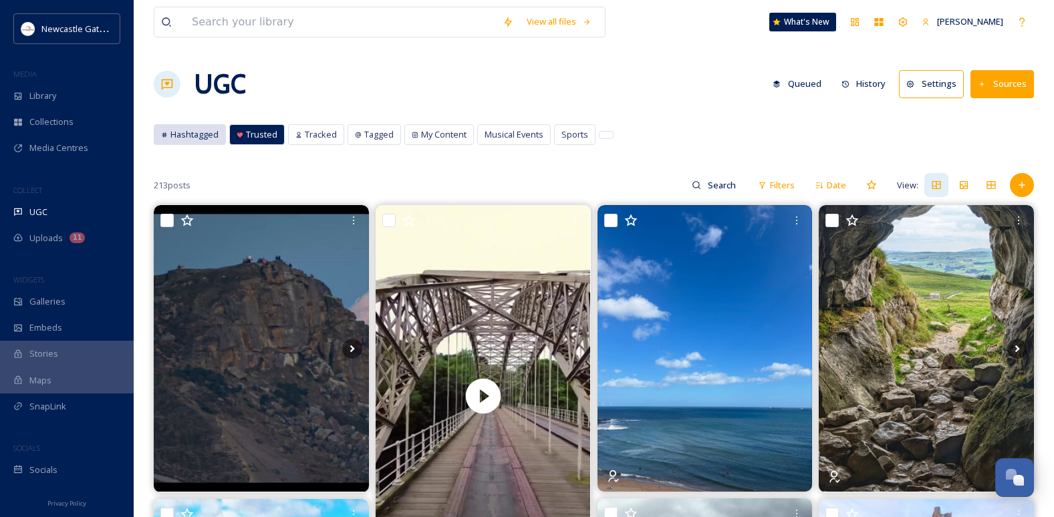
click at [184, 128] on span "Hashtagged" at bounding box center [194, 134] width 48 height 13
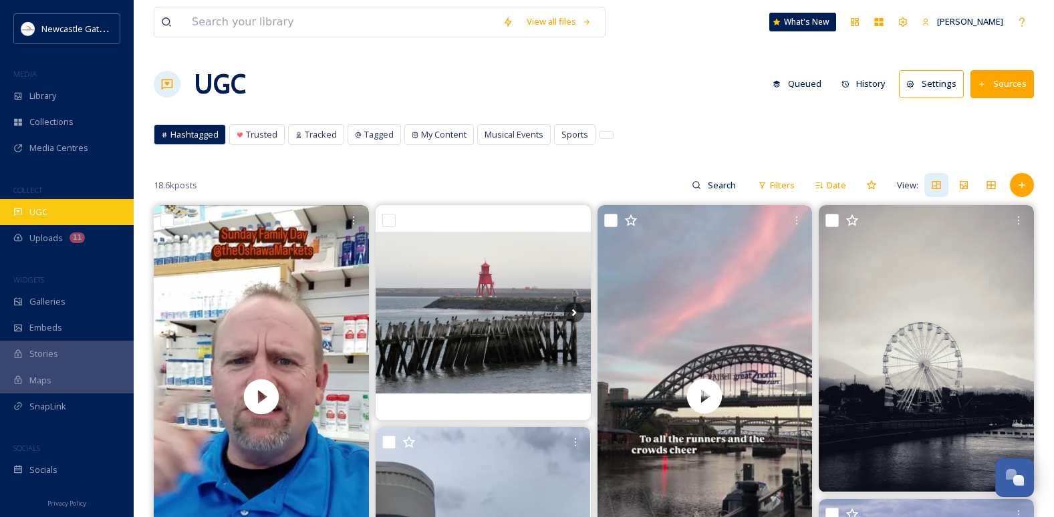
click at [53, 218] on div "UGC" at bounding box center [67, 212] width 134 height 26
click at [216, 25] on input at bounding box center [340, 21] width 311 height 29
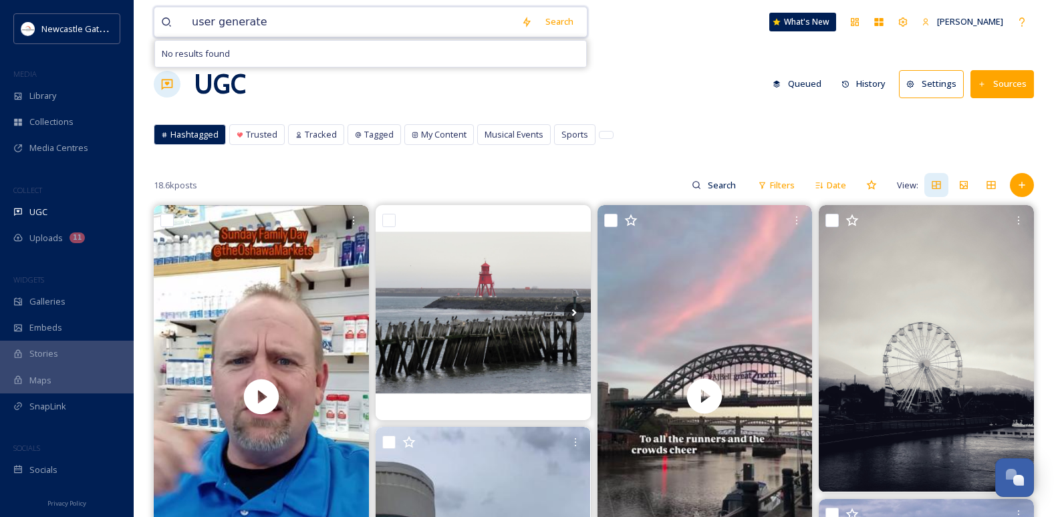
type input "user generated"
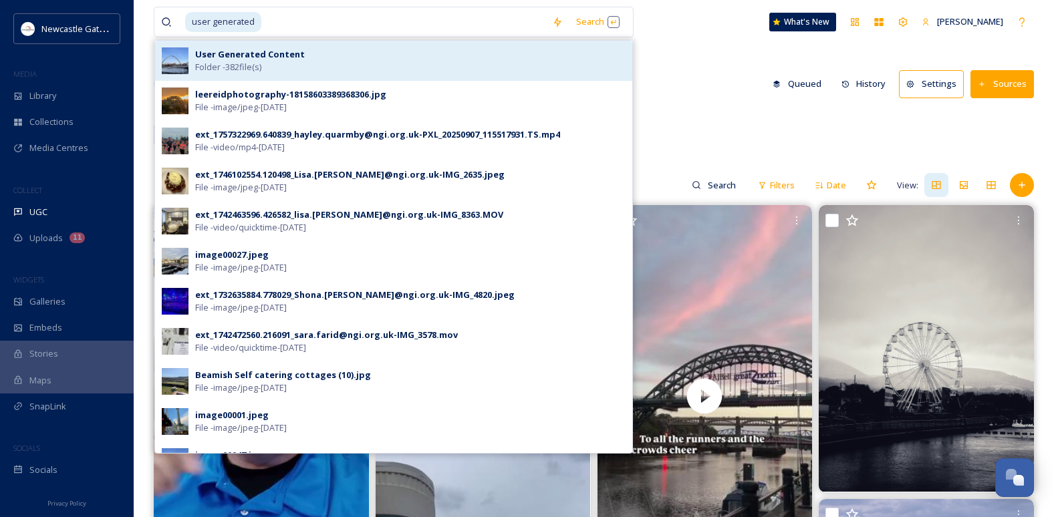
click at [297, 51] on strong "User Generated Content" at bounding box center [250, 54] width 110 height 12
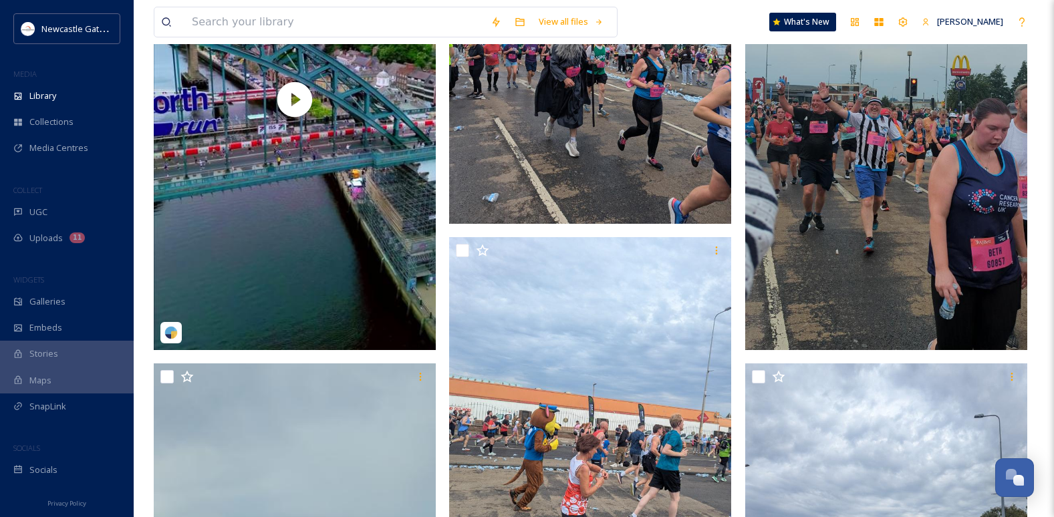
scroll to position [334, 0]
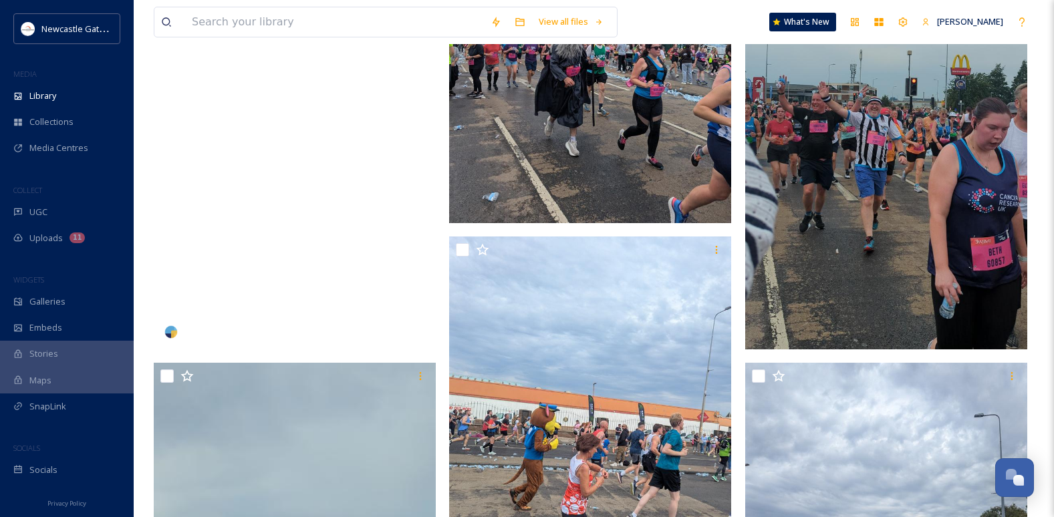
click at [357, 170] on video "abovethetoon-5772832.mp4" at bounding box center [295, 98] width 282 height 501
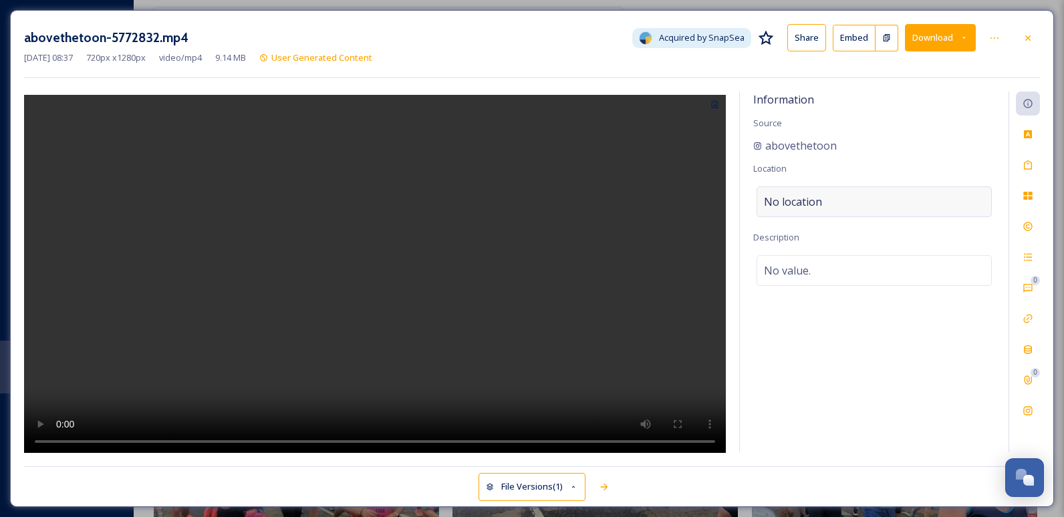
click at [802, 202] on span "No location" at bounding box center [793, 202] width 58 height 16
click at [826, 200] on input at bounding box center [874, 201] width 234 height 29
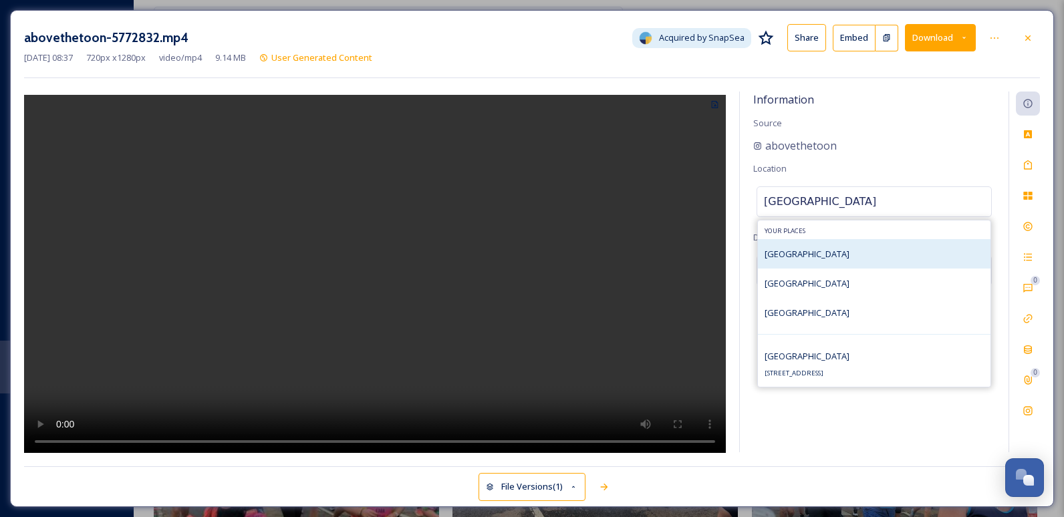
type input "tyne bridge"
click at [860, 257] on div "Tyne Bridge" at bounding box center [874, 253] width 233 height 29
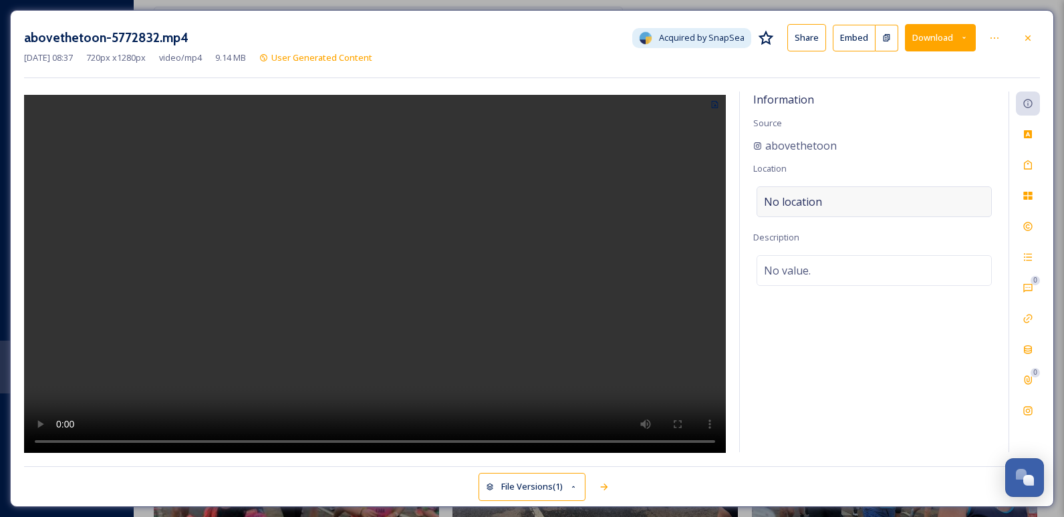
click at [853, 198] on div "No location" at bounding box center [873, 201] width 235 height 31
click at [853, 198] on input at bounding box center [874, 201] width 234 height 29
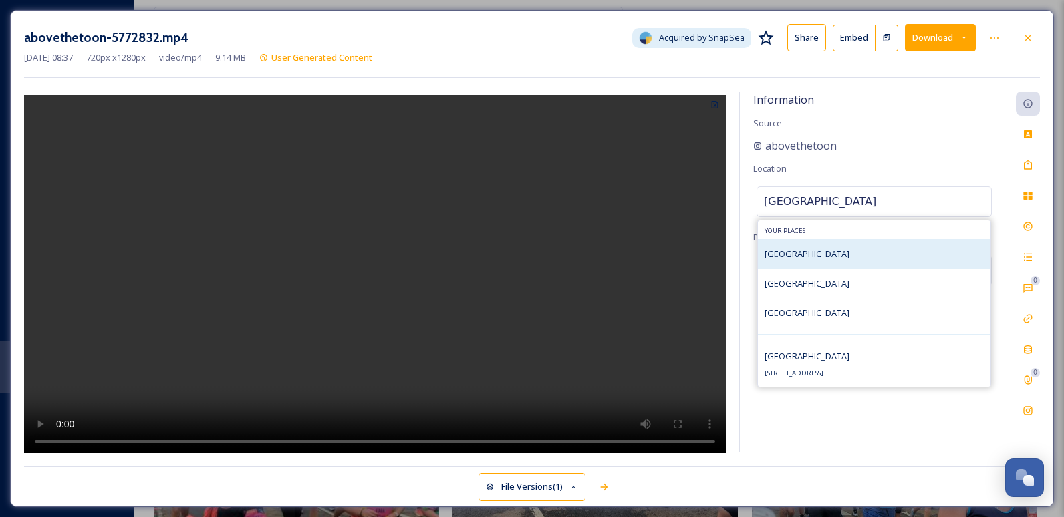
type input "tyne bridge"
click at [823, 256] on div "Tyne Bridge" at bounding box center [874, 253] width 233 height 29
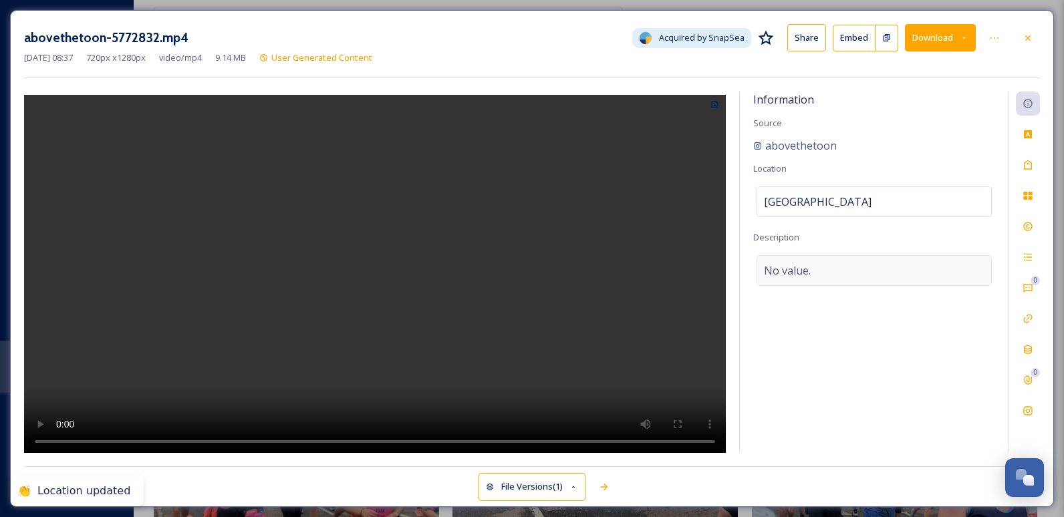
click at [805, 270] on span "No value." at bounding box center [787, 271] width 47 height 16
click at [810, 271] on textarea at bounding box center [874, 310] width 242 height 111
type textarea "Great North Run"
click at [853, 405] on div "Information Source abovethetoon Location Tyne Bridge Description Great North Run" at bounding box center [874, 272] width 269 height 361
click at [1034, 170] on div "Tags" at bounding box center [1028, 165] width 24 height 24
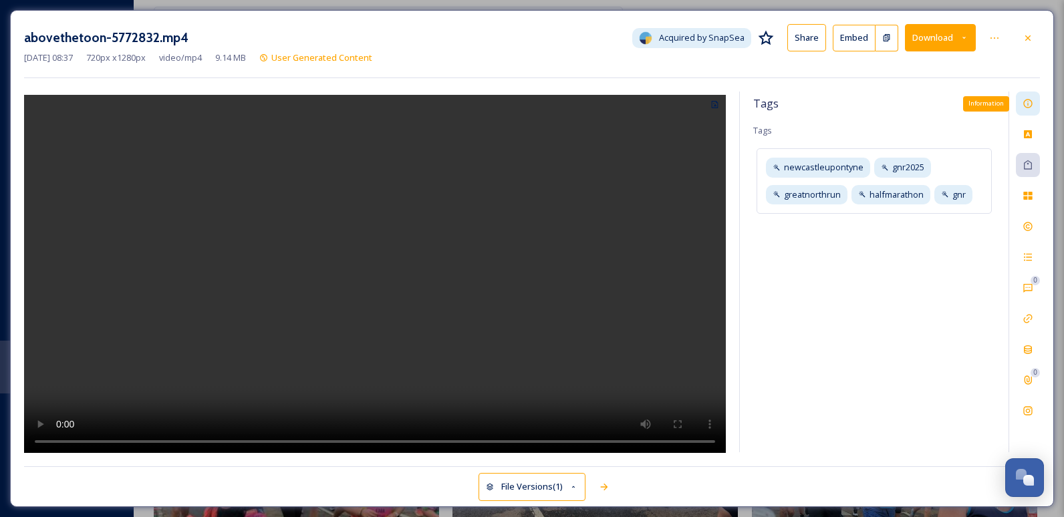
click at [1022, 102] on div "Information" at bounding box center [1028, 104] width 24 height 24
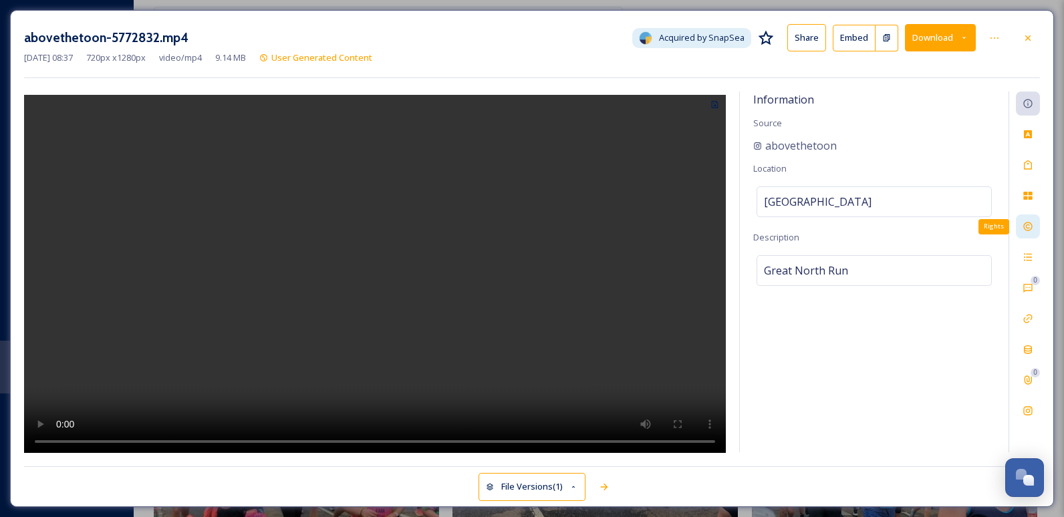
click at [1033, 227] on div "Rights" at bounding box center [1028, 226] width 24 height 24
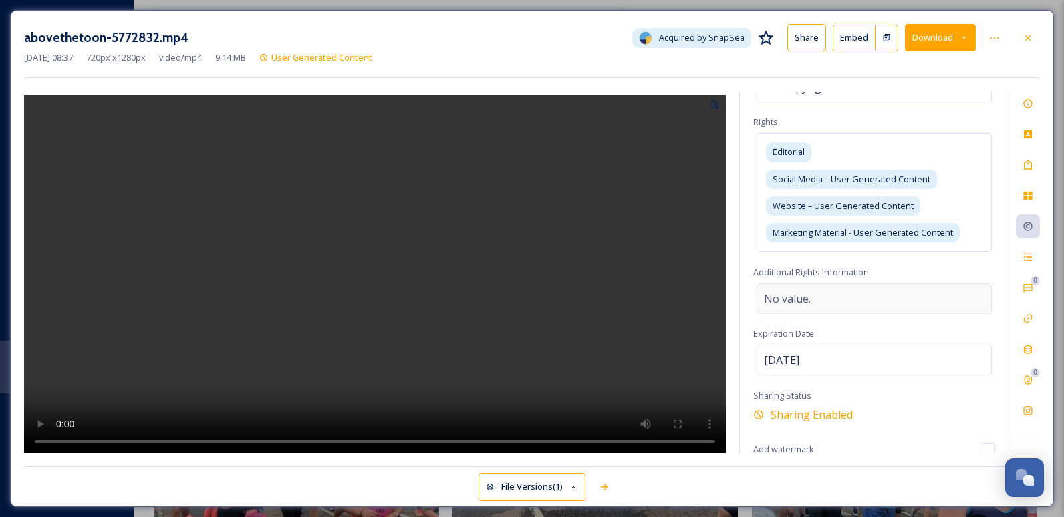
scroll to position [136, 0]
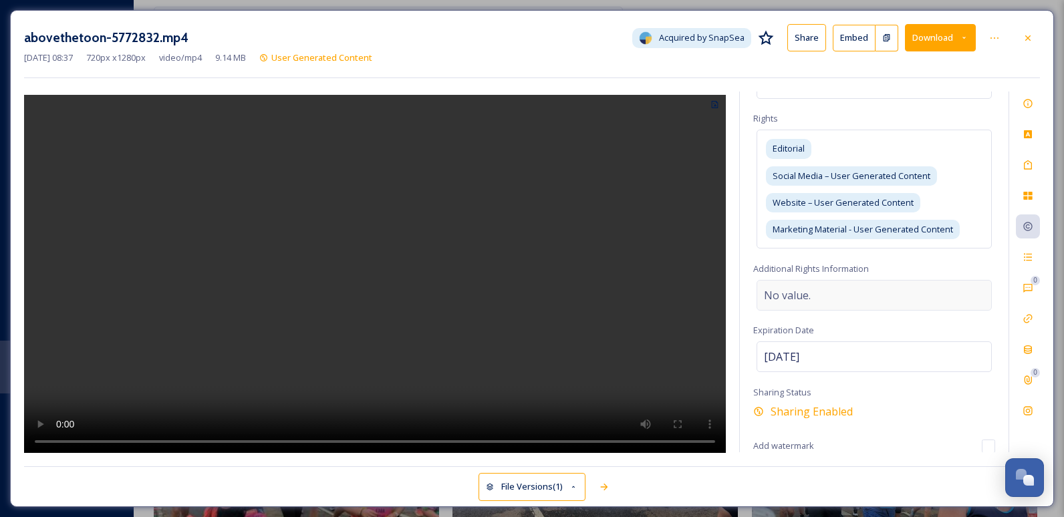
click at [832, 294] on div "No value." at bounding box center [873, 295] width 235 height 31
click at [829, 295] on textarea at bounding box center [874, 335] width 242 height 111
type textarea "Tag @abovethetoon"
click at [681, 291] on div at bounding box center [375, 272] width 702 height 361
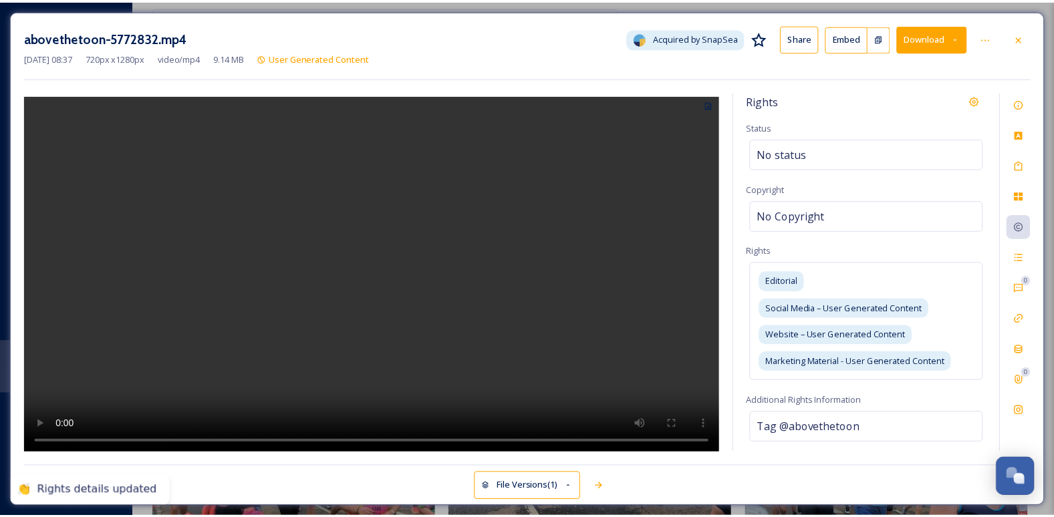
scroll to position [0, 0]
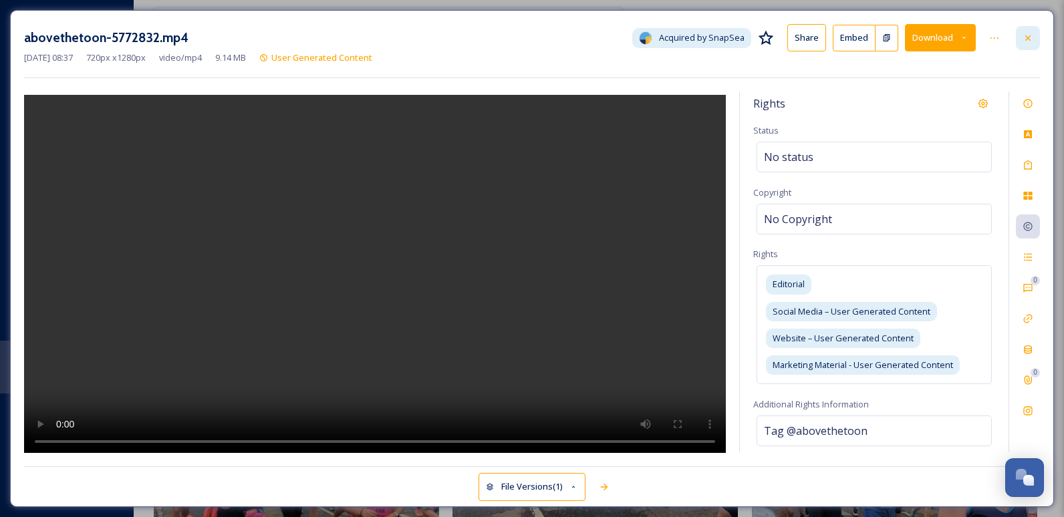
click at [1032, 36] on icon at bounding box center [1027, 38] width 11 height 11
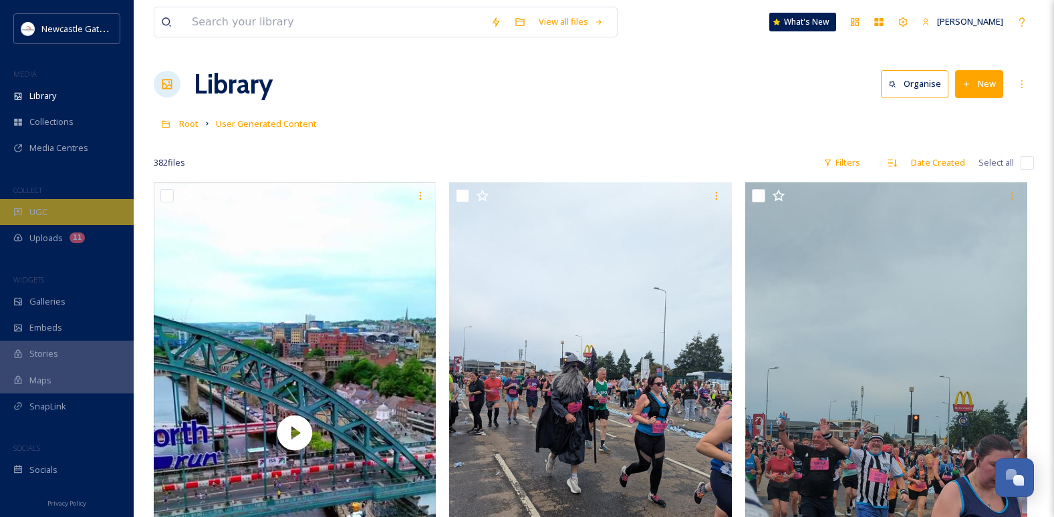
click at [59, 212] on div "UGC" at bounding box center [67, 212] width 134 height 26
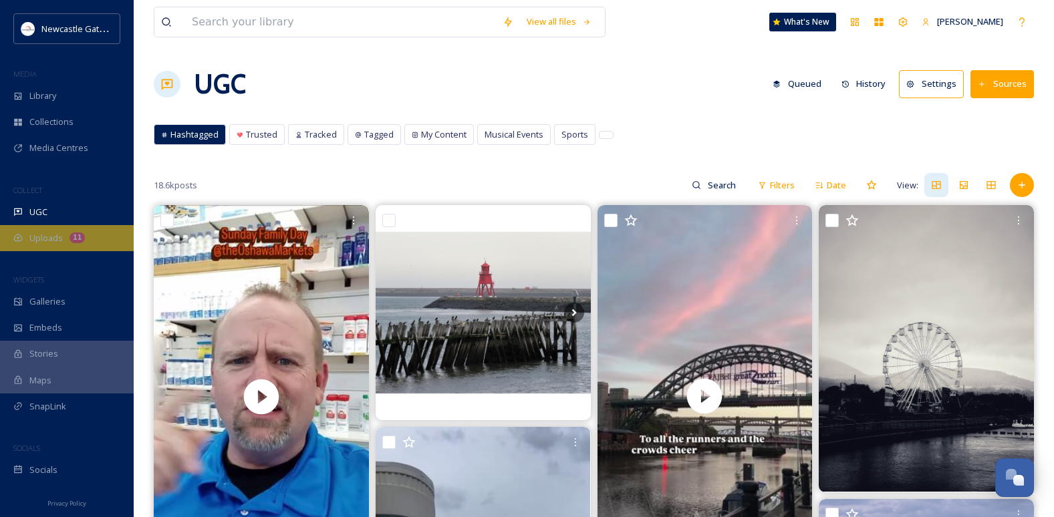
click at [42, 240] on span "Uploads" at bounding box center [45, 238] width 33 height 13
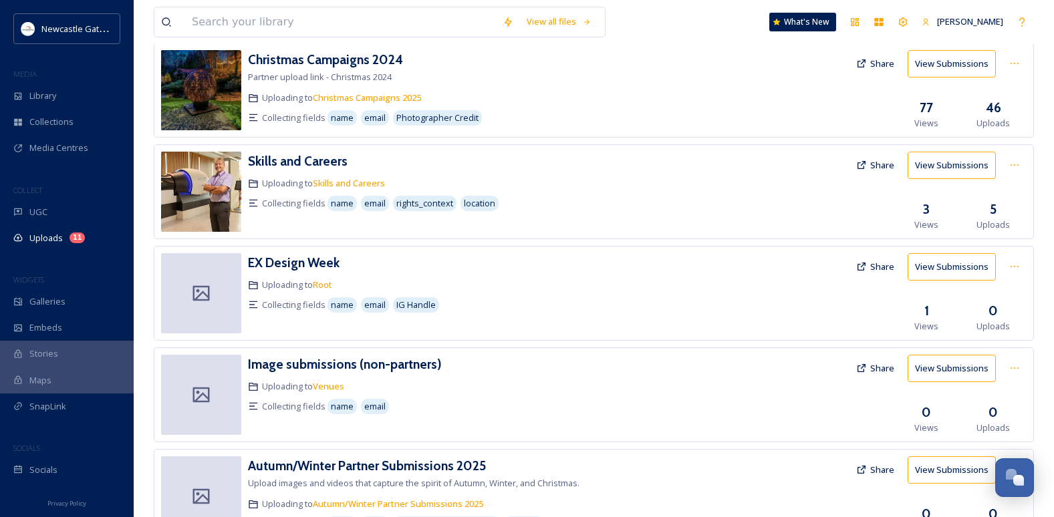
scroll to position [643, 0]
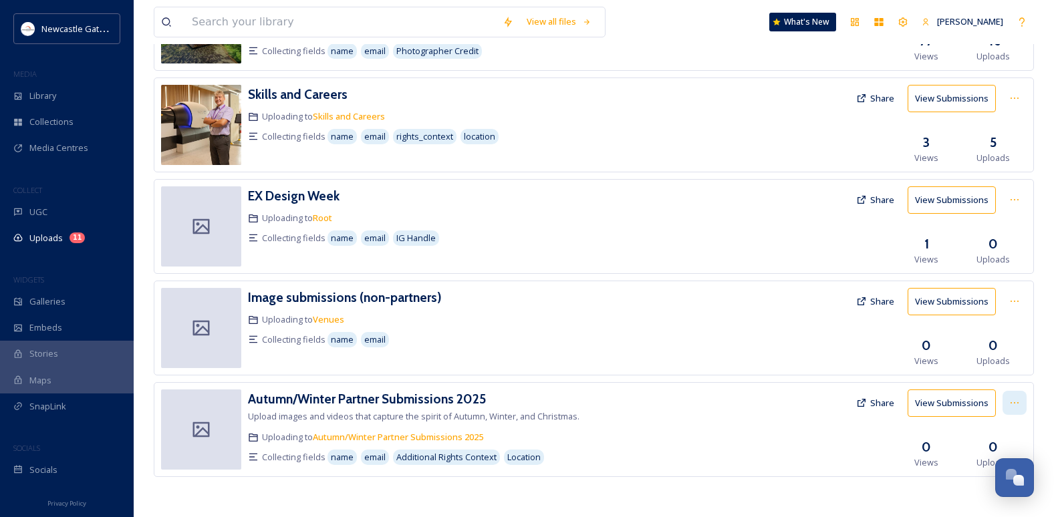
click at [1014, 407] on icon at bounding box center [1014, 403] width 11 height 11
click at [985, 460] on span "Edit" at bounding box center [989, 458] width 15 height 13
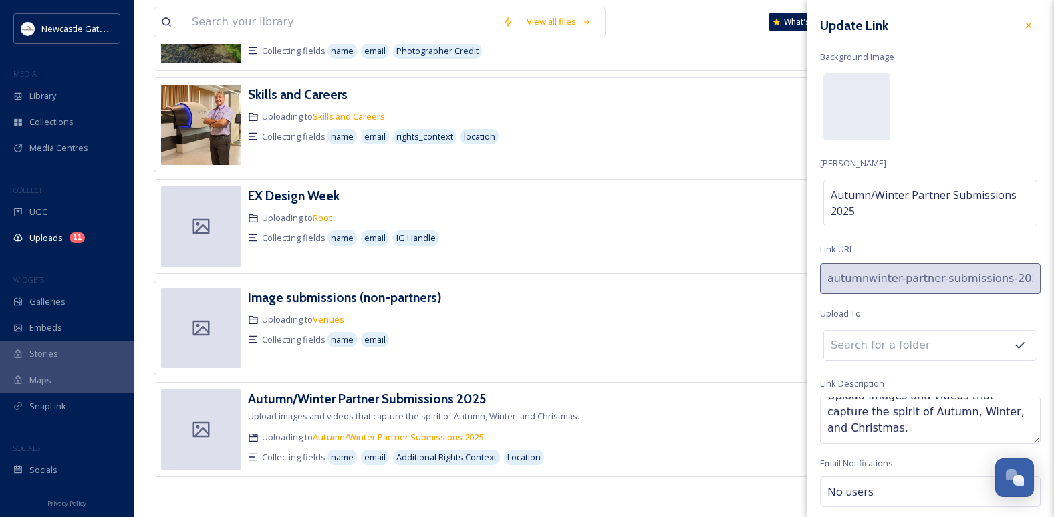
scroll to position [51, 0]
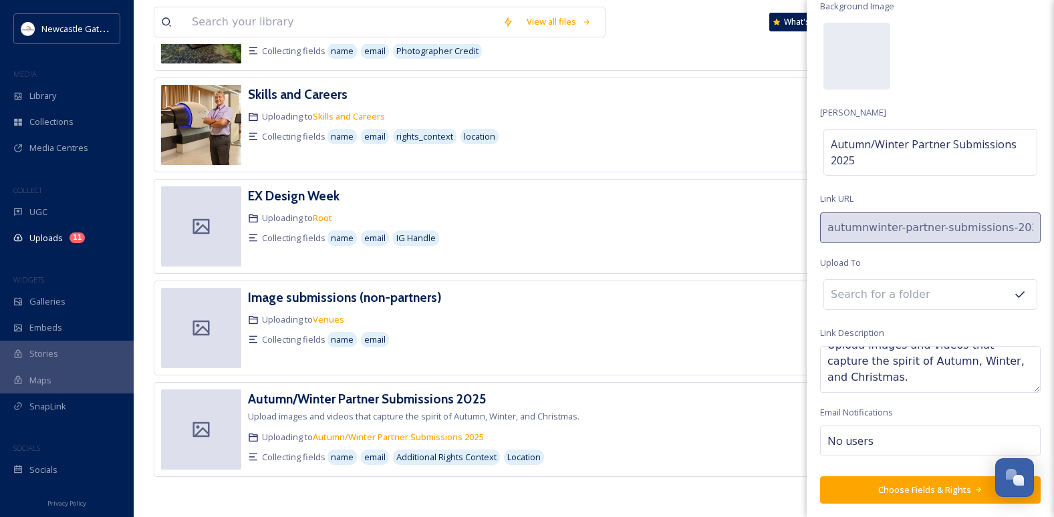
click at [909, 482] on button "Choose Fields & Rights" at bounding box center [930, 489] width 220 height 27
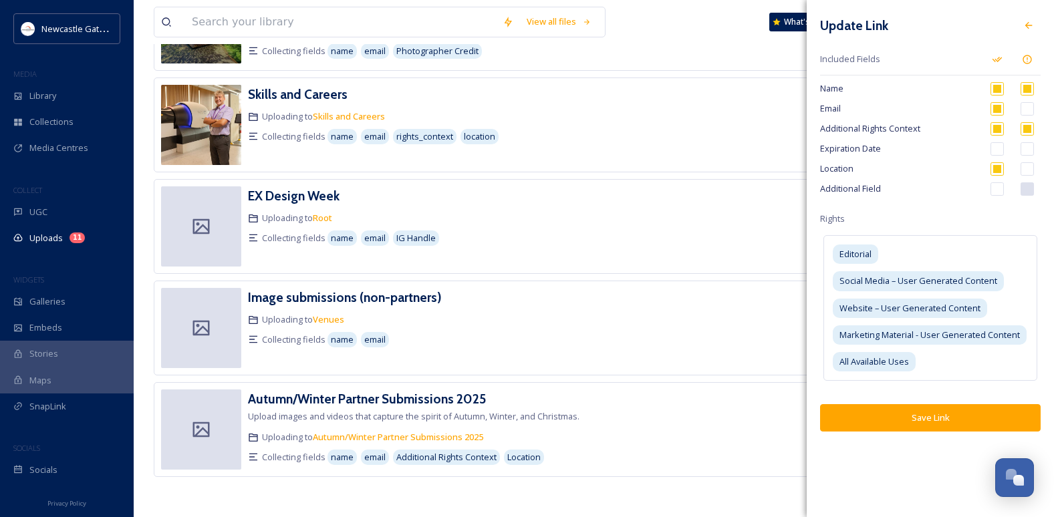
click at [906, 413] on button "Save Link" at bounding box center [930, 417] width 220 height 27
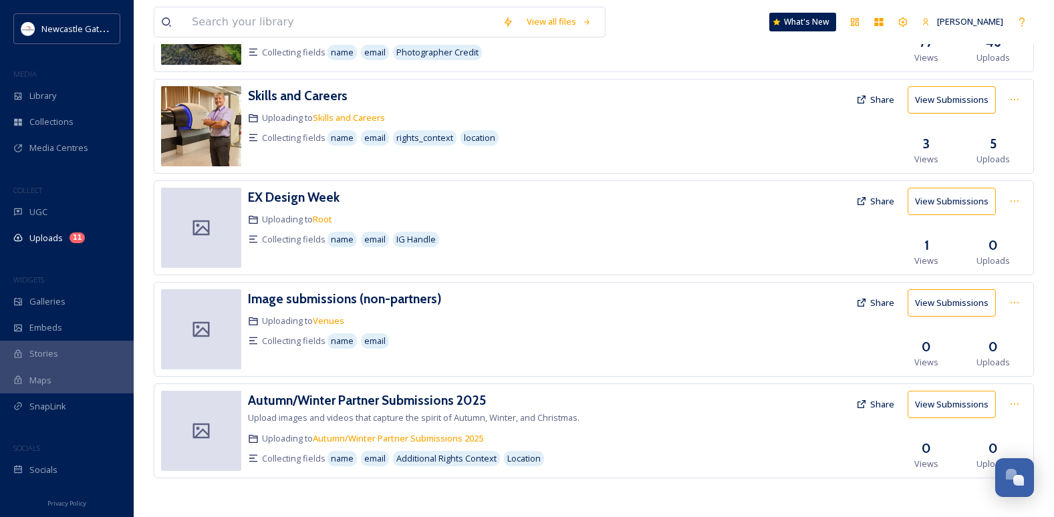
scroll to position [643, 0]
